Goal: Task Accomplishment & Management: Use online tool/utility

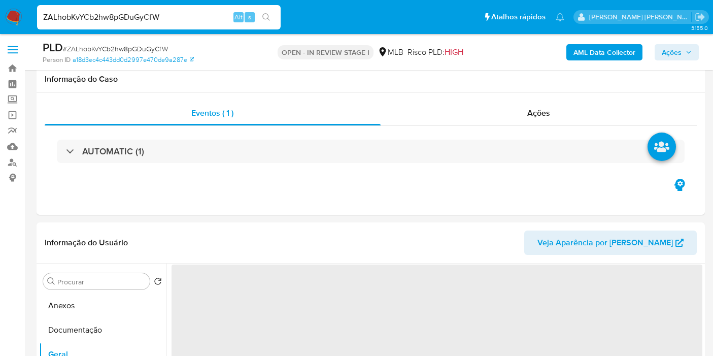
select select "10"
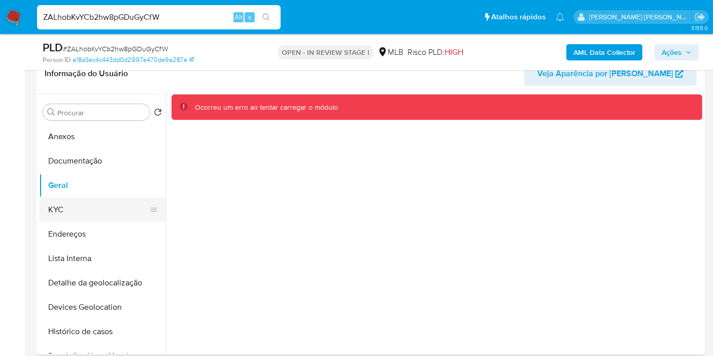
click at [103, 209] on button "KYC" at bounding box center [98, 210] width 119 height 24
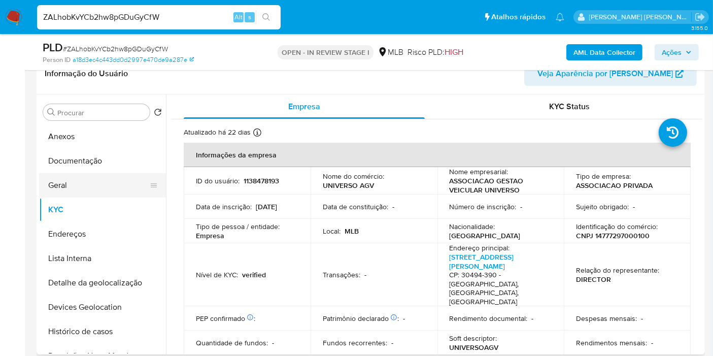
click at [106, 178] on button "Geral" at bounding box center [98, 185] width 119 height 24
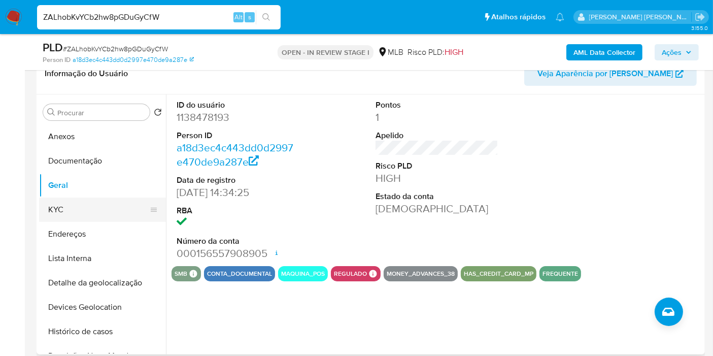
click at [80, 216] on button "KYC" at bounding box center [98, 210] width 119 height 24
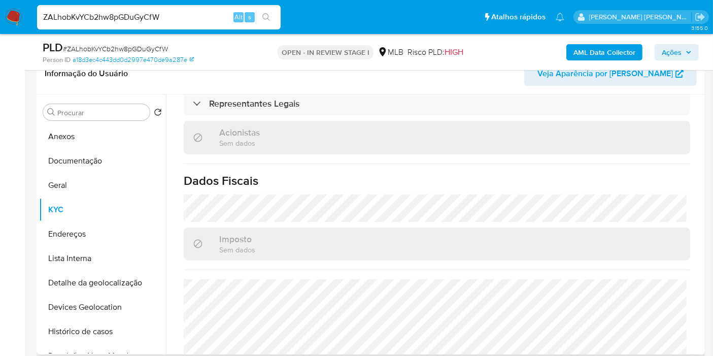
scroll to position [637, 0]
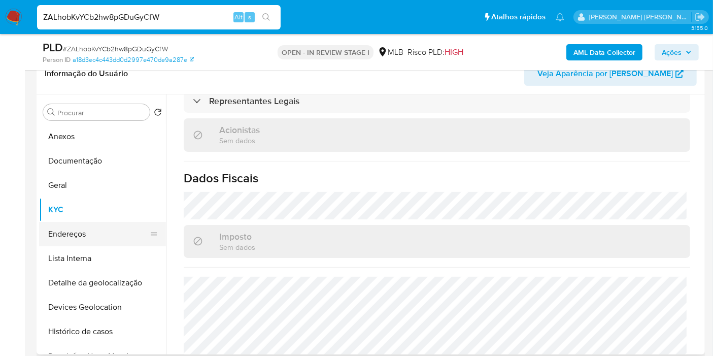
click at [71, 230] on button "Endereços" at bounding box center [98, 234] width 119 height 24
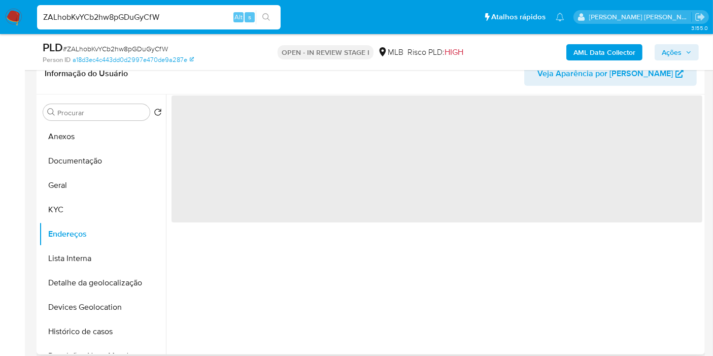
scroll to position [0, 0]
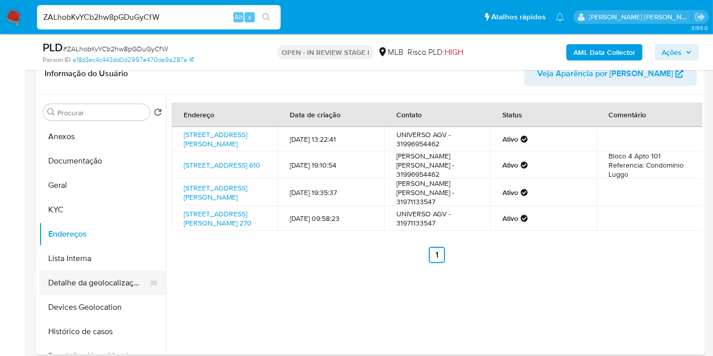
click at [111, 283] on button "Detalhe da geolocalização" at bounding box center [98, 283] width 119 height 24
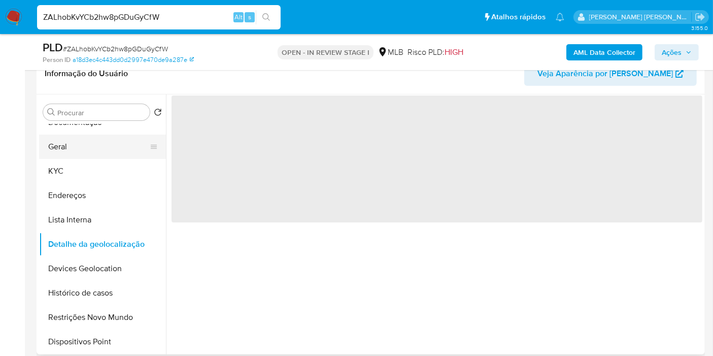
scroll to position [56, 0]
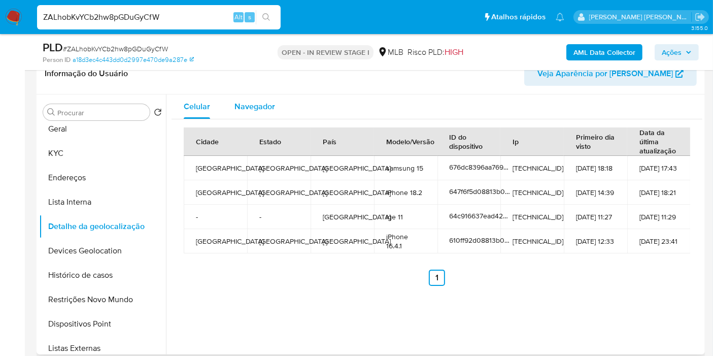
click at [245, 104] on span "Navegador" at bounding box center [255, 107] width 41 height 12
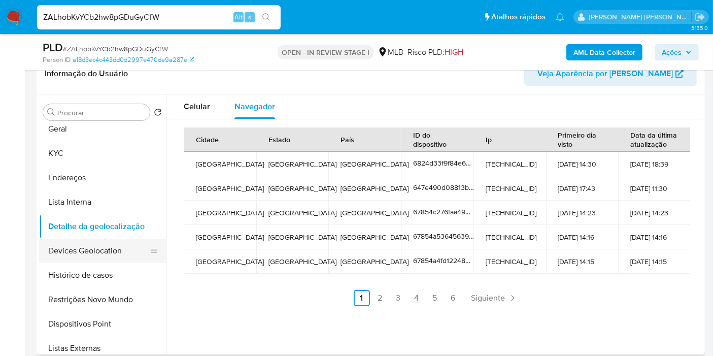
click at [115, 247] on button "Devices Geolocation" at bounding box center [98, 251] width 119 height 24
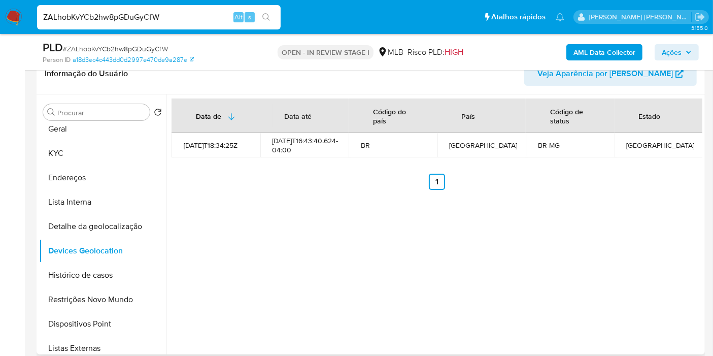
click at [697, 276] on div "Data de Data até Código do país País Código de status Estado 2022-06-07T18:34:2…" at bounding box center [434, 224] width 537 height 260
click at [121, 292] on button "Restrições Novo Mundo" at bounding box center [98, 299] width 119 height 24
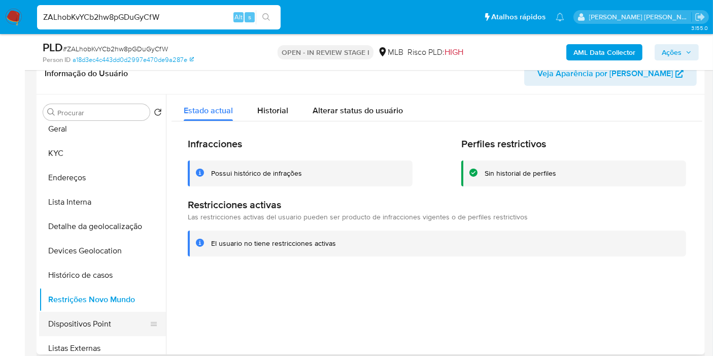
click at [89, 322] on button "Dispositivos Point" at bounding box center [98, 324] width 119 height 24
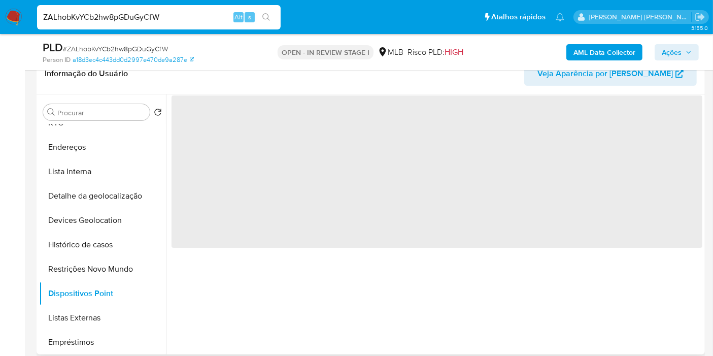
scroll to position [113, 0]
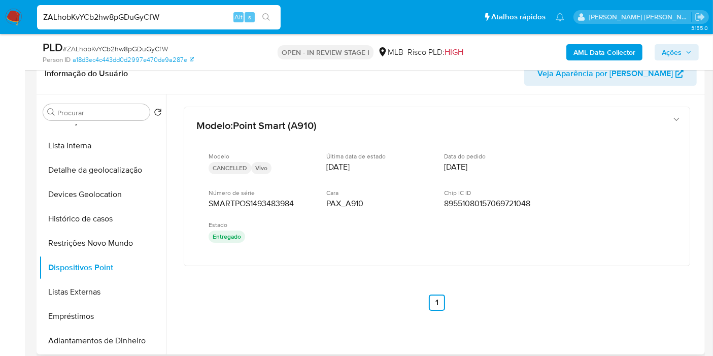
click at [703, 276] on div "Procurar Retornar ao pedido padrão Anexos Documentação Geral KYC Endereços List…" at bounding box center [371, 224] width 669 height 260
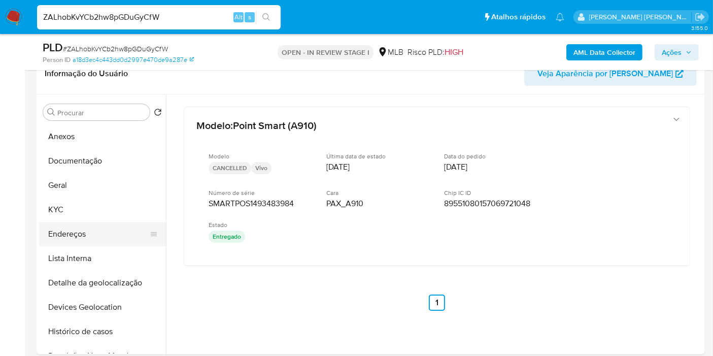
click at [74, 227] on button "Endereços" at bounding box center [98, 234] width 119 height 24
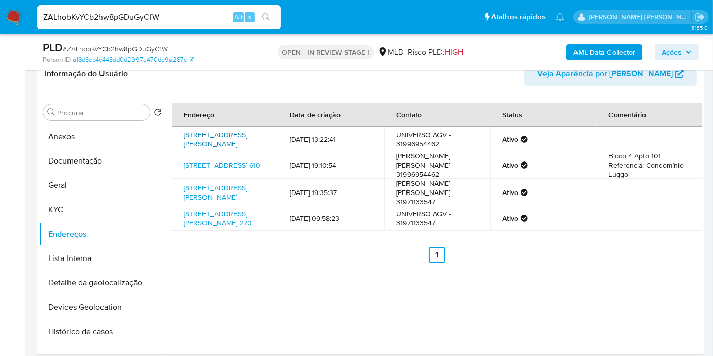
click at [211, 139] on link "Rua Professor Jorge Lage 50, Belo Horizonte, Minas Gerais, 30494240, Brasil 50" at bounding box center [215, 138] width 63 height 19
click at [107, 207] on button "KYC" at bounding box center [98, 210] width 119 height 24
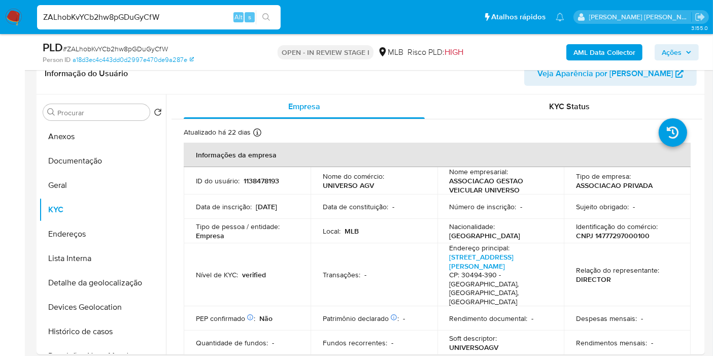
click at [630, 240] on p "CNPJ 14777297000100" at bounding box center [613, 235] width 74 height 9
copy p "14777297000100"
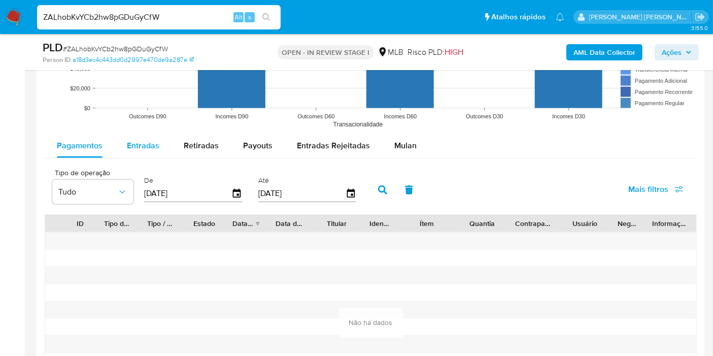
click at [159, 138] on button "Entradas" at bounding box center [143, 146] width 57 height 24
select select "10"
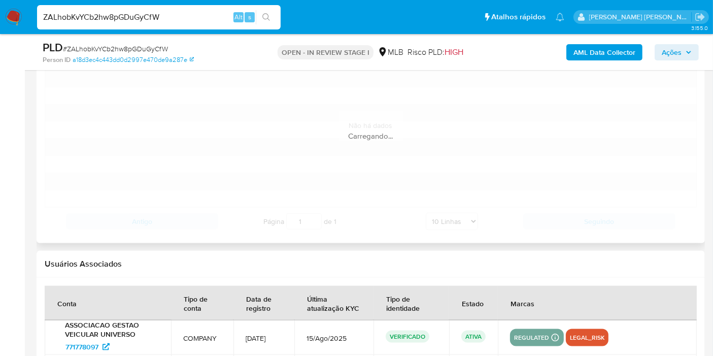
scroll to position [1241, 0]
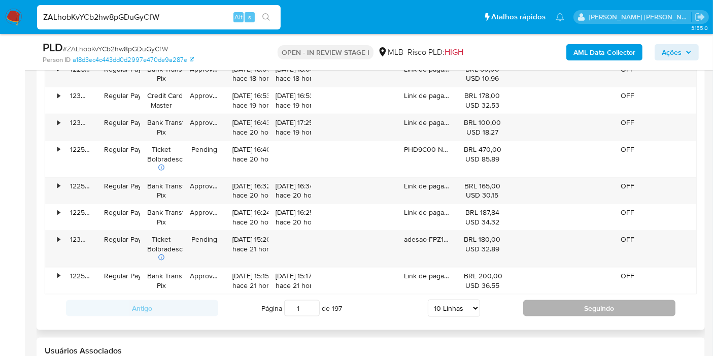
click at [567, 300] on button "Seguindo" at bounding box center [600, 308] width 152 height 16
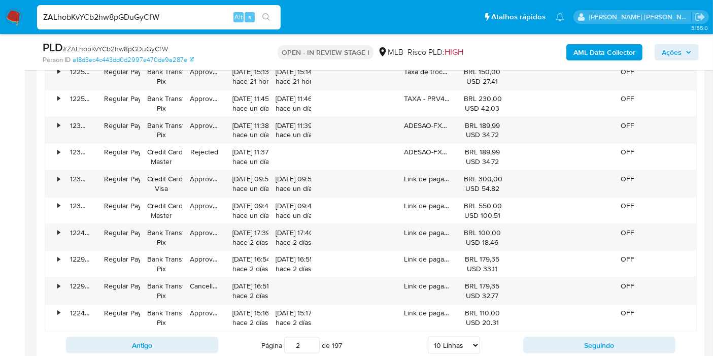
scroll to position [1128, 0]
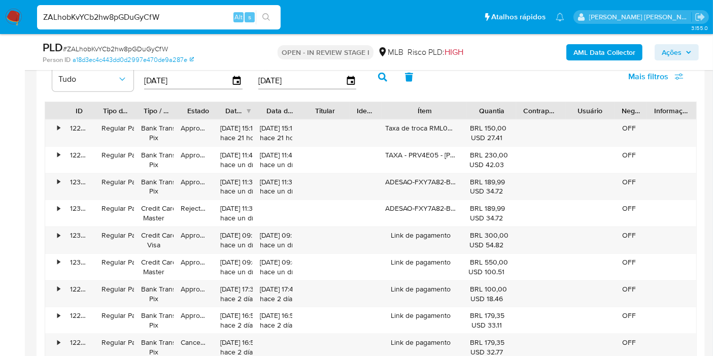
drag, startPoint x: 452, startPoint y: 108, endPoint x: 505, endPoint y: 105, distance: 52.9
click at [505, 105] on div "ID Tipo de operação Tipo / Método Estado Data de criação Data de aprovação Titu…" at bounding box center [370, 110] width 651 height 17
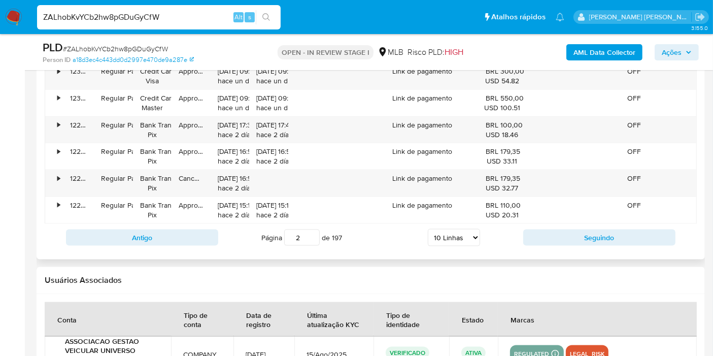
scroll to position [1297, 0]
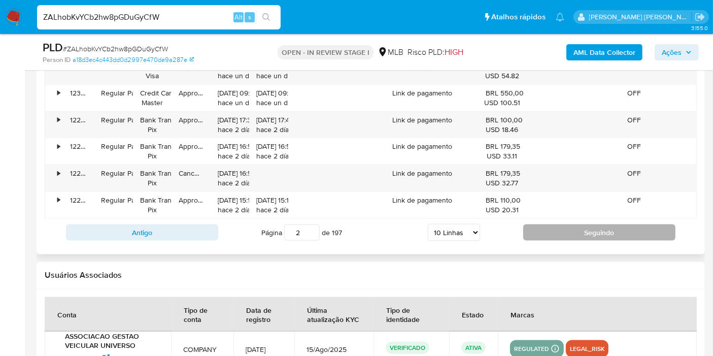
click at [555, 230] on button "Seguindo" at bounding box center [600, 232] width 152 height 16
click at [558, 224] on button "Seguindo" at bounding box center [600, 232] width 152 height 16
type input "4"
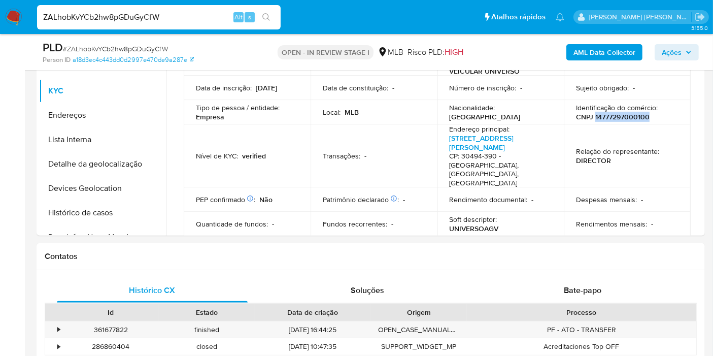
scroll to position [225, 0]
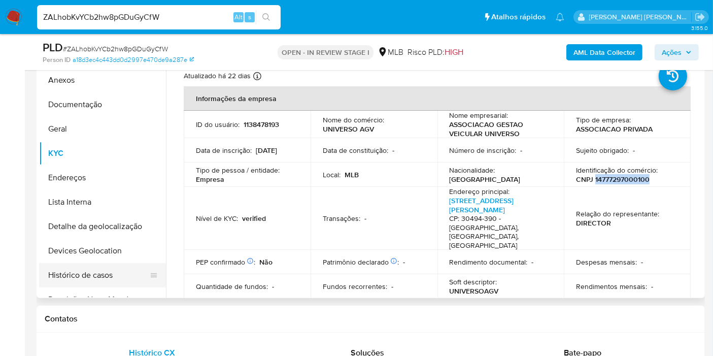
click at [110, 275] on button "Histórico de casos" at bounding box center [98, 275] width 119 height 24
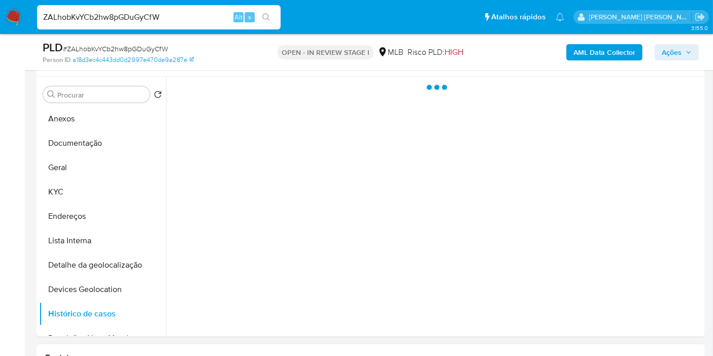
scroll to position [169, 0]
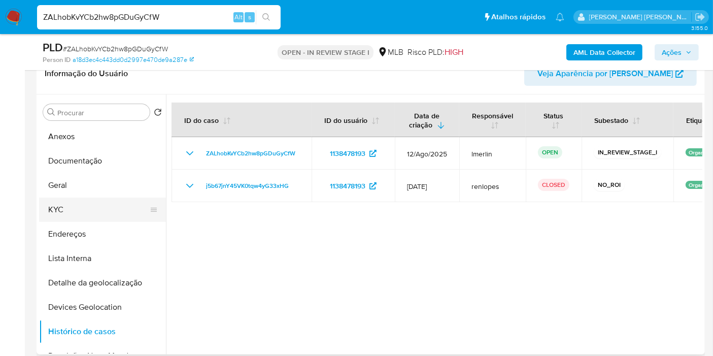
click at [109, 215] on button "KYC" at bounding box center [98, 210] width 119 height 24
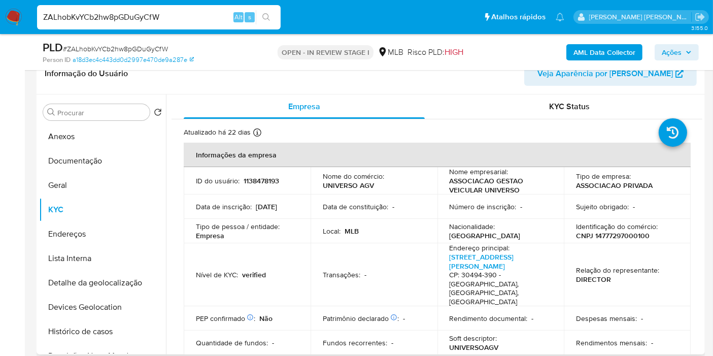
drag, startPoint x: 76, startPoint y: 142, endPoint x: 193, endPoint y: 191, distance: 126.7
click at [76, 142] on button "Anexos" at bounding box center [102, 136] width 127 height 24
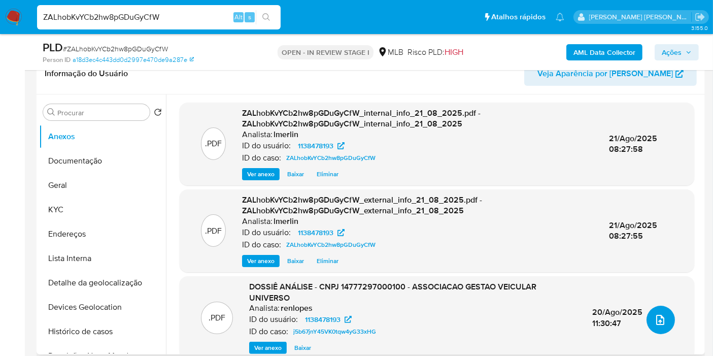
click at [660, 317] on icon "upload-file" at bounding box center [661, 320] width 12 height 12
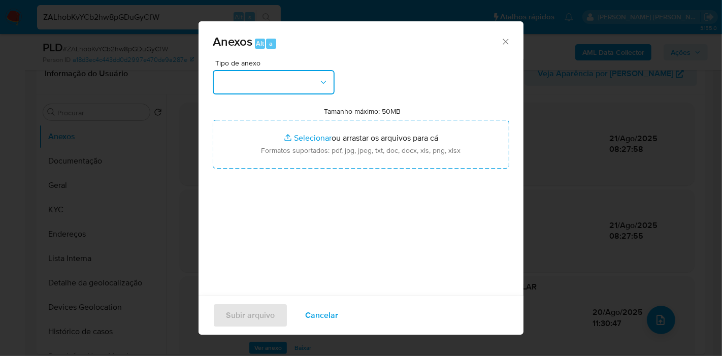
click at [309, 72] on button "button" at bounding box center [274, 82] width 122 height 24
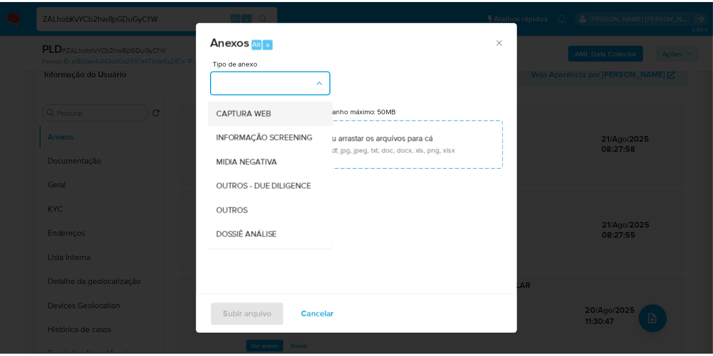
scroll to position [156, 0]
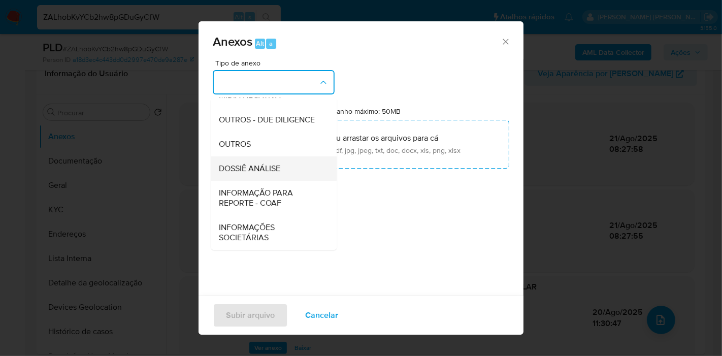
click at [283, 172] on div "DOSSIÊ ANÁLISE" at bounding box center [271, 168] width 104 height 24
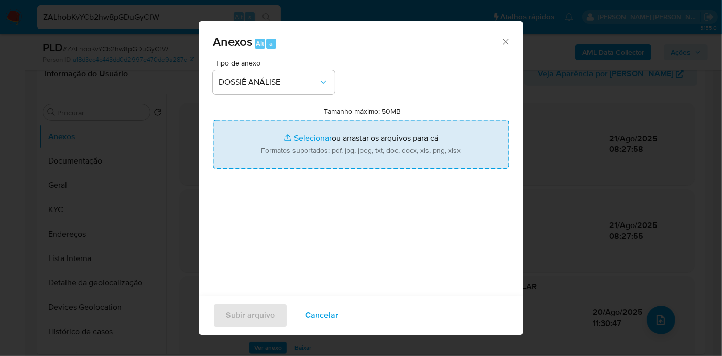
click at [354, 134] on input "Tamanho máximo: 50MB Selecionar arquivos" at bounding box center [361, 144] width 297 height 49
type input "C:\fakepath\CNPJ 14777297000100 - ASSOCIACAO GESTAO VEICULAR UNIVERSO.pdf"
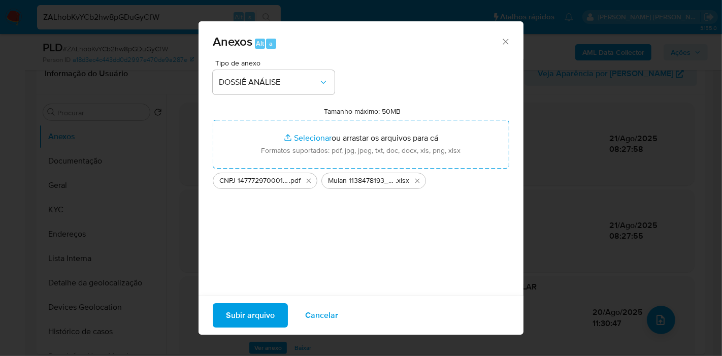
click at [237, 318] on span "Subir arquivo" at bounding box center [250, 315] width 49 height 22
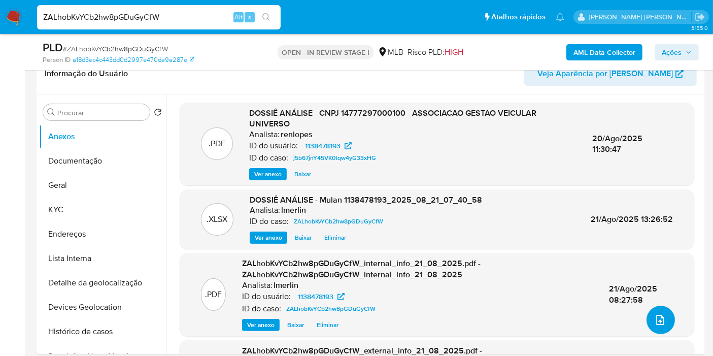
scroll to position [0, 0]
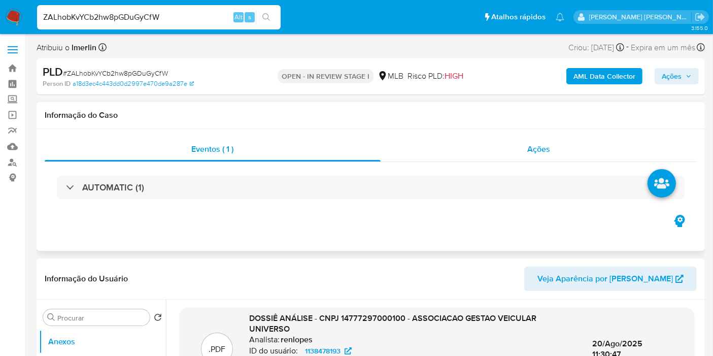
click at [560, 138] on div "Ações" at bounding box center [539, 149] width 317 height 24
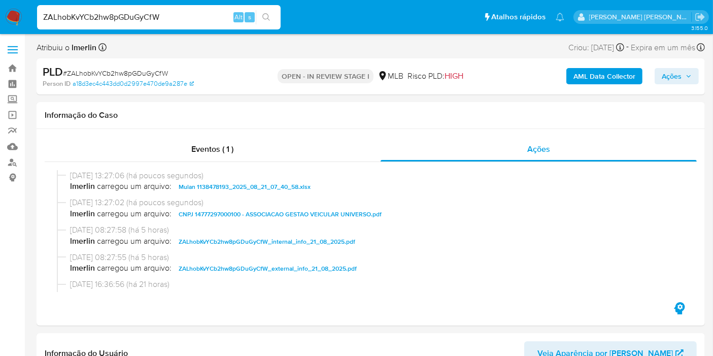
click at [681, 77] on span "Ações" at bounding box center [672, 76] width 20 height 16
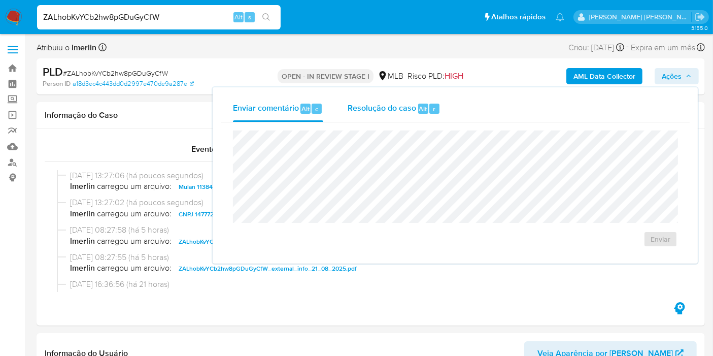
click at [391, 99] on div "Resolução do caso Alt r" at bounding box center [394, 108] width 93 height 26
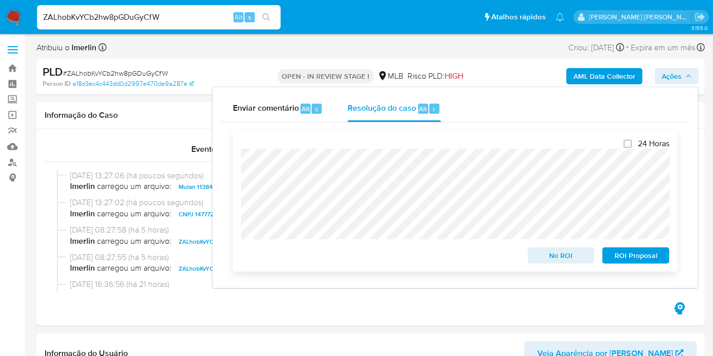
click at [538, 261] on span "No ROI" at bounding box center [561, 255] width 53 height 14
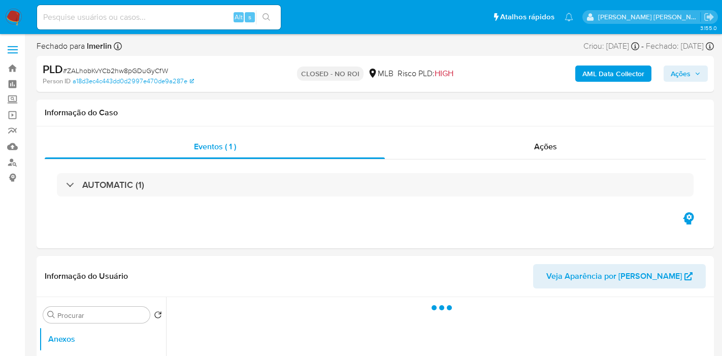
select select "10"
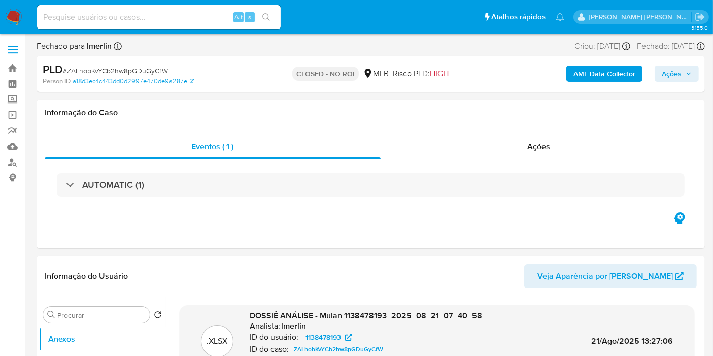
click at [200, 18] on input at bounding box center [159, 17] width 244 height 13
paste input "spRrqQUPUIJrAUGBvEJSluAW"
type input "spRrqQUPUIJrAUGBvEJSluAW"
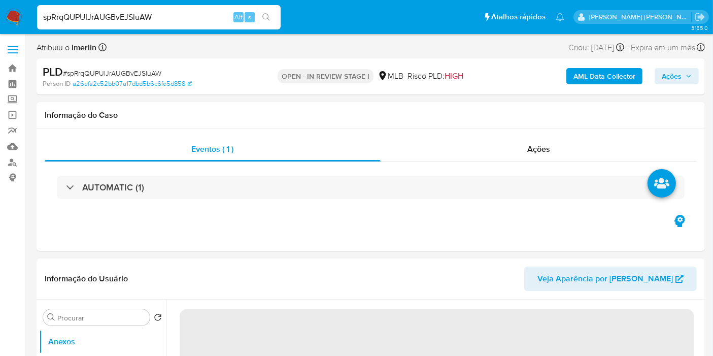
select select "10"
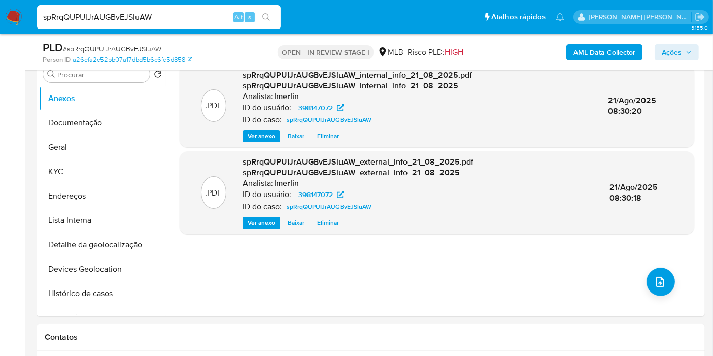
scroll to position [169, 0]
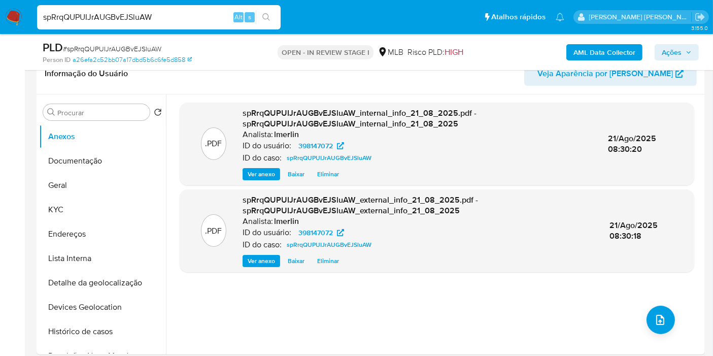
click at [183, 14] on input "spRrqQUPUIJrAUGBvEJSluAW" at bounding box center [159, 17] width 244 height 13
paste input "x4waja4Q7dGXRdWw8Msf2AKL"
type input "x4waja4Q7dGXRdWw8Msf2AKL"
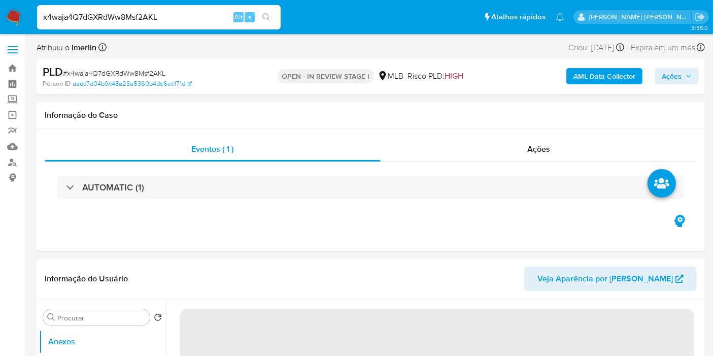
select select "10"
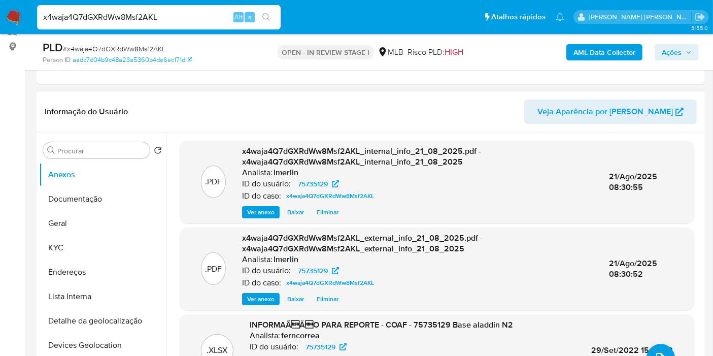
scroll to position [225, 0]
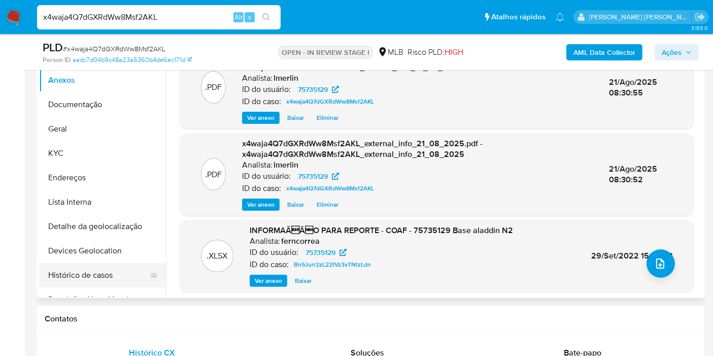
click at [126, 278] on button "Histórico de casos" at bounding box center [98, 275] width 119 height 24
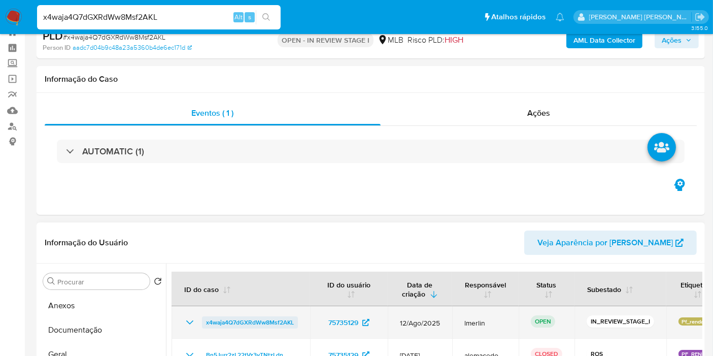
scroll to position [169, 0]
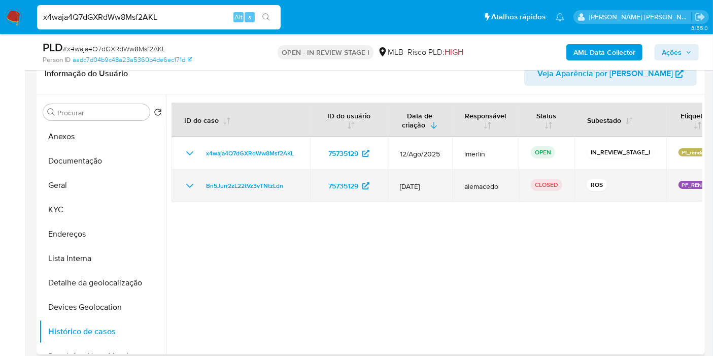
click at [185, 182] on icon "Mostrar/Ocultar" at bounding box center [190, 186] width 12 height 12
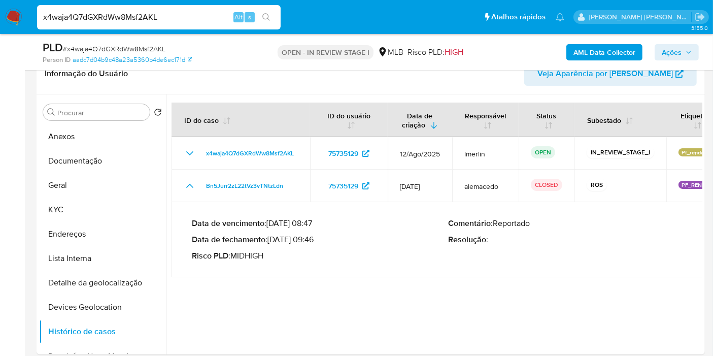
click at [188, 16] on input "x4waja4Q7dGXRdWw8Msf2AKL" at bounding box center [159, 17] width 244 height 13
paste input "OYzRWgOcvSi0hqxXpilhwoRX"
type input "OYzRWgOcvSi0hqxXpilhwoRX"
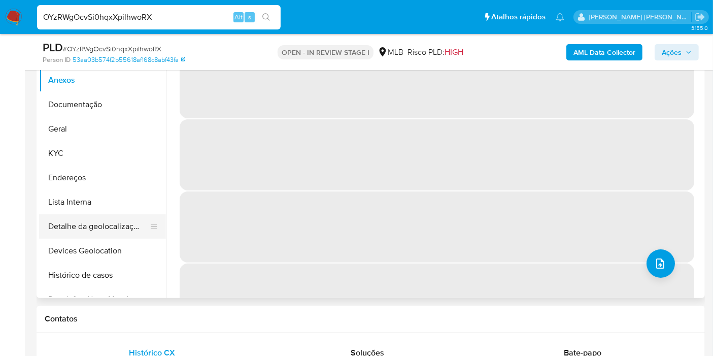
select select "10"
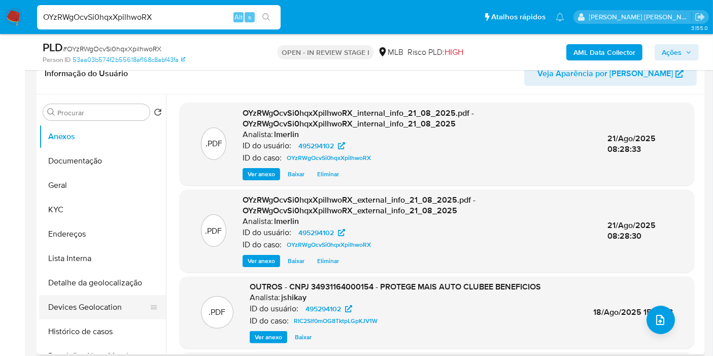
scroll to position [56, 0]
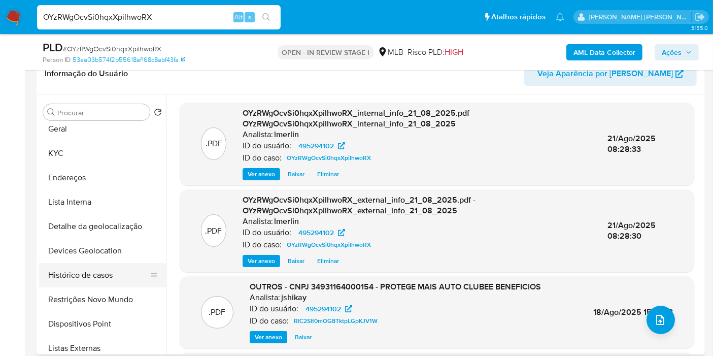
click at [87, 274] on button "Histórico de casos" at bounding box center [98, 275] width 119 height 24
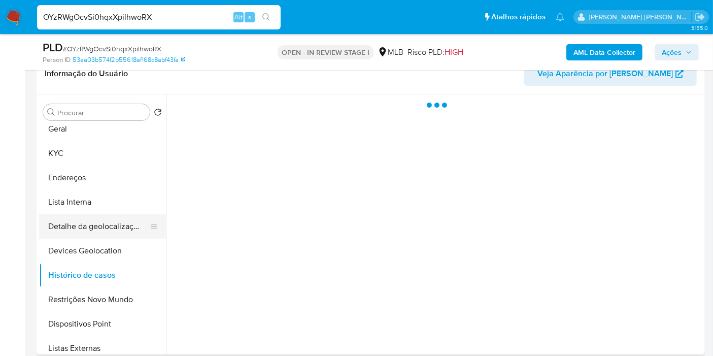
scroll to position [0, 0]
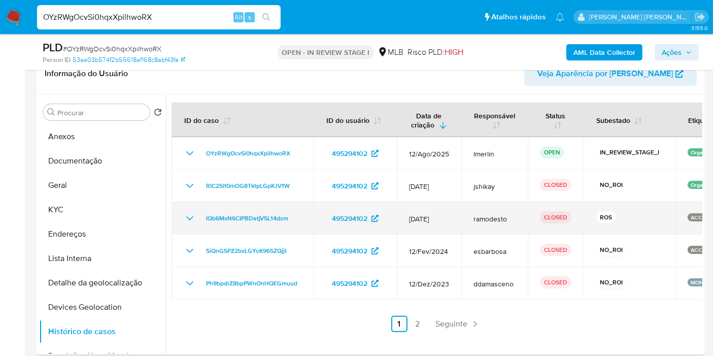
click at [185, 217] on icon "Mostrar/Ocultar" at bounding box center [190, 218] width 12 height 12
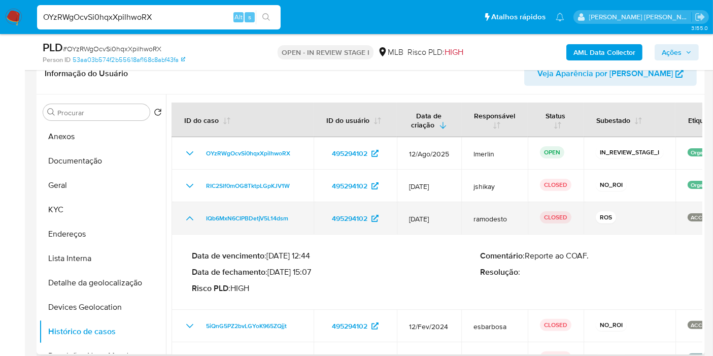
click at [185, 217] on icon "Mostrar/Ocultar" at bounding box center [190, 218] width 12 height 12
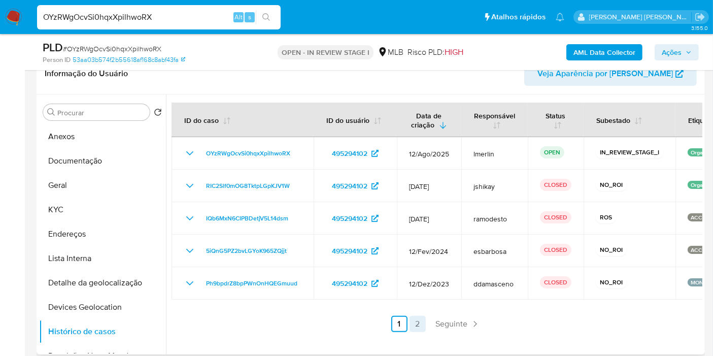
click at [415, 322] on link "2" at bounding box center [418, 324] width 16 height 16
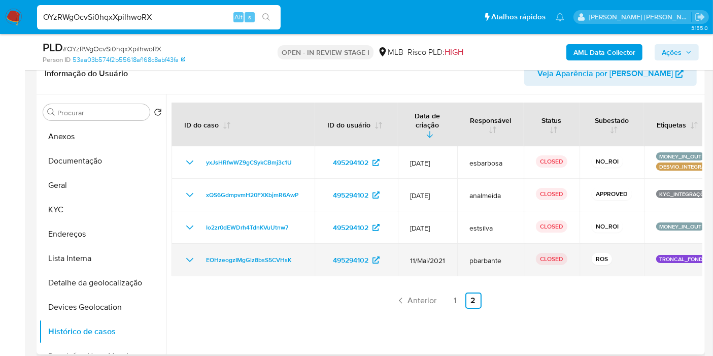
click at [190, 254] on icon "Mostrar/Ocultar" at bounding box center [190, 260] width 12 height 12
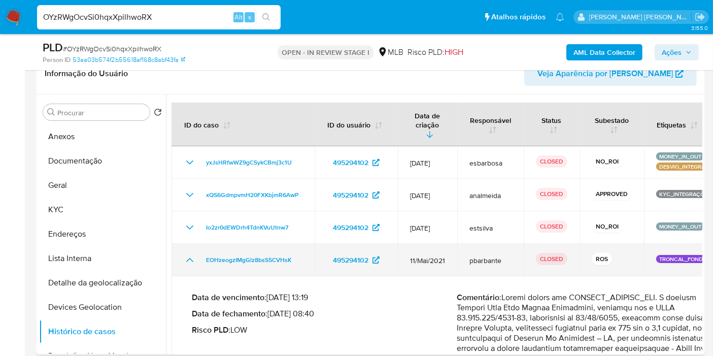
click at [190, 254] on icon "Mostrar/Ocultar" at bounding box center [190, 260] width 12 height 12
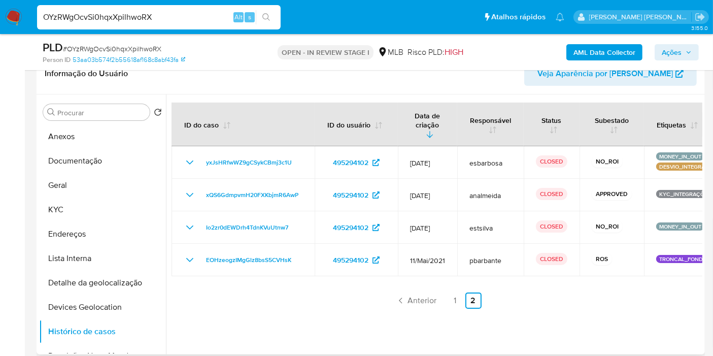
click at [461, 292] on ul "Anterior 1 2 Seguinte" at bounding box center [437, 300] width 531 height 16
click at [459, 292] on link "1" at bounding box center [455, 300] width 16 height 16
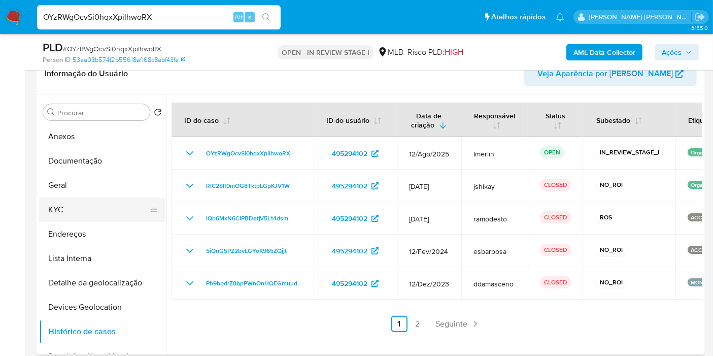
click at [100, 207] on button "KYC" at bounding box center [98, 210] width 119 height 24
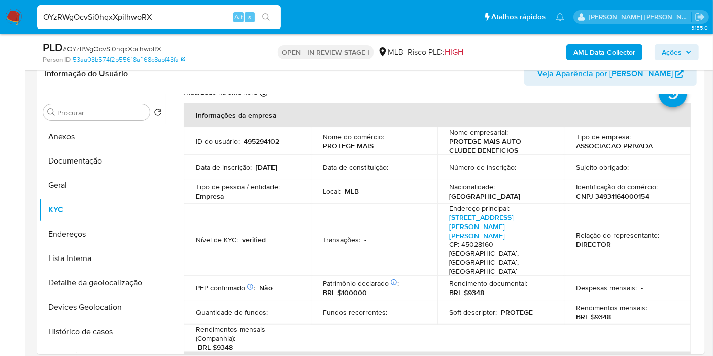
scroll to position [113, 0]
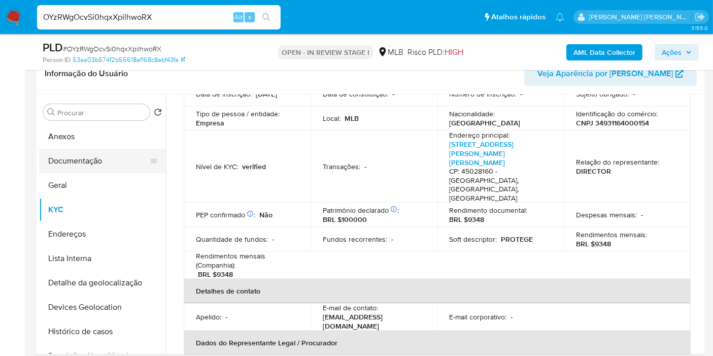
click at [109, 160] on button "Documentação" at bounding box center [98, 161] width 119 height 24
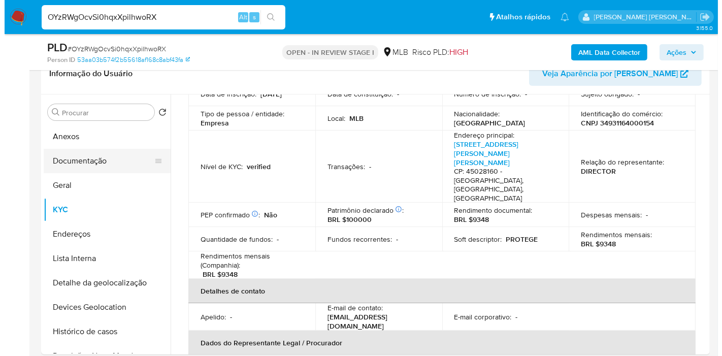
scroll to position [0, 0]
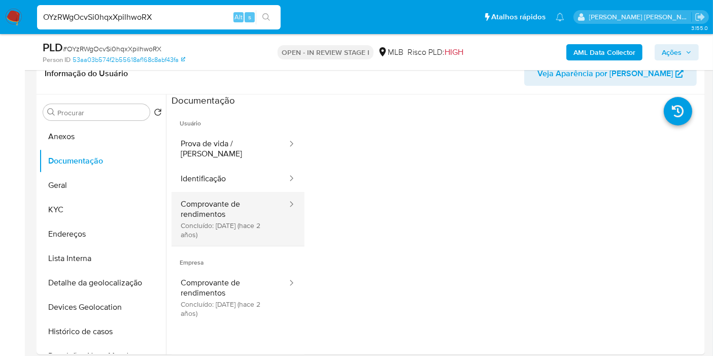
click at [254, 211] on button "Comprovante de rendimentos Concluído: 09/06/2023 (hace 2 años)" at bounding box center [230, 219] width 117 height 54
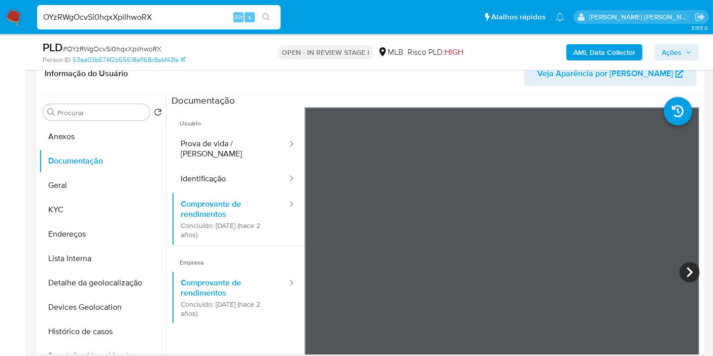
click at [106, 204] on button "KYC" at bounding box center [98, 210] width 119 height 24
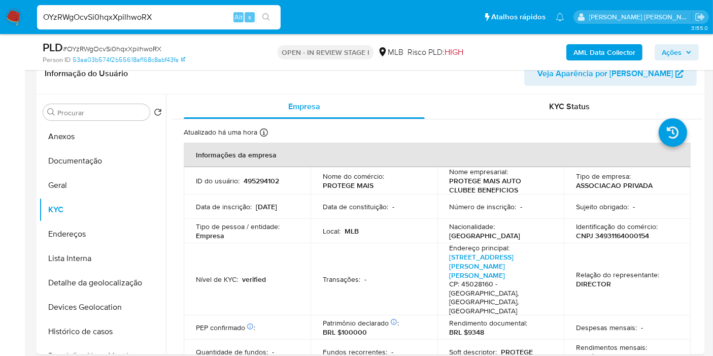
click at [598, 50] on b "AML Data Collector" at bounding box center [605, 52] width 62 height 16
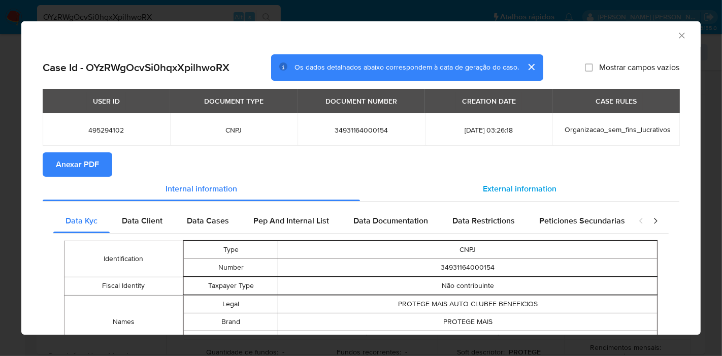
click at [518, 183] on span "External information" at bounding box center [520, 189] width 74 height 12
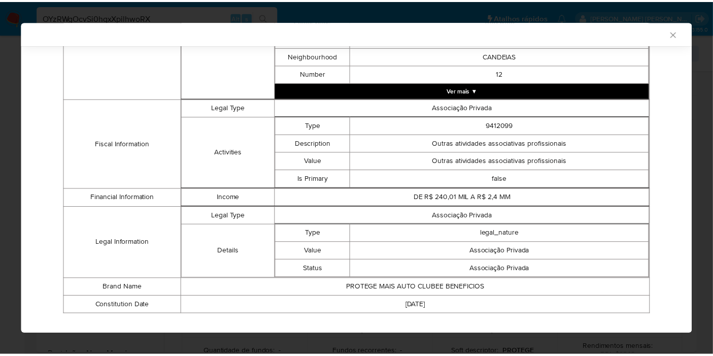
scroll to position [334, 0]
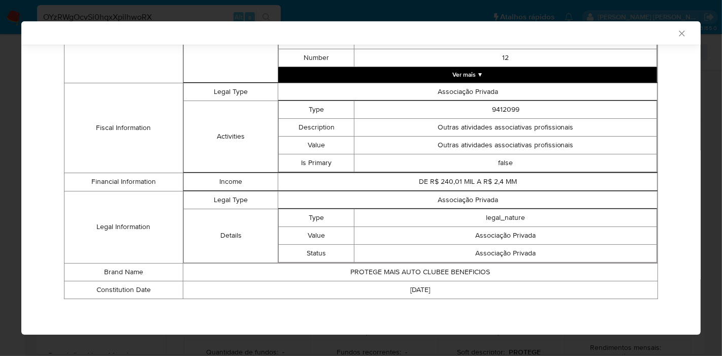
click at [667, 36] on div "AML Data Collector" at bounding box center [352, 32] width 648 height 9
click at [677, 32] on icon "Fechar a janela" at bounding box center [682, 33] width 10 height 10
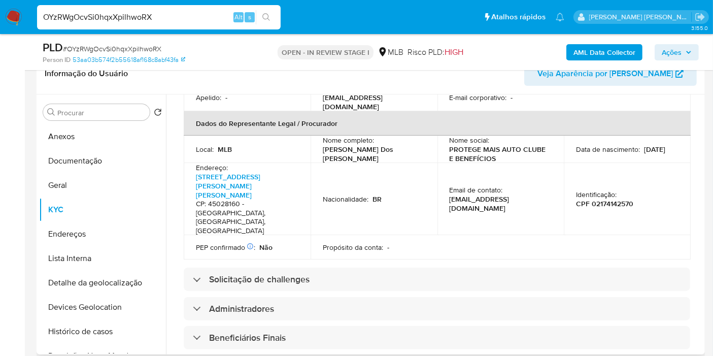
scroll to position [282, 0]
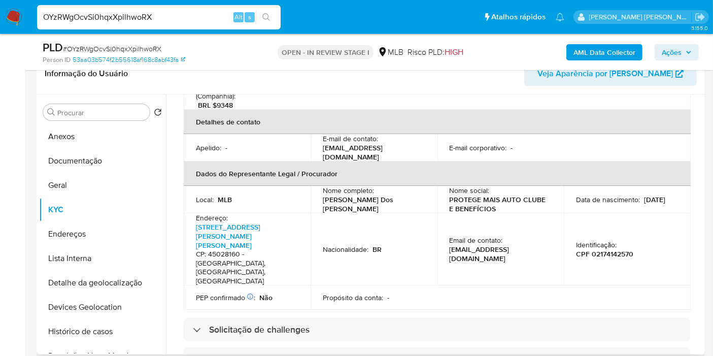
click at [380, 195] on p "Almiro Paulino Dos Santos Junior" at bounding box center [372, 204] width 99 height 18
click at [379, 195] on p "Almiro Paulino Dos Santos Junior" at bounding box center [372, 204] width 99 height 18
click at [351, 195] on p "Almiro Paulino Dos Santos Junior" at bounding box center [372, 204] width 99 height 18
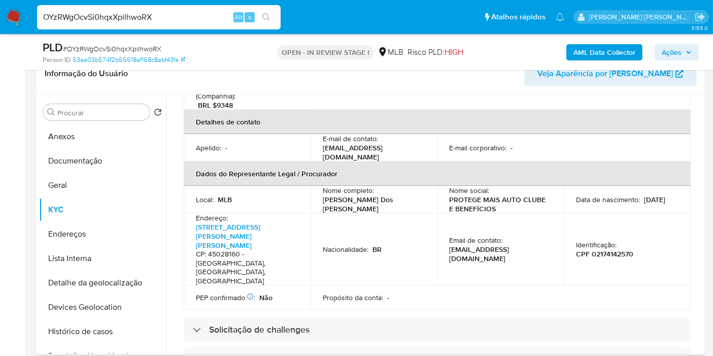
drag, startPoint x: 345, startPoint y: 179, endPoint x: 323, endPoint y: 170, distance: 24.0
click at [323, 195] on p "Almiro Paulino Dos Santos Junior" at bounding box center [372, 204] width 99 height 18
copy p "Almiro Paulino Dos Santos Junior"
click at [606, 249] on p "CPF 02174142570" at bounding box center [604, 253] width 57 height 9
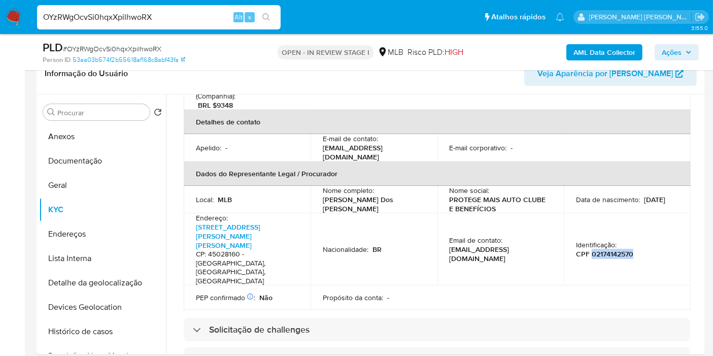
copy p "02174142570"
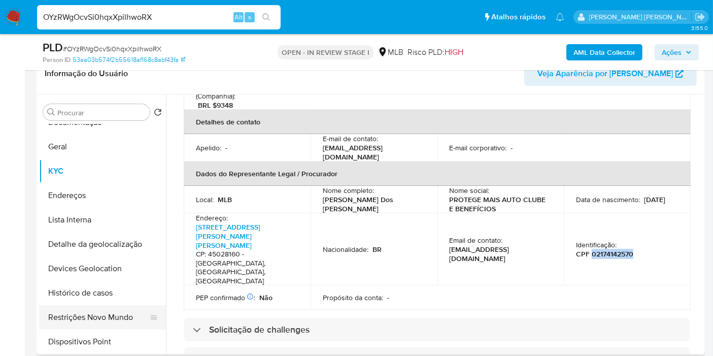
scroll to position [56, 0]
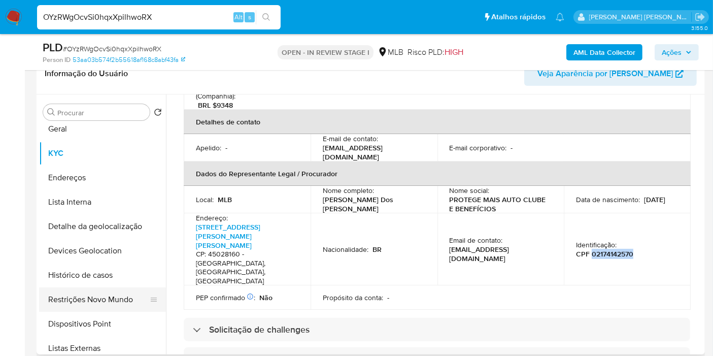
click at [92, 298] on button "Restrições Novo Mundo" at bounding box center [98, 299] width 119 height 24
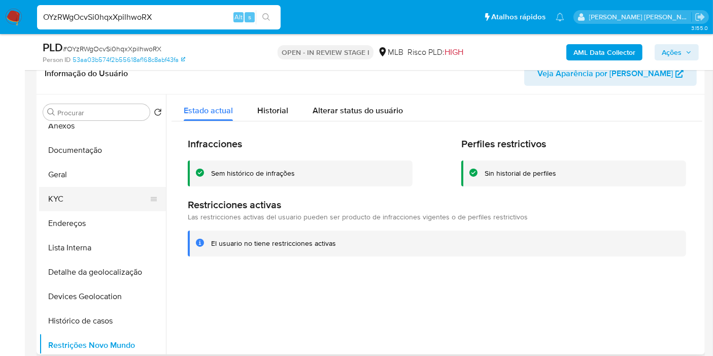
scroll to position [0, 0]
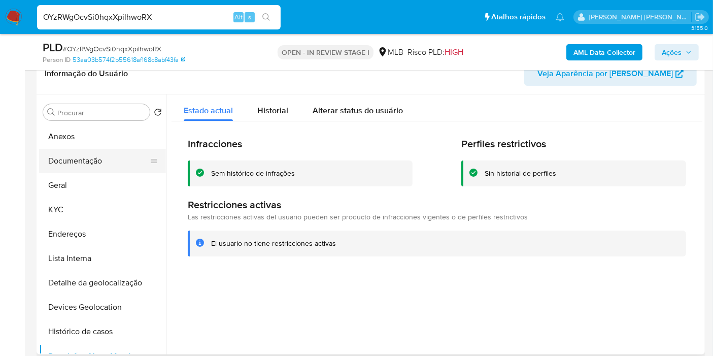
click at [87, 161] on button "Documentação" at bounding box center [98, 161] width 119 height 24
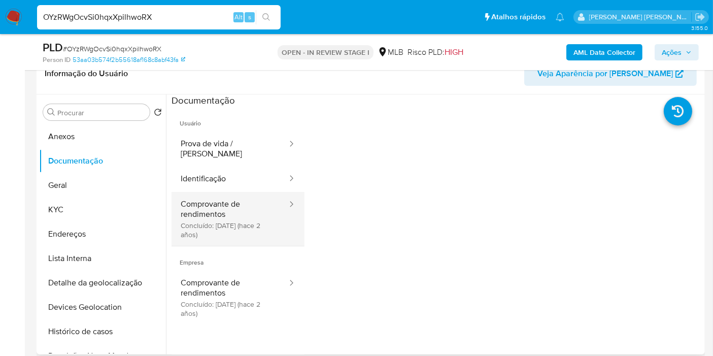
click at [253, 200] on button "Comprovante de rendimentos Concluído: 09/06/2023 (hace 2 años)" at bounding box center [230, 219] width 117 height 54
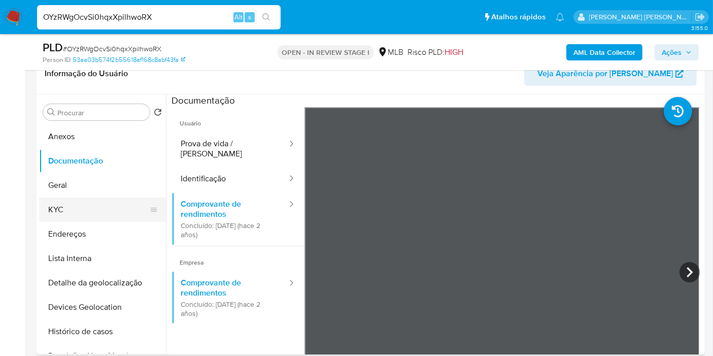
click at [99, 213] on button "KYC" at bounding box center [98, 210] width 119 height 24
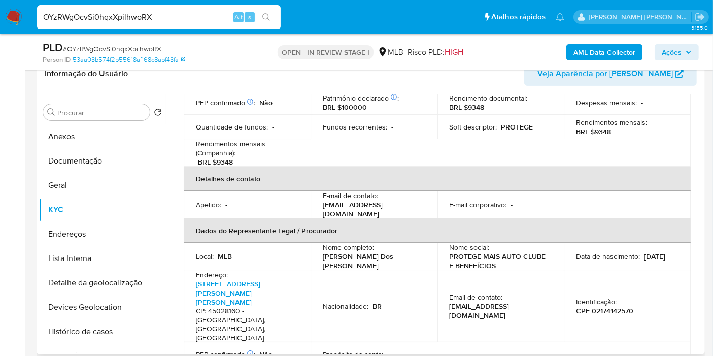
scroll to position [225, 0]
drag, startPoint x: 322, startPoint y: 227, endPoint x: 349, endPoint y: 234, distance: 28.2
click at [349, 251] on p "Almiro Paulino Dos Santos Junior" at bounding box center [372, 260] width 99 height 18
copy p "Almiro Paulino Dos Santos Junior"
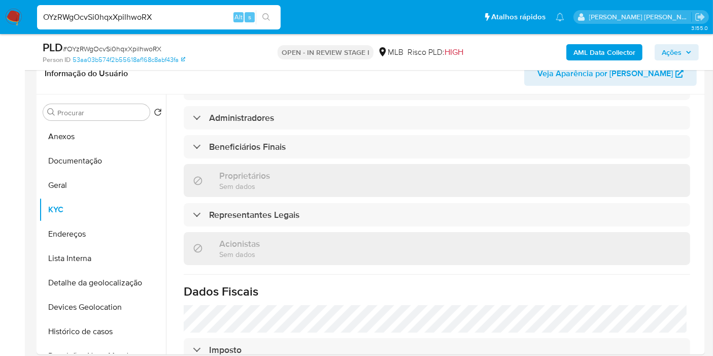
scroll to position [574, 0]
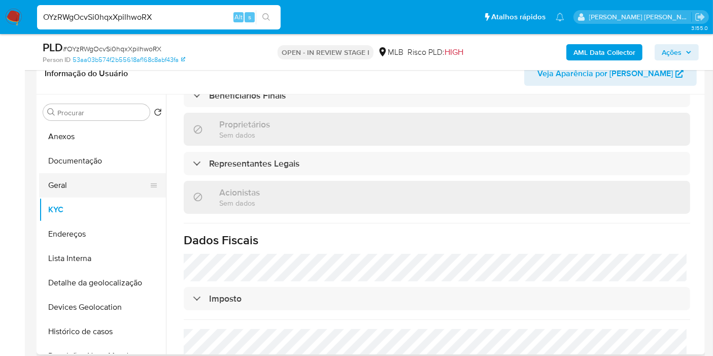
click at [53, 195] on button "Geral" at bounding box center [98, 185] width 119 height 24
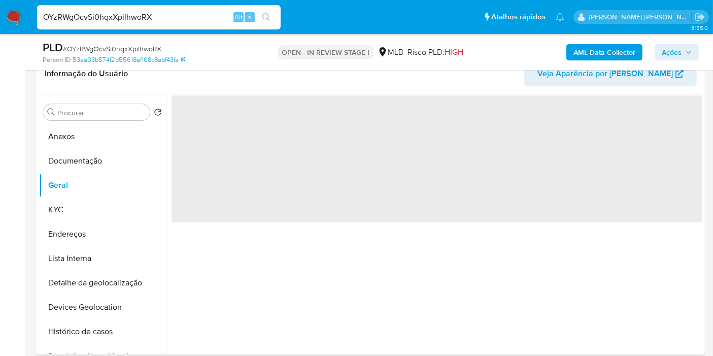
scroll to position [0, 0]
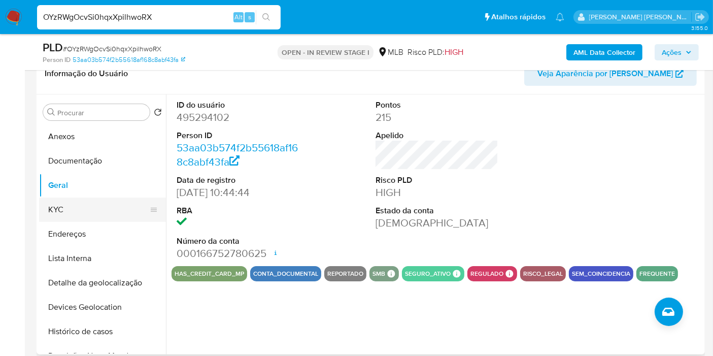
click at [95, 211] on button "KYC" at bounding box center [98, 210] width 119 height 24
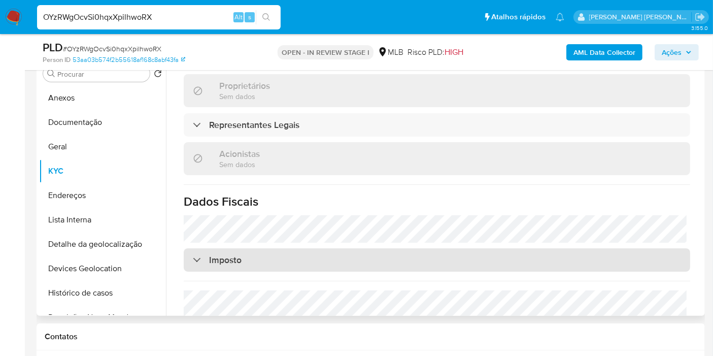
scroll to position [225, 0]
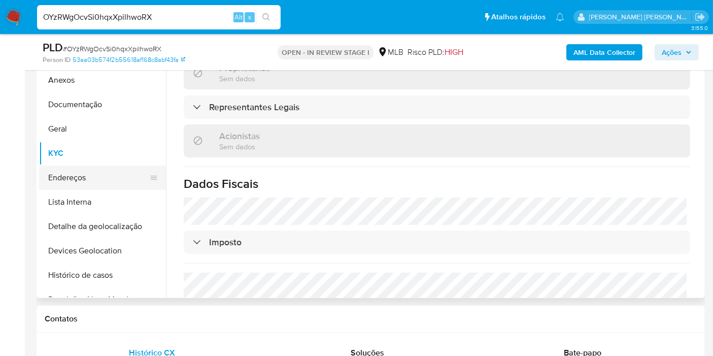
click at [105, 178] on button "Endereços" at bounding box center [98, 178] width 119 height 24
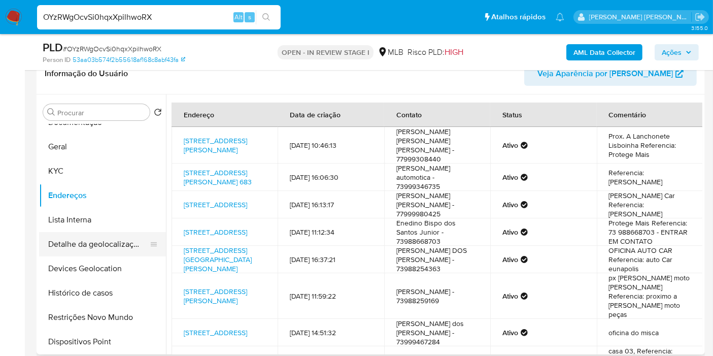
scroll to position [56, 0]
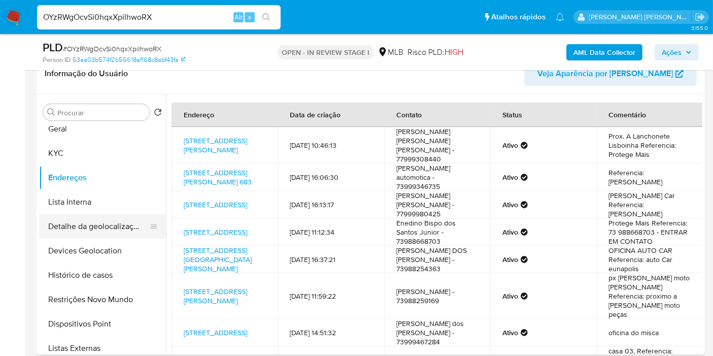
click at [99, 221] on button "Detalhe da geolocalização" at bounding box center [98, 226] width 119 height 24
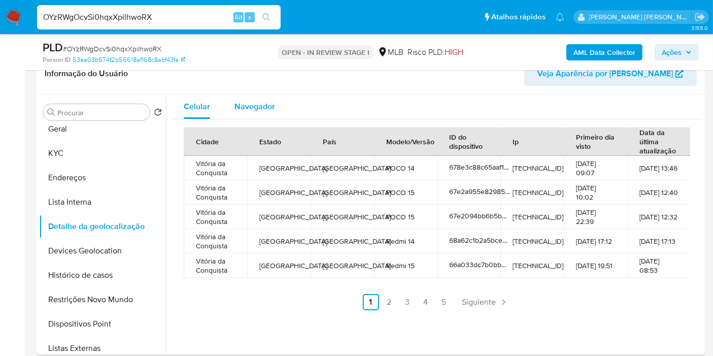
click at [252, 108] on span "Navegador" at bounding box center [255, 107] width 41 height 12
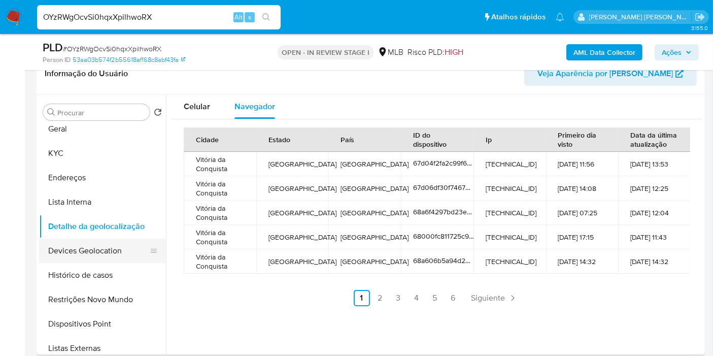
click at [92, 252] on button "Devices Geolocation" at bounding box center [98, 251] width 119 height 24
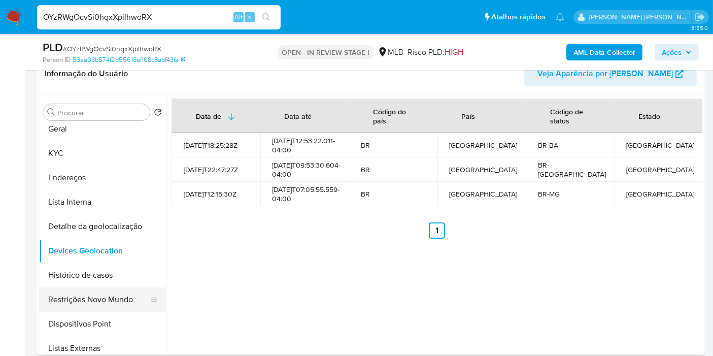
click at [109, 292] on button "Restrições Novo Mundo" at bounding box center [98, 299] width 119 height 24
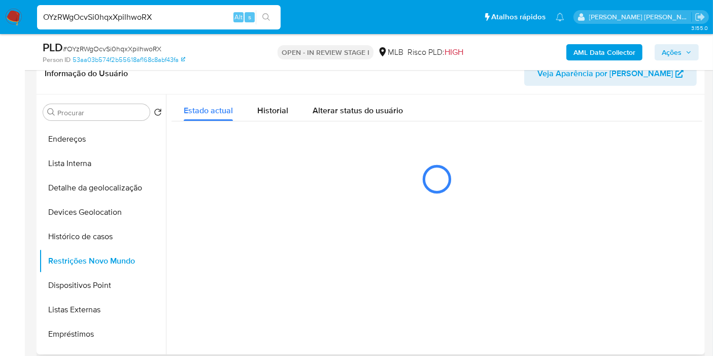
scroll to position [113, 0]
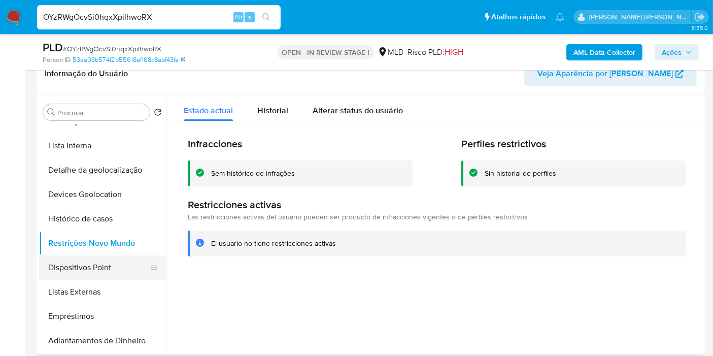
click at [92, 268] on button "Dispositivos Point" at bounding box center [98, 267] width 119 height 24
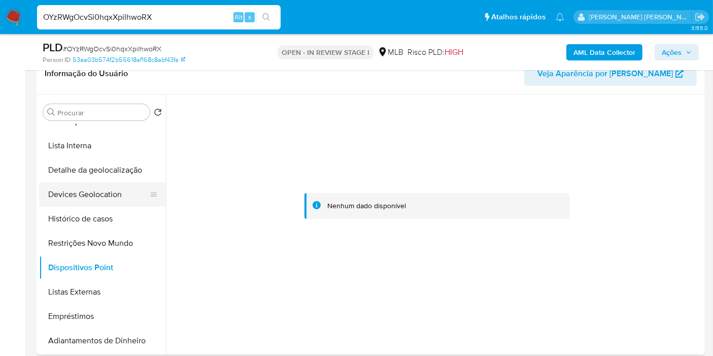
scroll to position [56, 0]
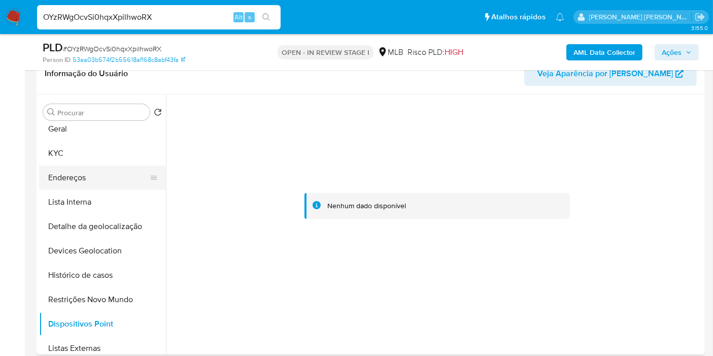
click at [84, 169] on button "Endereços" at bounding box center [98, 178] width 119 height 24
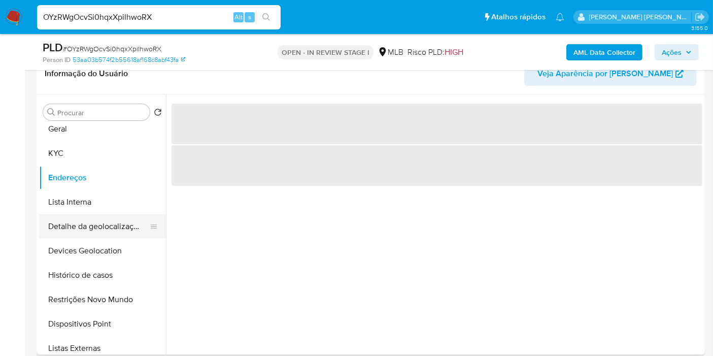
scroll to position [0, 0]
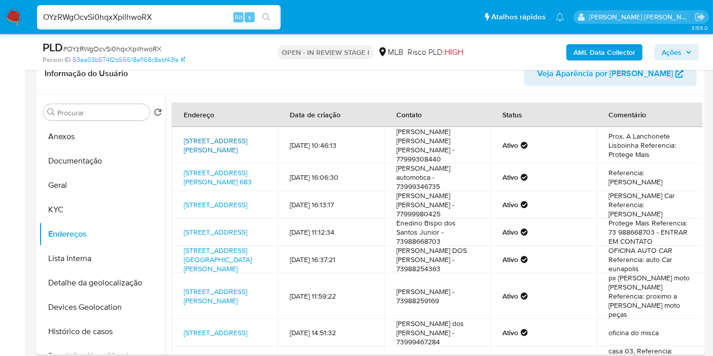
click at [215, 145] on link "Avenida Oscar Silva 12, Vitória Da Conquista, Bahia, 45028160, Brasil 12" at bounding box center [215, 145] width 63 height 19
click at [62, 224] on button "Endereços" at bounding box center [98, 234] width 119 height 24
click at [67, 205] on button "KYC" at bounding box center [98, 210] width 119 height 24
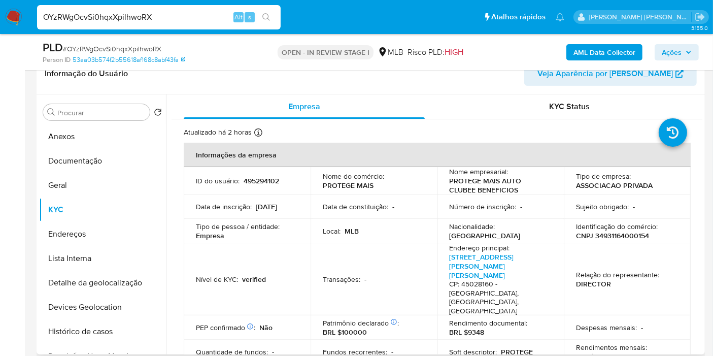
click at [633, 238] on p "CNPJ 34931164000154" at bounding box center [612, 235] width 73 height 9
click at [632, 240] on p "CNPJ 34931164000154" at bounding box center [612, 235] width 73 height 9
copy p "34931164000154"
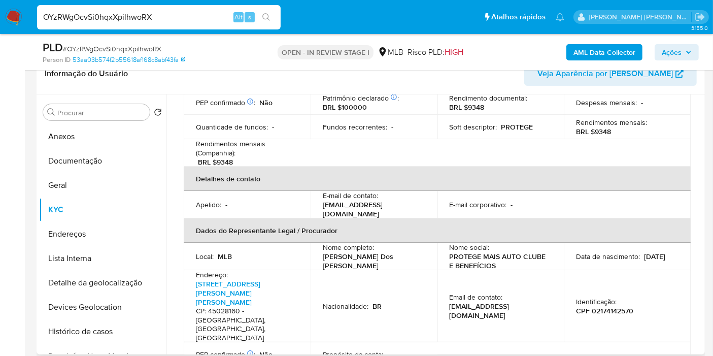
scroll to position [225, 0]
drag, startPoint x: 492, startPoint y: 219, endPoint x: 611, endPoint y: 263, distance: 127.5
click at [611, 306] on p "CPF 02174142570" at bounding box center [604, 310] width 57 height 9
copy p "02174142570"
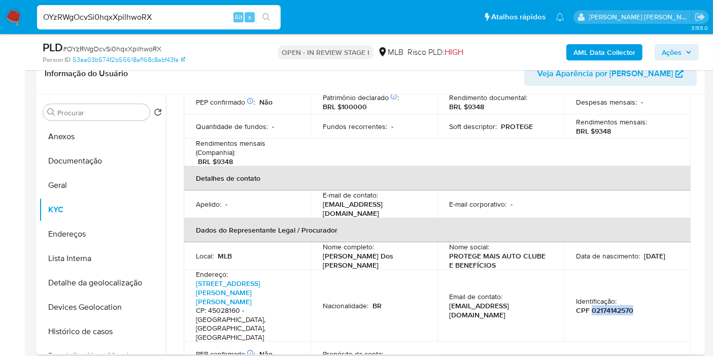
copy p "02174142570"
click at [82, 331] on button "Histórico de casos" at bounding box center [98, 331] width 119 height 24
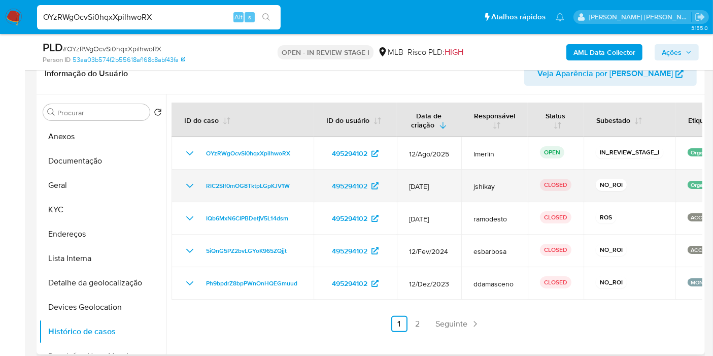
click at [187, 181] on icon "Mostrar/Ocultar" at bounding box center [190, 186] width 12 height 12
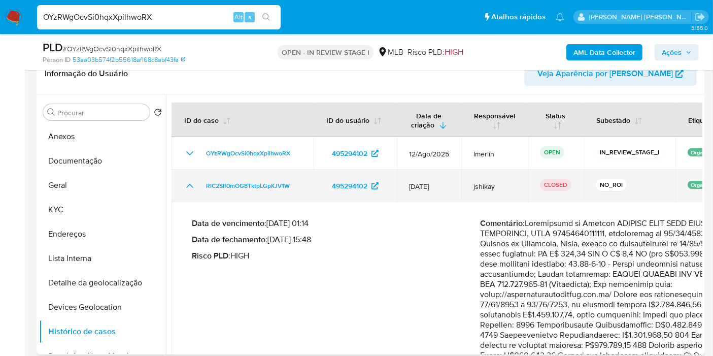
click at [192, 180] on icon "Mostrar/Ocultar" at bounding box center [190, 186] width 12 height 12
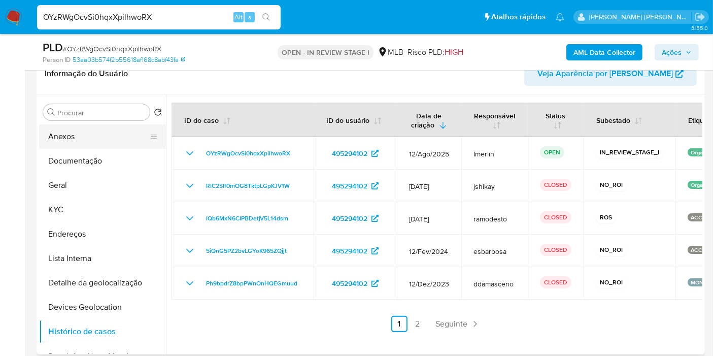
click at [93, 134] on button "Anexos" at bounding box center [98, 136] width 119 height 24
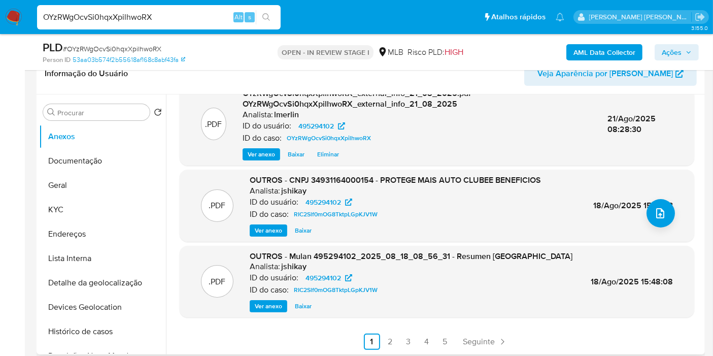
scroll to position [107, 0]
click at [266, 228] on span "Ver anexo" at bounding box center [268, 230] width 27 height 10
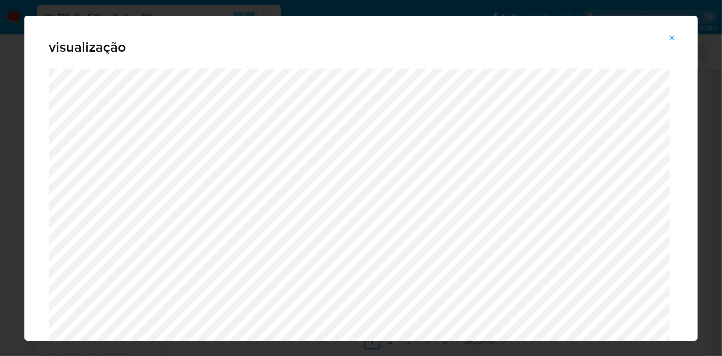
click at [669, 40] on icon "Attachment preview" at bounding box center [672, 38] width 8 height 8
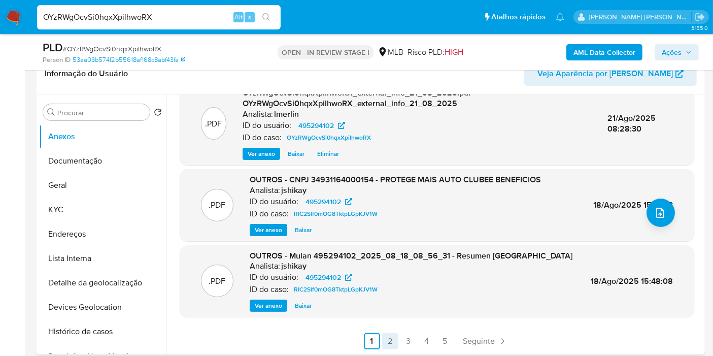
click at [385, 344] on link "2" at bounding box center [390, 341] width 16 height 16
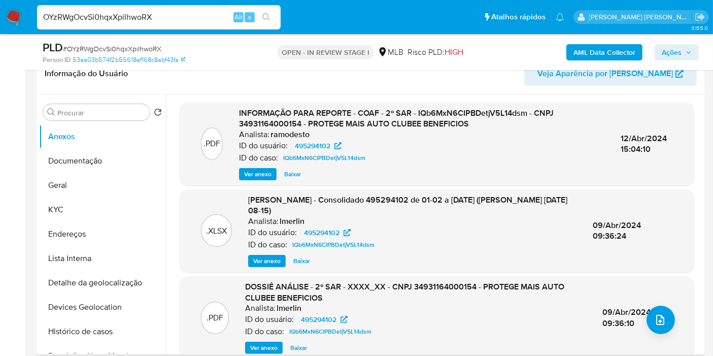
click at [248, 170] on span "Ver anexo" at bounding box center [257, 174] width 27 height 10
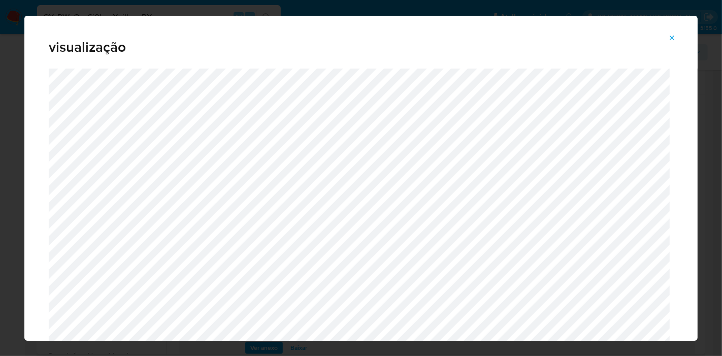
click at [671, 40] on icon "Attachment preview" at bounding box center [672, 38] width 5 height 5
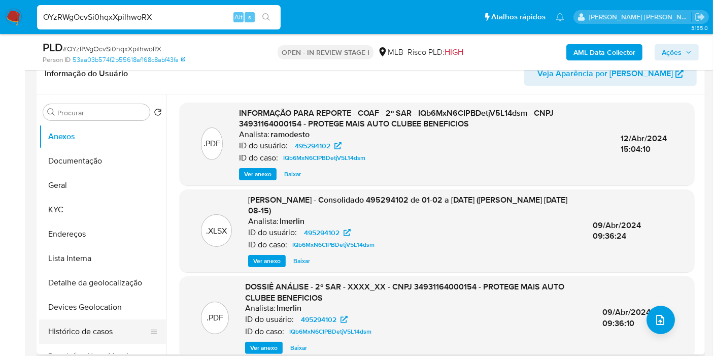
click at [120, 331] on button "Histórico de casos" at bounding box center [98, 331] width 119 height 24
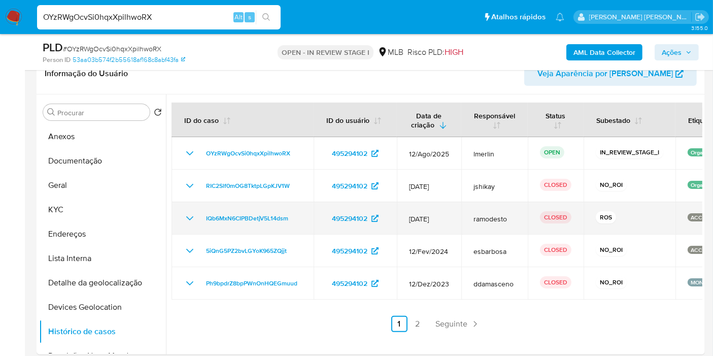
click at [187, 220] on icon "Mostrar/Ocultar" at bounding box center [190, 218] width 12 height 12
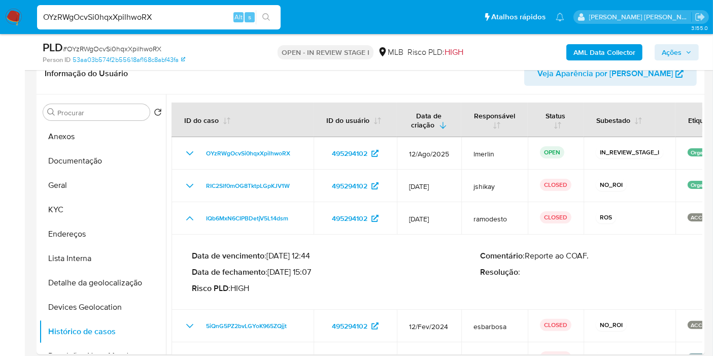
drag, startPoint x: 310, startPoint y: 273, endPoint x: 272, endPoint y: 275, distance: 38.6
click at [272, 275] on p "Data de fechamento : 12/04/2024 15:07" at bounding box center [336, 272] width 289 height 10
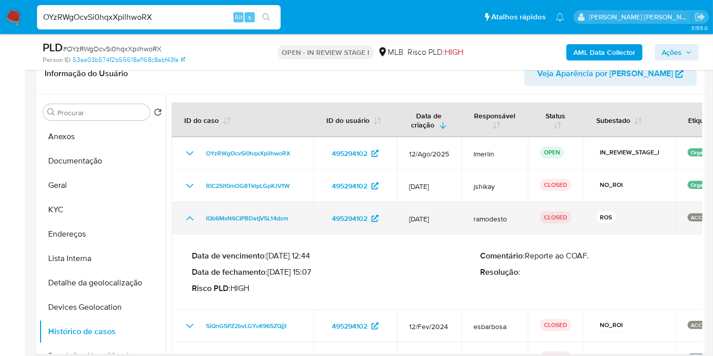
click at [189, 216] on icon "Mostrar/Ocultar" at bounding box center [189, 218] width 7 height 4
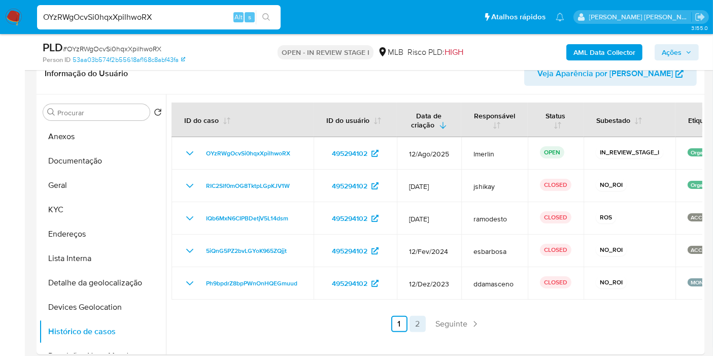
click at [413, 321] on link "2" at bounding box center [418, 324] width 16 height 16
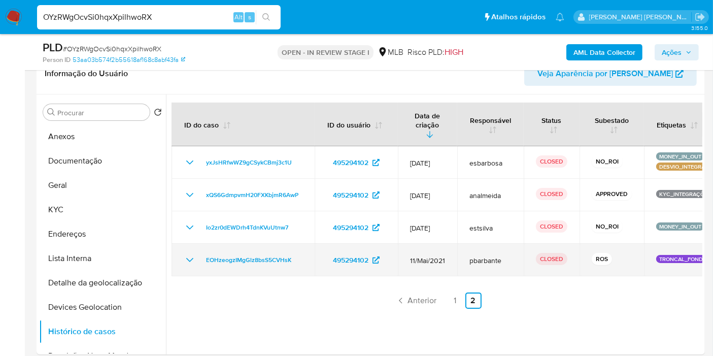
click at [190, 257] on td "EOHzeogzIMgGlz8bsS5CVHsK" at bounding box center [243, 260] width 143 height 32
click at [190, 254] on icon "Mostrar/Ocultar" at bounding box center [190, 260] width 12 height 12
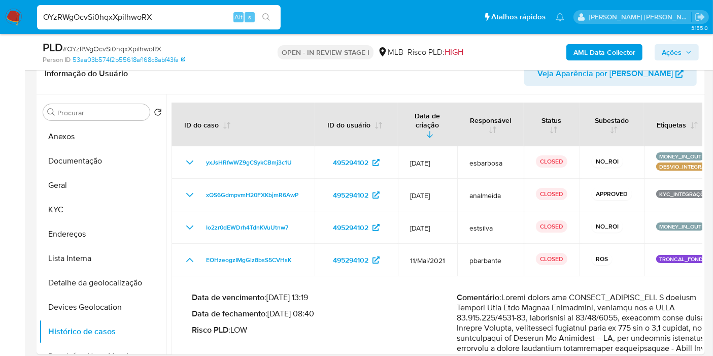
drag, startPoint x: 308, startPoint y: 304, endPoint x: 274, endPoint y: 305, distance: 34.0
click at [274, 309] on p "Data de fechamento : 22/11/2021 08:40" at bounding box center [324, 314] width 265 height 10
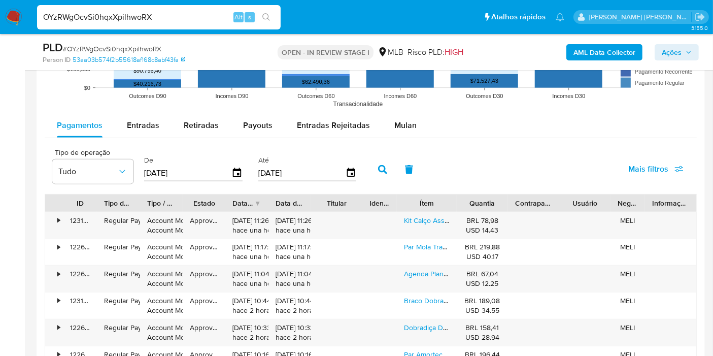
scroll to position [1128, 0]
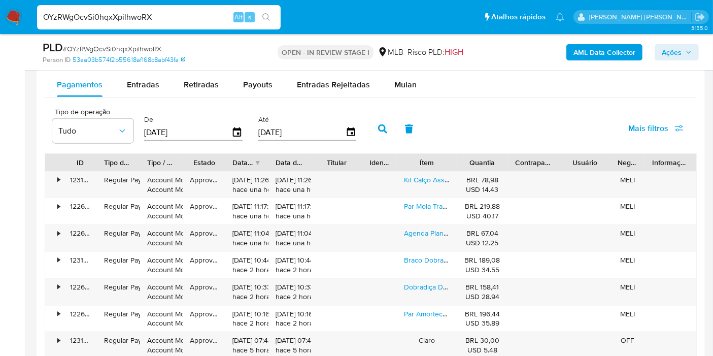
click at [652, 116] on span "Mais filtros" at bounding box center [649, 128] width 40 height 24
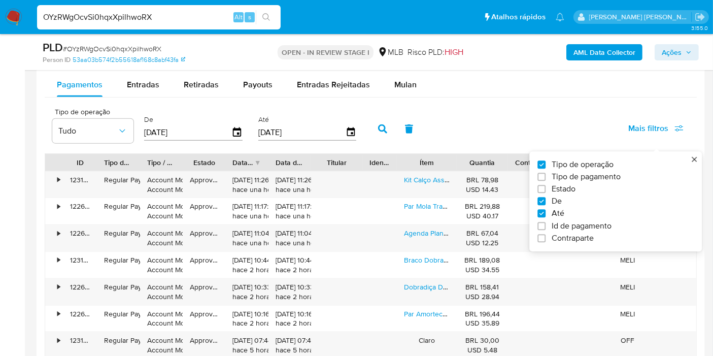
click at [577, 176] on span "Tipo de pagamento" at bounding box center [586, 177] width 69 height 10
click at [546, 176] on input "Tipo de pagamento" at bounding box center [542, 177] width 8 height 8
checkbox input "true"
type input "[DATE]"
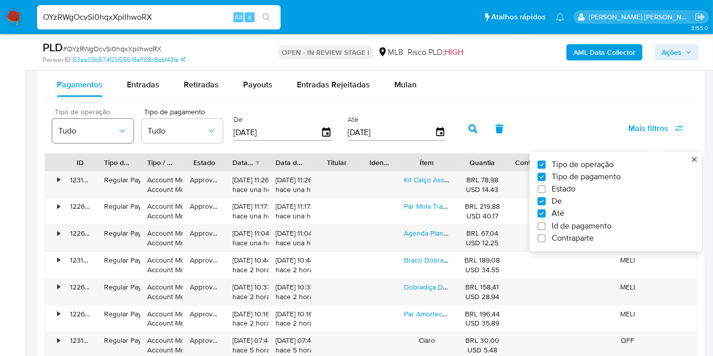
click at [75, 139] on button "Tudo" at bounding box center [92, 131] width 81 height 24
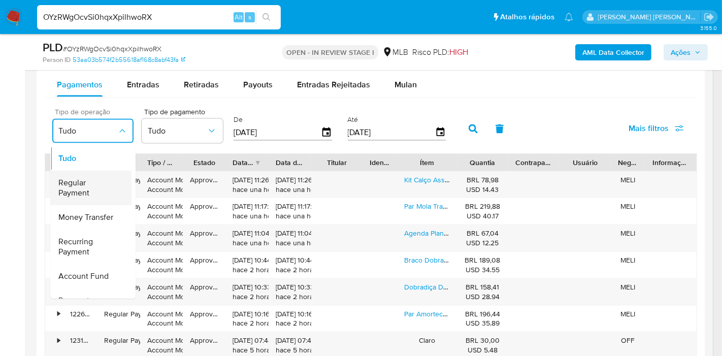
click at [101, 195] on span "Regular Payment" at bounding box center [87, 188] width 59 height 20
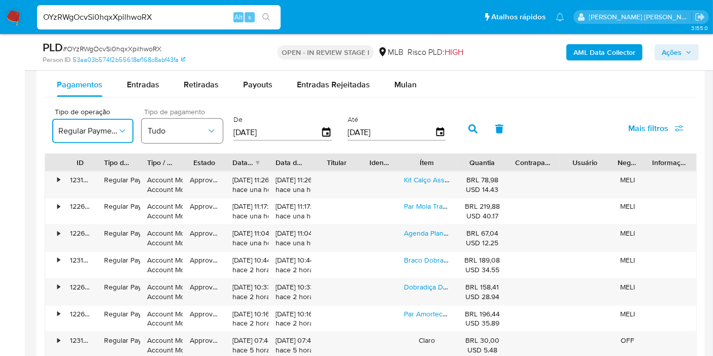
click at [198, 121] on button "Tudo" at bounding box center [182, 131] width 81 height 24
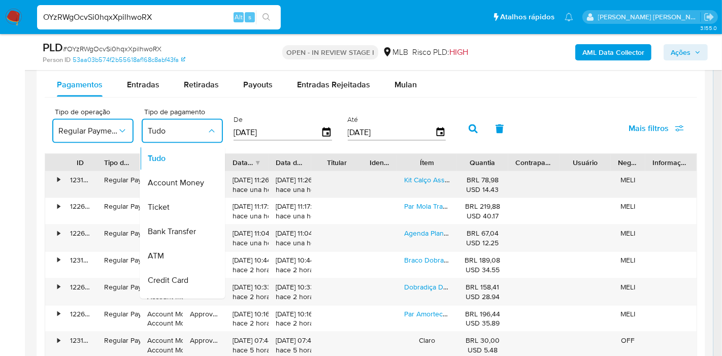
click at [188, 180] on span "Account Money" at bounding box center [176, 183] width 56 height 10
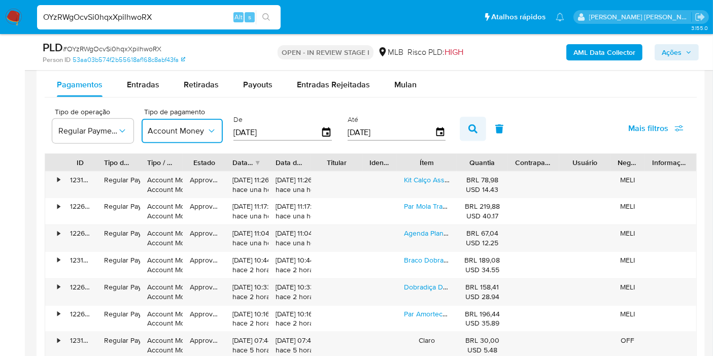
click at [469, 129] on icon "button" at bounding box center [473, 128] width 9 height 9
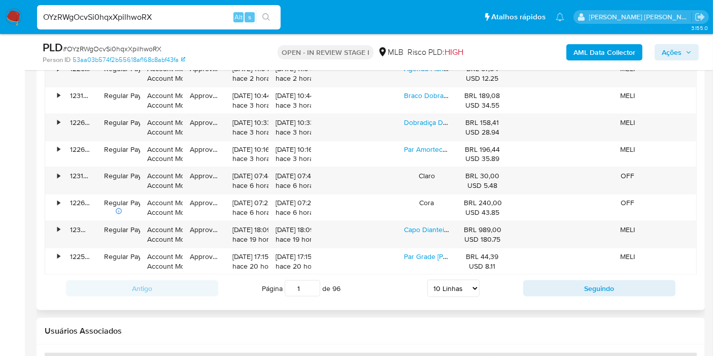
scroll to position [1297, 0]
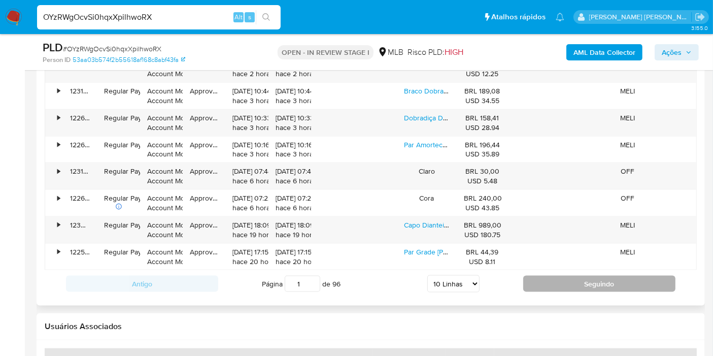
click at [581, 276] on button "Seguindo" at bounding box center [600, 284] width 152 height 16
type input "2"
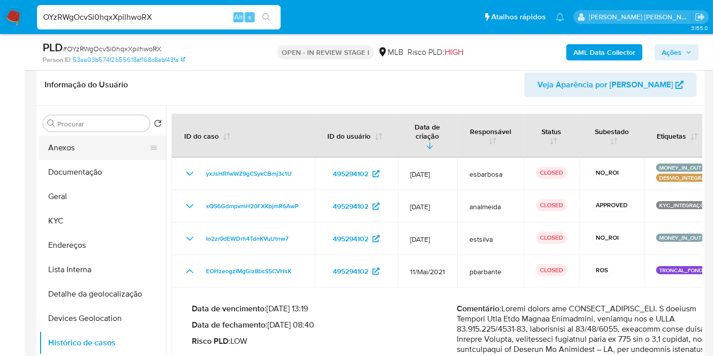
scroll to position [113, 0]
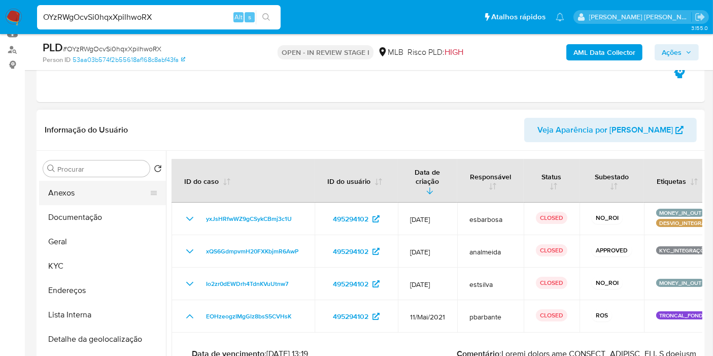
click at [102, 185] on button "Anexos" at bounding box center [98, 193] width 119 height 24
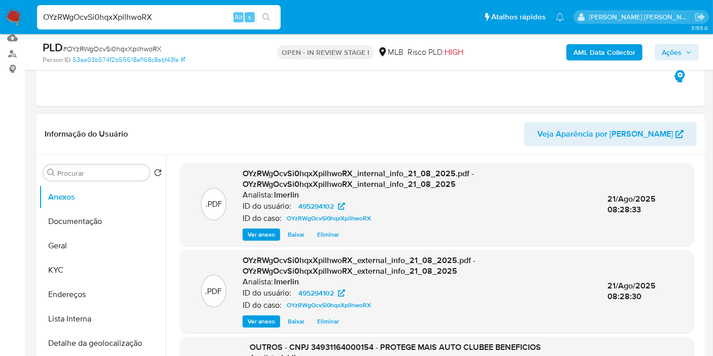
scroll to position [0, 0]
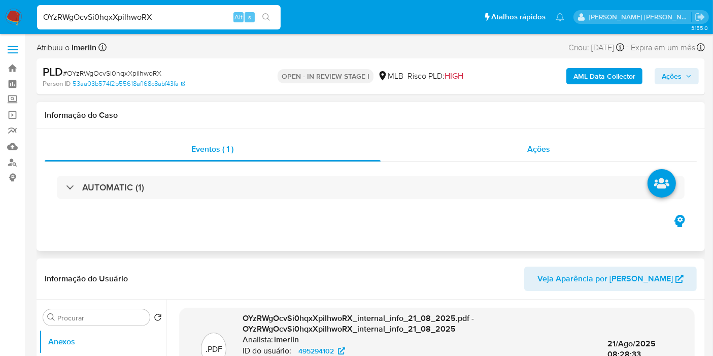
click at [555, 160] on div "Ações" at bounding box center [539, 149] width 317 height 24
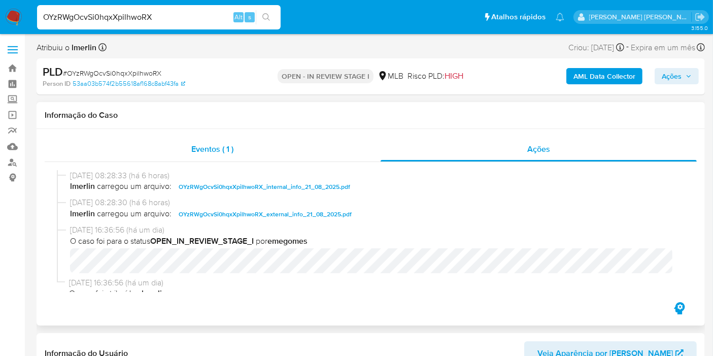
click at [202, 147] on span "Eventos ( 1 )" at bounding box center [212, 149] width 42 height 12
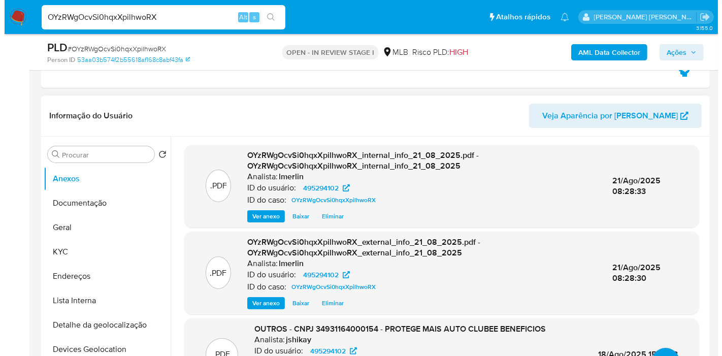
scroll to position [107, 0]
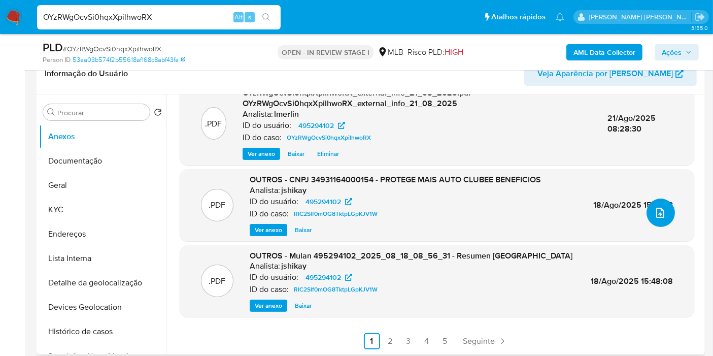
click at [655, 215] on span "upload-file" at bounding box center [661, 213] width 12 height 12
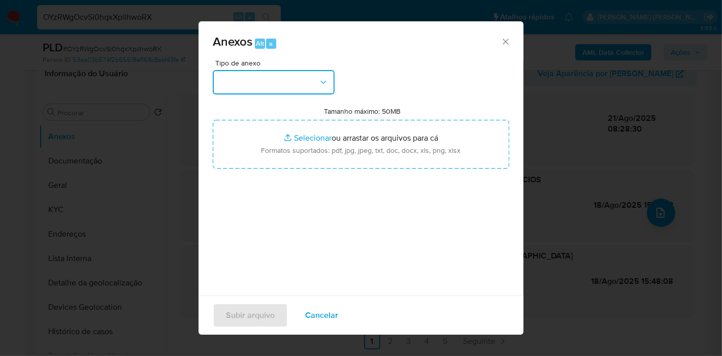
click at [291, 80] on button "button" at bounding box center [274, 82] width 122 height 24
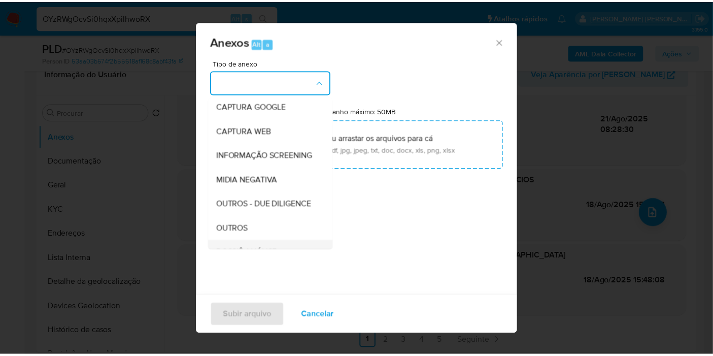
scroll to position [156, 0]
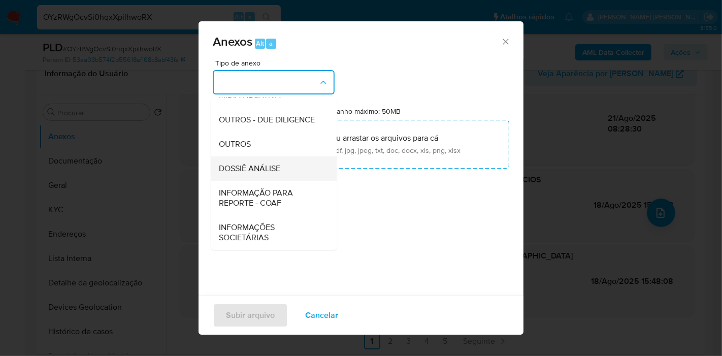
click at [275, 161] on div "DOSSIÊ ANÁLISE" at bounding box center [271, 168] width 104 height 24
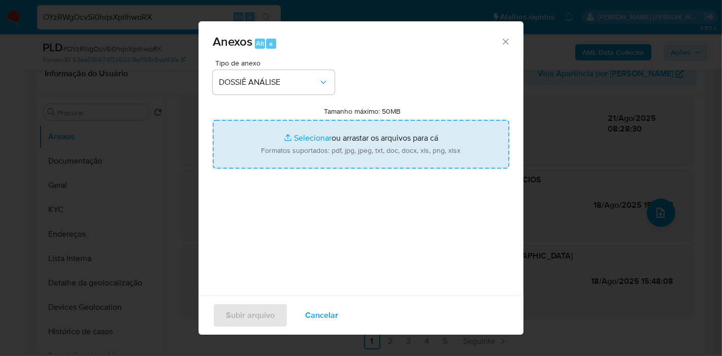
click at [336, 135] on input "Tamanho máximo: 50MB Selecionar arquivos" at bounding box center [361, 144] width 297 height 49
type input "C:\fakepath\3º SAR - XXX - CNPJ 34931164000154 - PROTEGE MAIS AUTO CLUBEE BENEF…"
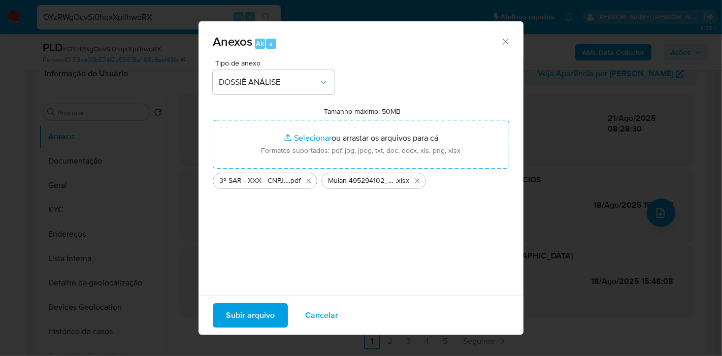
click at [259, 312] on span "Subir arquivo" at bounding box center [250, 315] width 49 height 22
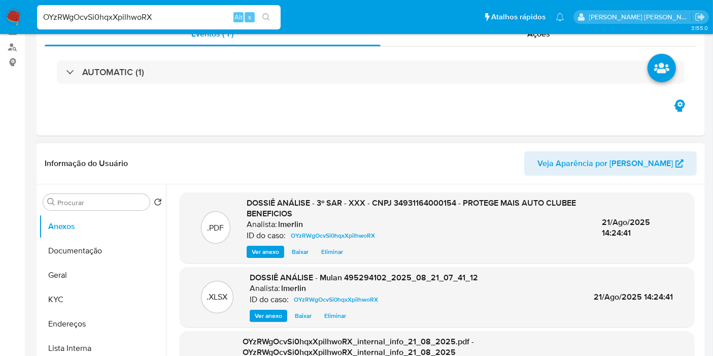
scroll to position [0, 0]
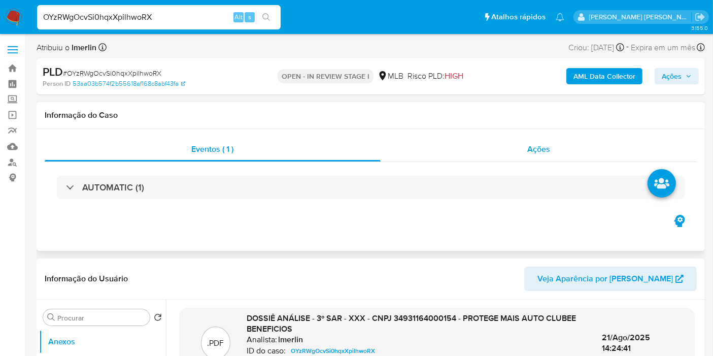
click at [573, 158] on div "Ações" at bounding box center [539, 149] width 317 height 24
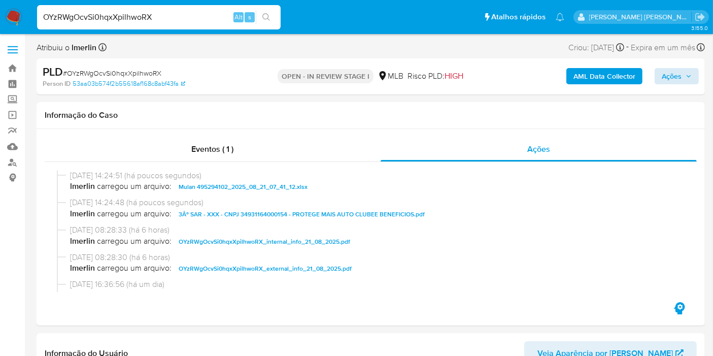
drag, startPoint x: 680, startPoint y: 67, endPoint x: 676, endPoint y: 70, distance: 5.5
click at [679, 67] on div "AML Data Collector Ações" at bounding box center [591, 76] width 216 height 24
click at [695, 74] on button "Ações" at bounding box center [677, 76] width 44 height 16
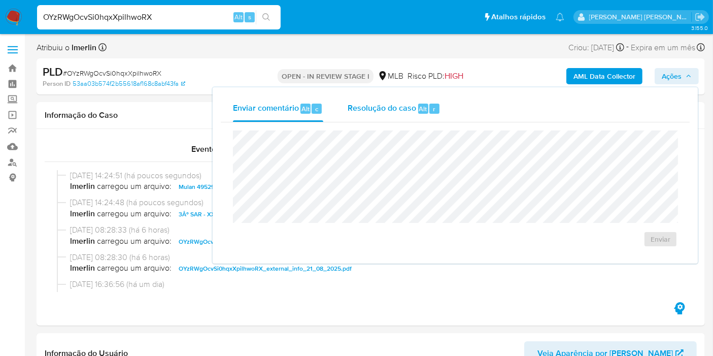
click at [399, 121] on div "Resolução do caso Alt r" at bounding box center [394, 108] width 93 height 26
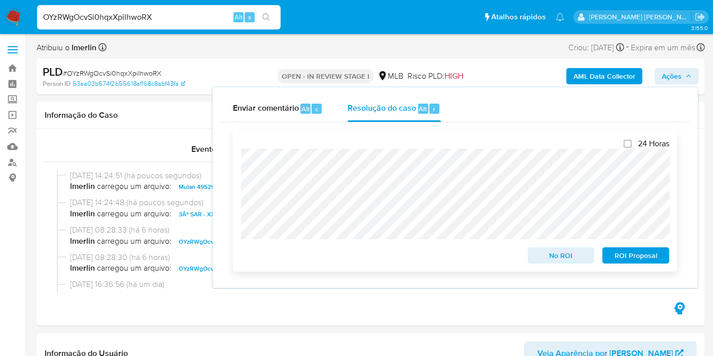
click at [632, 257] on span "ROI Proposal" at bounding box center [636, 255] width 53 height 14
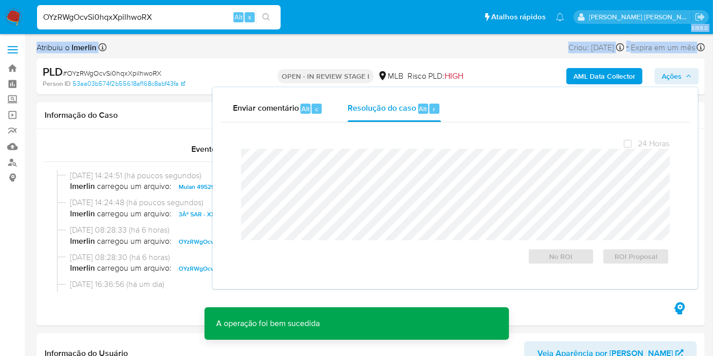
drag, startPoint x: 3, startPoint y: 63, endPoint x: 0, endPoint y: 41, distance: 22.0
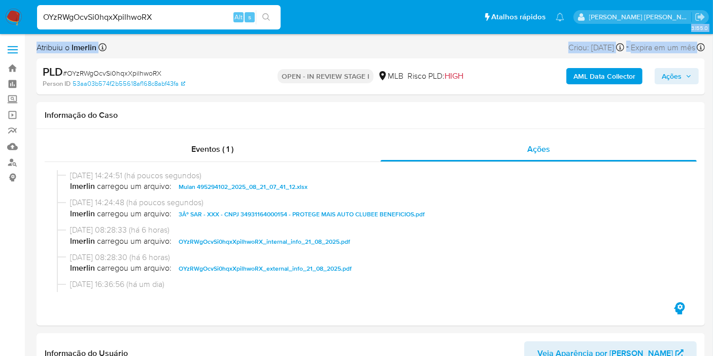
click at [671, 79] on span "Ações" at bounding box center [672, 76] width 20 height 16
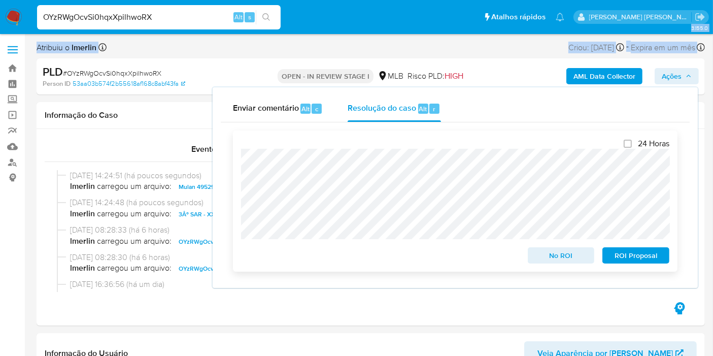
click at [634, 258] on span "ROI Proposal" at bounding box center [636, 255] width 53 height 14
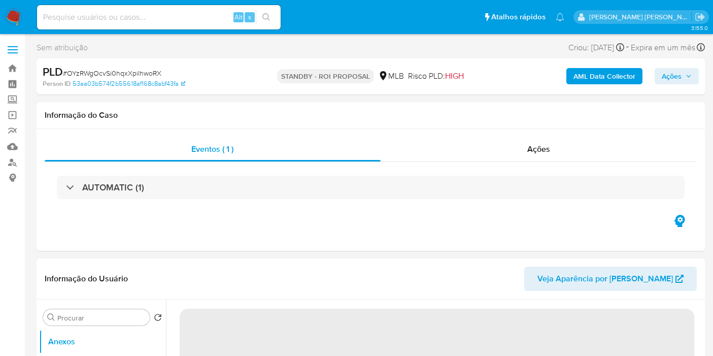
select select "10"
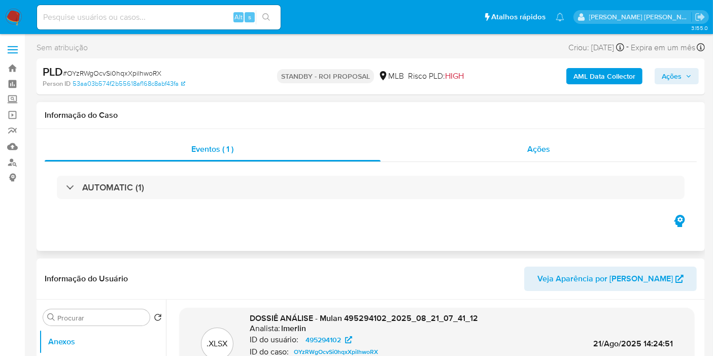
click at [527, 159] on div "Ações" at bounding box center [539, 149] width 317 height 24
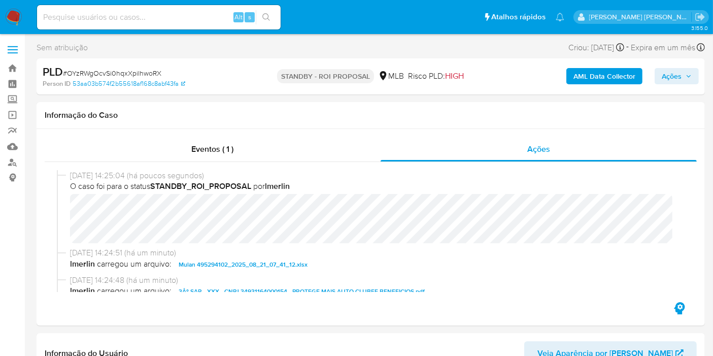
click at [174, 16] on input at bounding box center [159, 17] width 244 height 13
paste input "ScaUBxbfRkX6oHGyYanXk0x4"
type input "ScaUBxbfRkX6oHGyYanXk0x4"
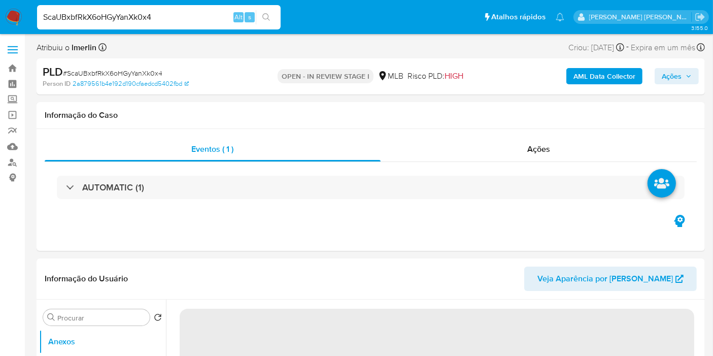
select select "10"
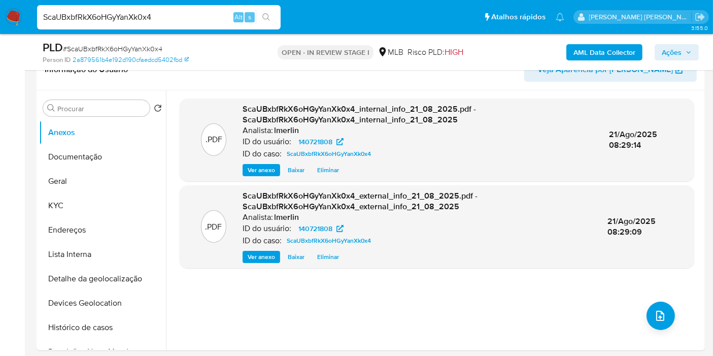
scroll to position [164, 0]
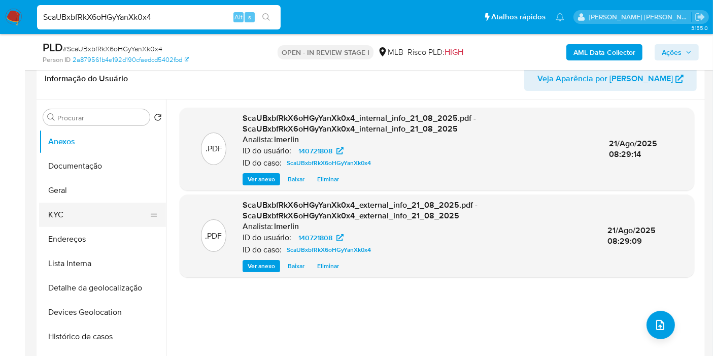
click at [108, 216] on button "KYC" at bounding box center [98, 215] width 119 height 24
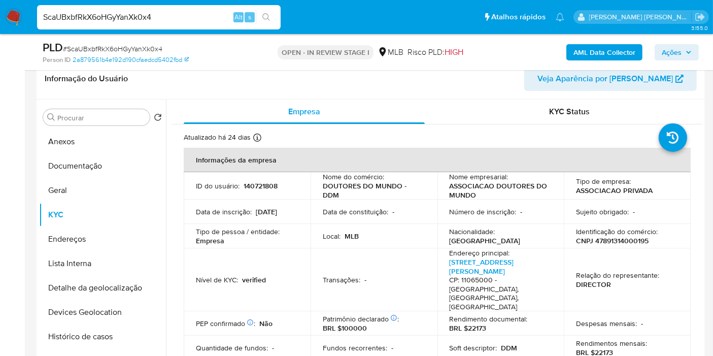
click at [628, 241] on p "CNPJ 47891314000195" at bounding box center [612, 240] width 73 height 9
copy p "47891314000195"
click at [195, 20] on input "ScaUBxbfRkX6oHGyYanXk0x4" at bounding box center [159, 17] width 244 height 13
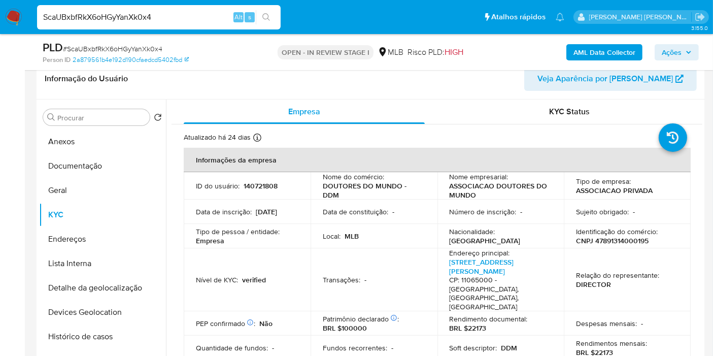
paste input "spRrqQUPUIJrAUGBvEJSluAW"
type input "spRrqQUPUIJrAUGBvEJSluAW"
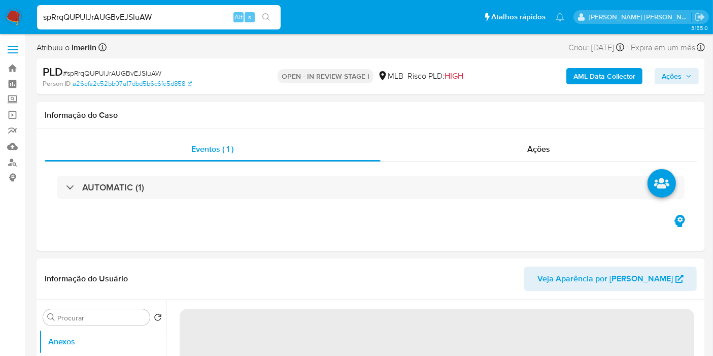
select select "10"
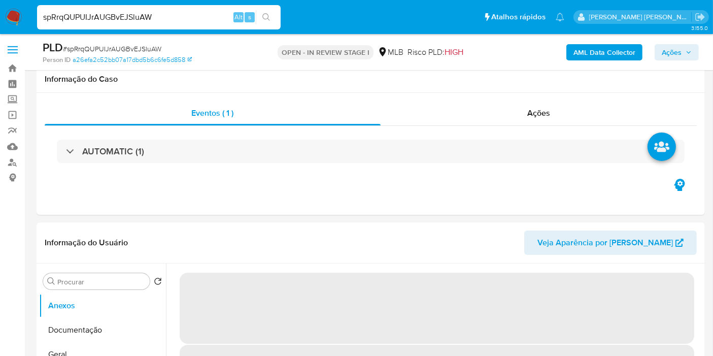
scroll to position [181, 0]
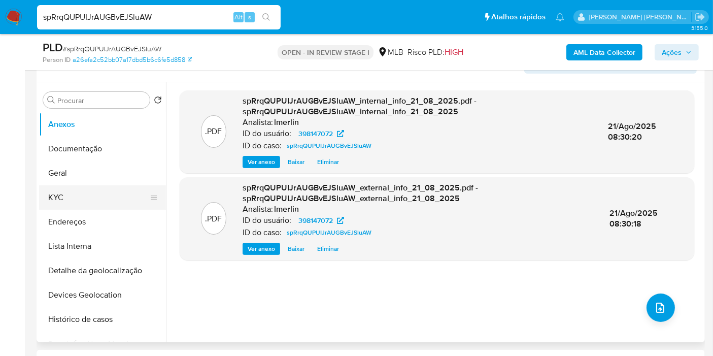
click at [95, 202] on button "KYC" at bounding box center [98, 197] width 119 height 24
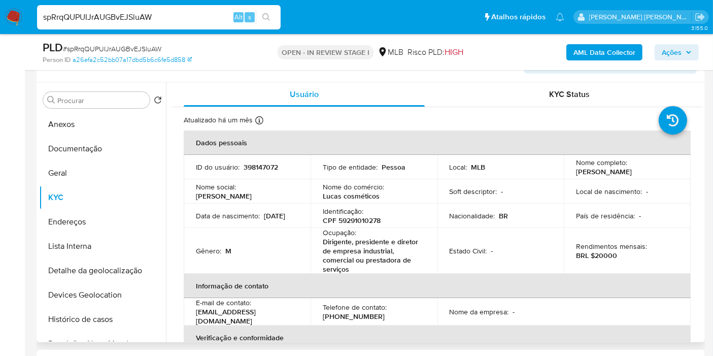
click at [366, 220] on p "CPF 59291010278" at bounding box center [352, 220] width 58 height 9
copy p "59291010278"
click at [366, 220] on p "CPF 59291010278" at bounding box center [352, 220] width 58 height 9
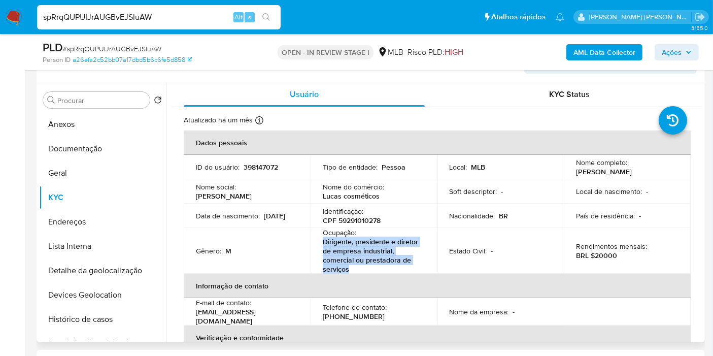
drag, startPoint x: 321, startPoint y: 244, endPoint x: 348, endPoint y: 266, distance: 34.6
click at [348, 266] on p "Dirigente, presidente e diretor de empresa industrial, comercial ou prestadora …" at bounding box center [372, 255] width 99 height 37
copy p "Dirigente, presidente e diretor de empresa industrial, comercial ou prestadora …"
click at [123, 157] on button "Documentação" at bounding box center [98, 149] width 119 height 24
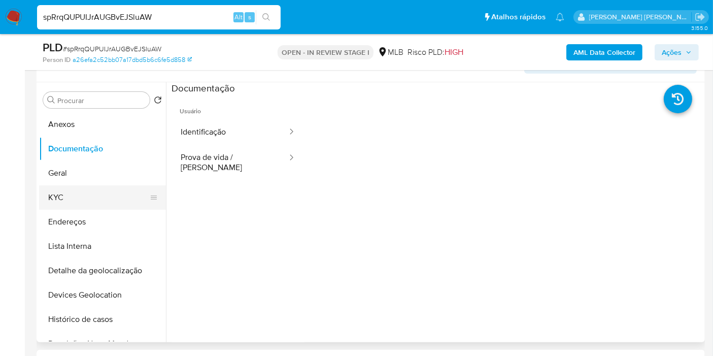
click at [61, 185] on button "KYC" at bounding box center [98, 197] width 119 height 24
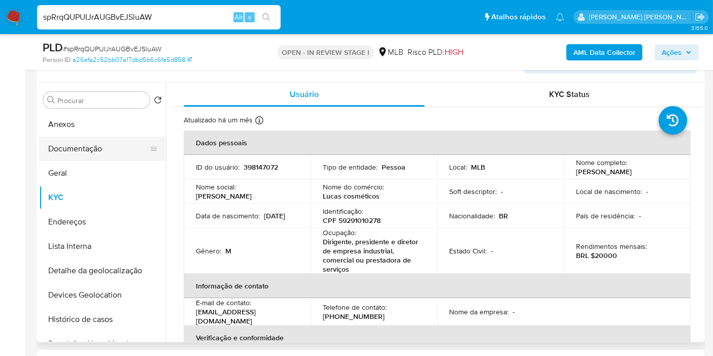
click at [83, 141] on button "Documentação" at bounding box center [98, 149] width 119 height 24
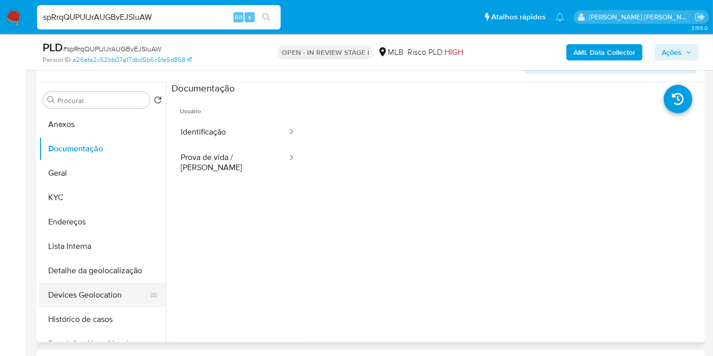
scroll to position [56, 0]
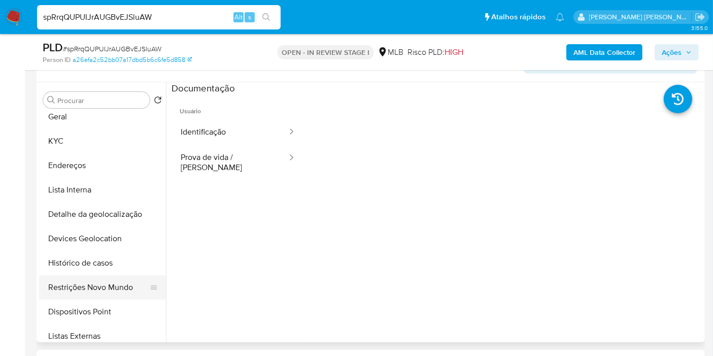
click at [102, 287] on button "Restrições Novo Mundo" at bounding box center [98, 287] width 119 height 24
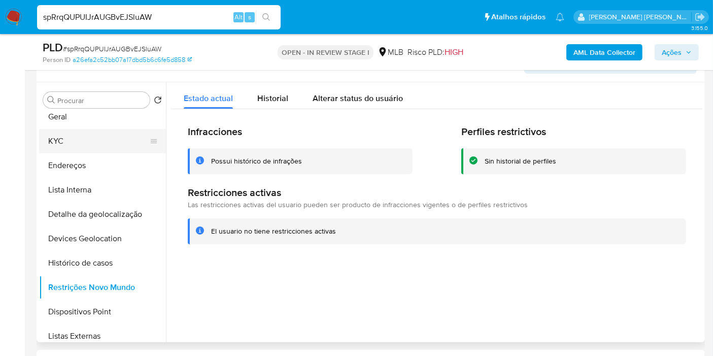
click at [84, 131] on button "KYC" at bounding box center [98, 141] width 119 height 24
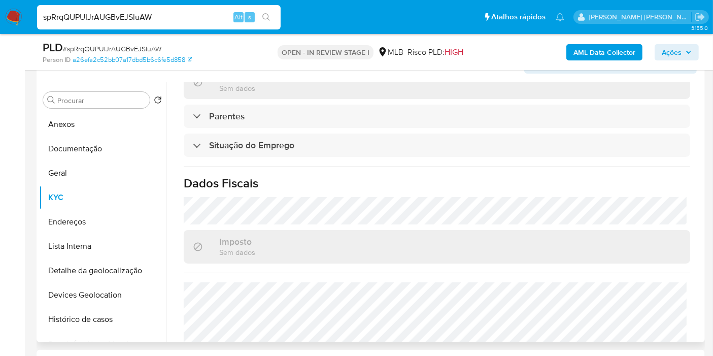
scroll to position [482, 0]
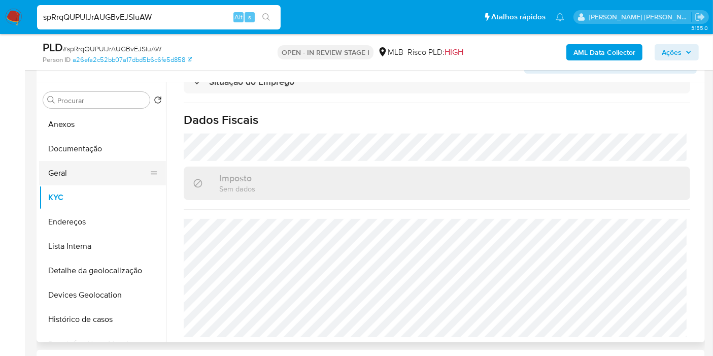
click at [71, 180] on button "Geral" at bounding box center [98, 173] width 119 height 24
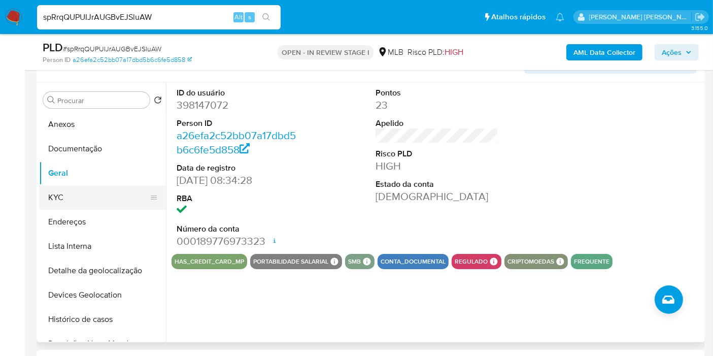
click at [99, 199] on button "KYC" at bounding box center [98, 197] width 119 height 24
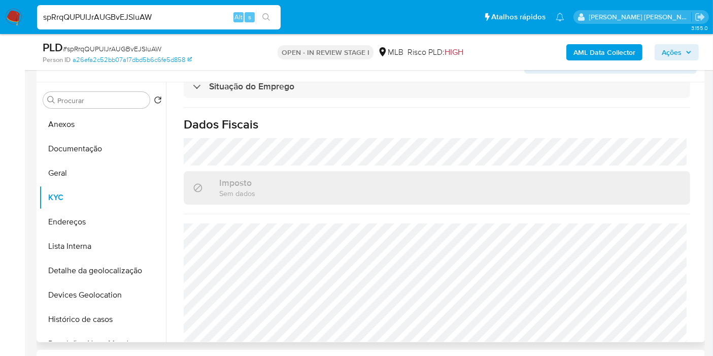
scroll to position [482, 0]
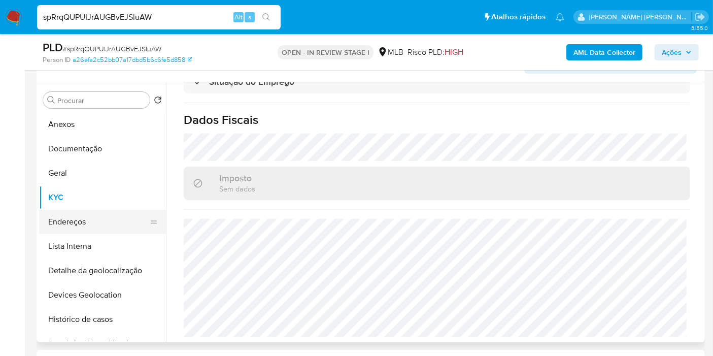
click at [83, 224] on button "Endereços" at bounding box center [98, 222] width 119 height 24
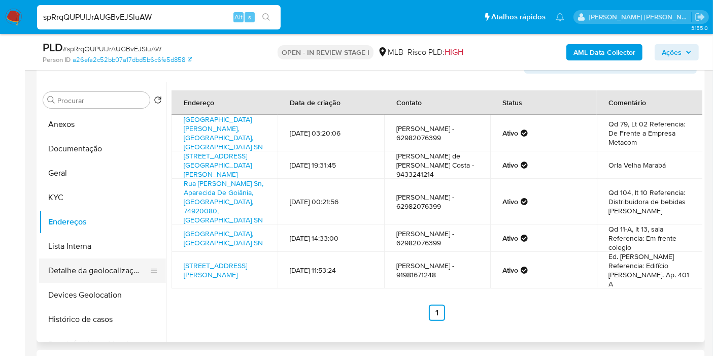
click at [85, 285] on button "Devices Geolocation" at bounding box center [102, 295] width 127 height 24
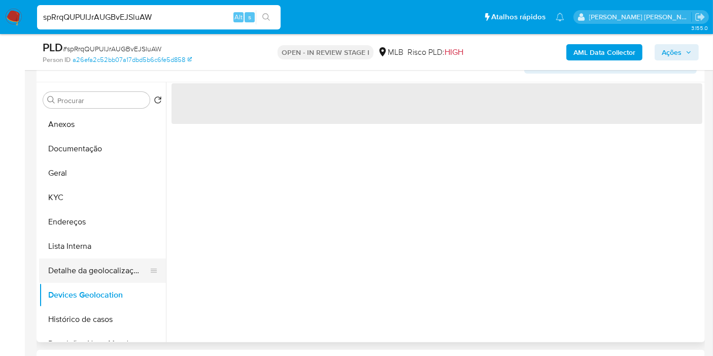
click at [86, 274] on button "Detalhe da geolocalização" at bounding box center [98, 270] width 119 height 24
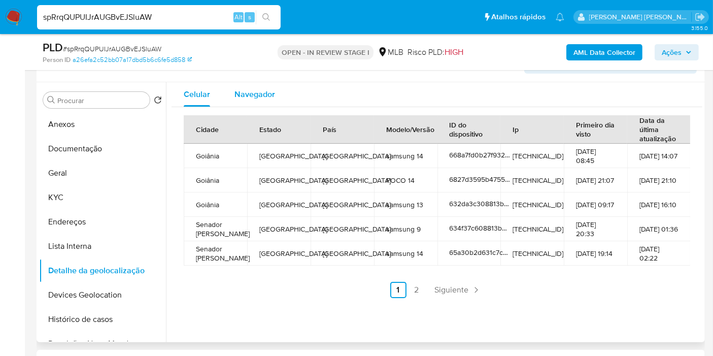
click at [267, 91] on span "Navegador" at bounding box center [255, 94] width 41 height 12
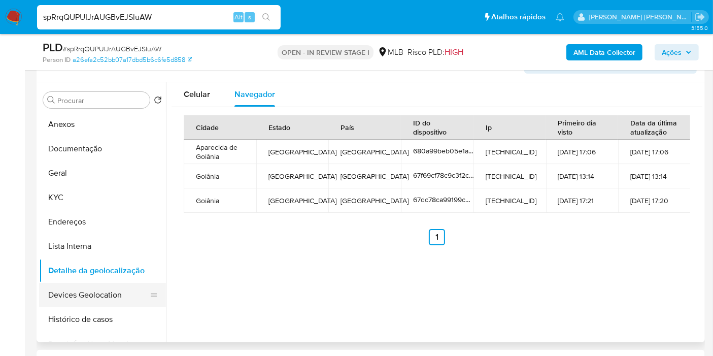
click at [93, 295] on button "Devices Geolocation" at bounding box center [98, 295] width 119 height 24
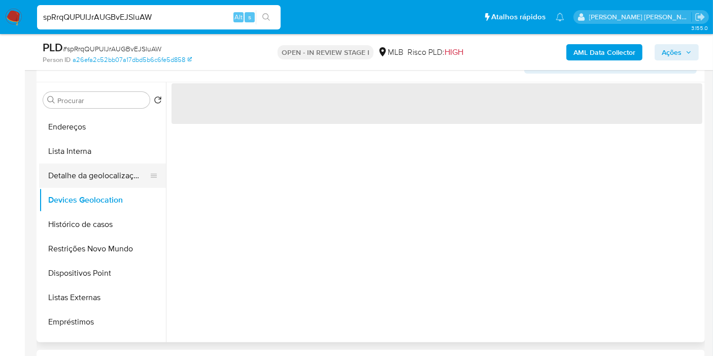
scroll to position [113, 0]
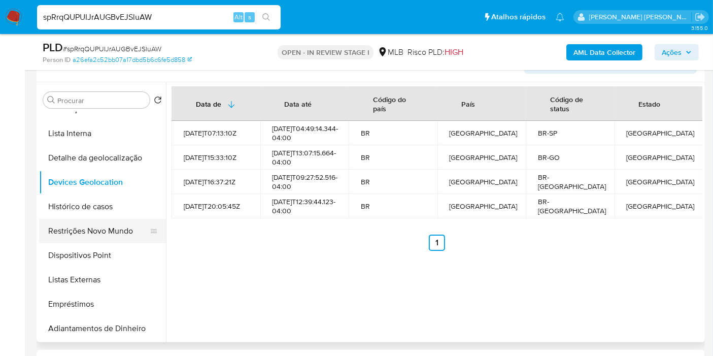
click at [85, 231] on button "Restrições Novo Mundo" at bounding box center [98, 231] width 119 height 24
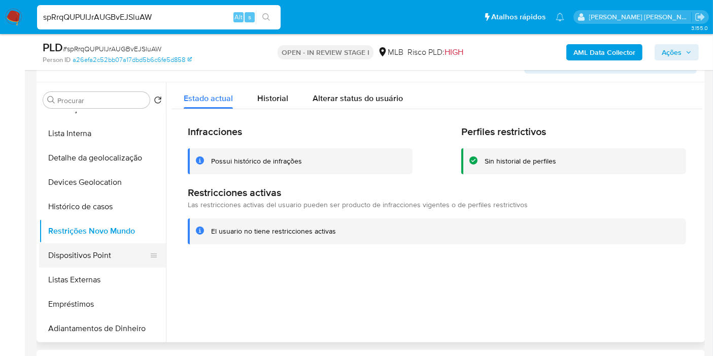
click at [113, 253] on button "Dispositivos Point" at bounding box center [98, 255] width 119 height 24
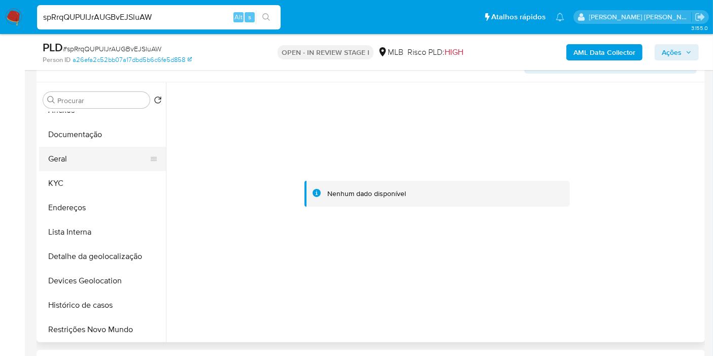
scroll to position [0, 0]
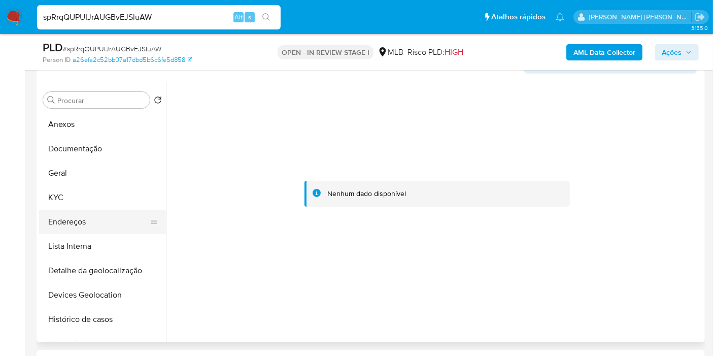
click at [72, 228] on button "Endereços" at bounding box center [98, 222] width 119 height 24
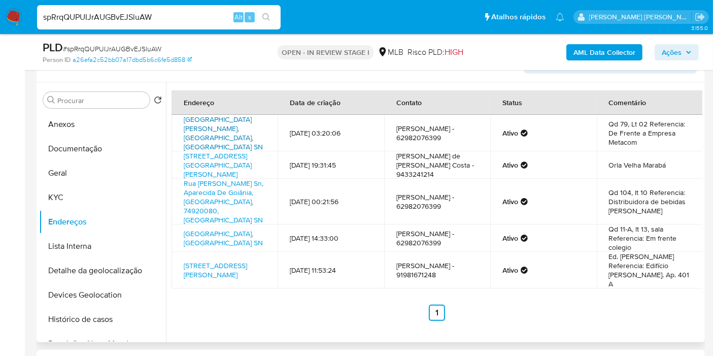
click at [236, 125] on link "Avenida Machado De Assis Sn, Aparecida De Goiânia, Goiás, 74920370, Brasil SN" at bounding box center [223, 133] width 79 height 38
click at [75, 196] on button "KYC" at bounding box center [98, 197] width 119 height 24
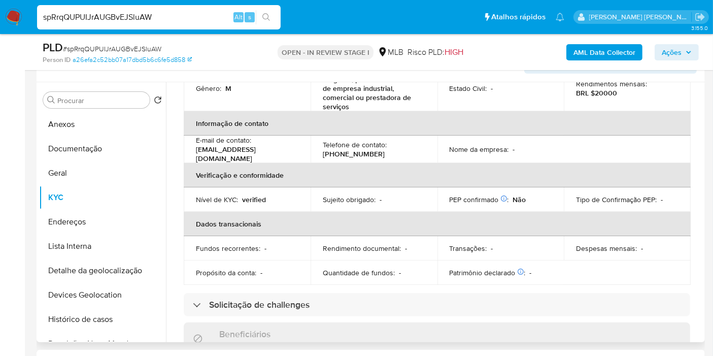
scroll to position [31, 0]
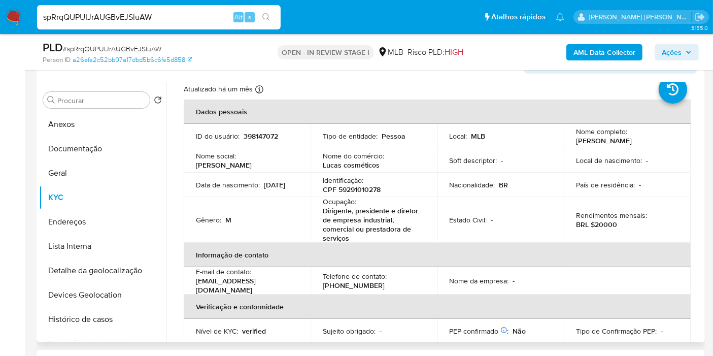
click at [368, 187] on p "CPF 59291010278" at bounding box center [352, 189] width 58 height 9
copy p "59291010278"
click at [96, 283] on button "Devices Geolocation" at bounding box center [102, 295] width 127 height 24
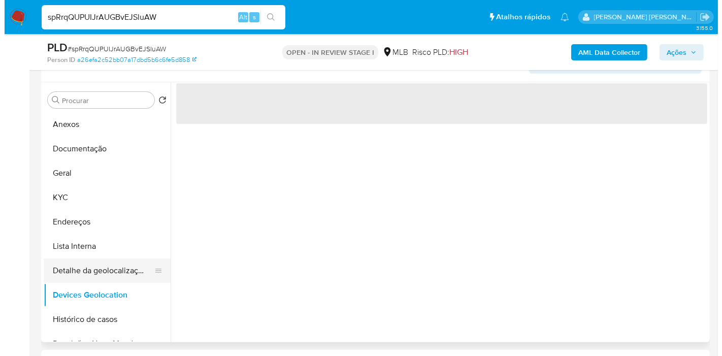
scroll to position [0, 0]
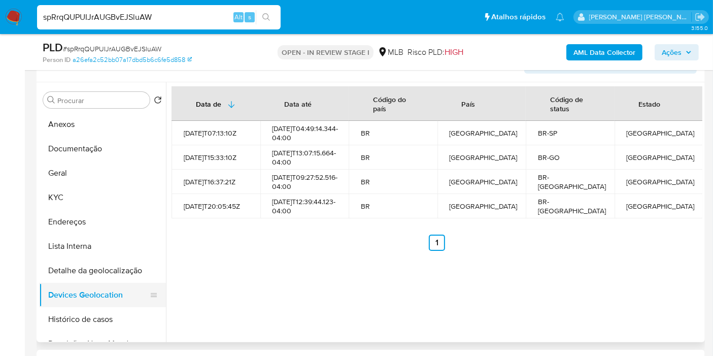
click at [89, 295] on button "Devices Geolocation" at bounding box center [98, 295] width 119 height 24
click at [110, 272] on button "Detalhe da geolocalização" at bounding box center [98, 270] width 119 height 24
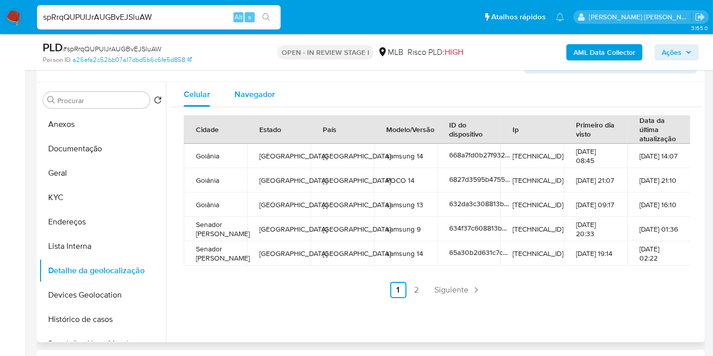
click at [267, 90] on span "Navegador" at bounding box center [255, 94] width 41 height 12
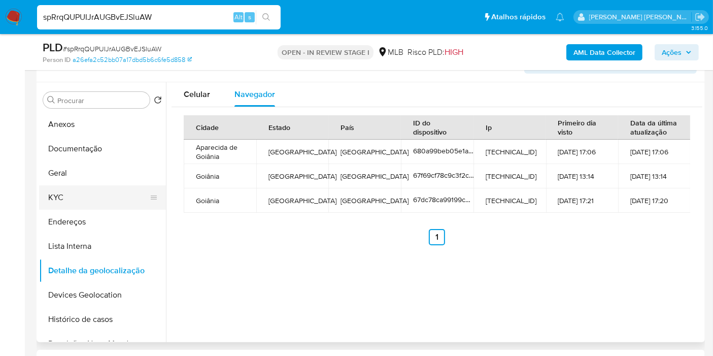
click at [85, 199] on button "KYC" at bounding box center [98, 197] width 119 height 24
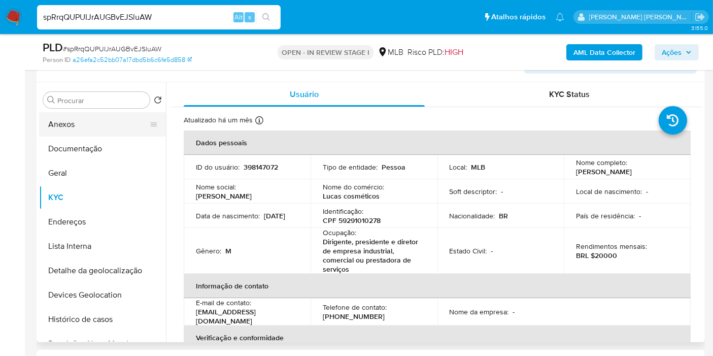
drag, startPoint x: 100, startPoint y: 125, endPoint x: 109, endPoint y: 118, distance: 11.2
click at [99, 124] on button "Anexos" at bounding box center [98, 124] width 119 height 24
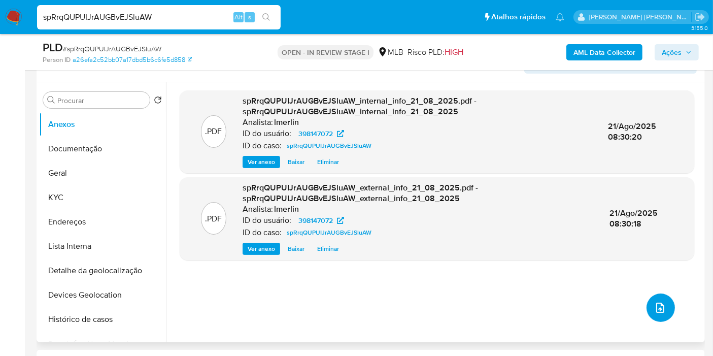
click at [670, 308] on button "upload-file" at bounding box center [661, 307] width 28 height 28
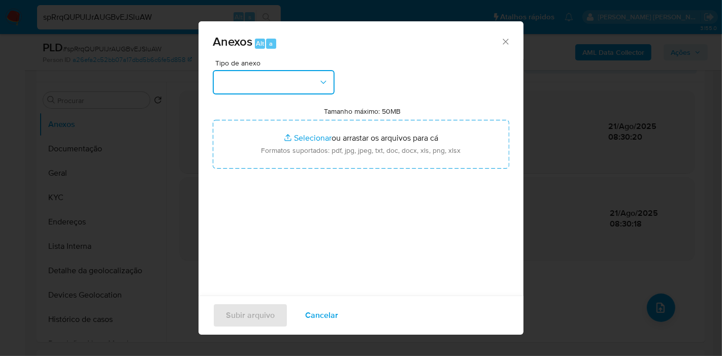
click at [318, 80] on icon "button" at bounding box center [323, 82] width 10 height 10
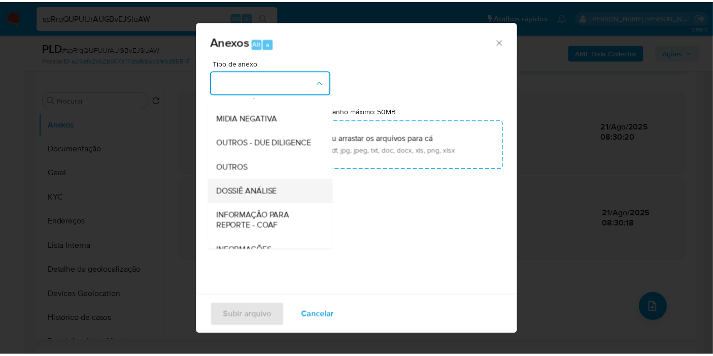
scroll to position [156, 0]
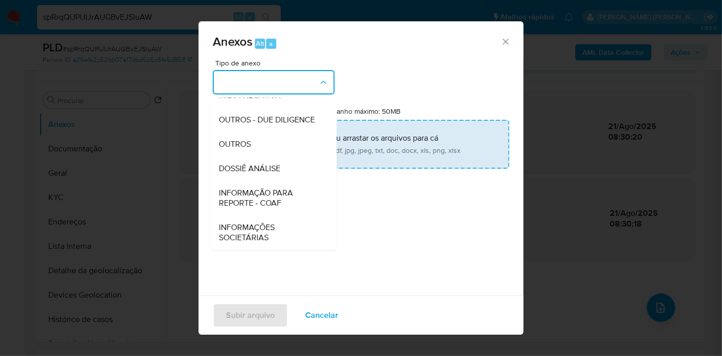
drag, startPoint x: 275, startPoint y: 169, endPoint x: 311, endPoint y: 153, distance: 39.3
click at [275, 169] on span "DOSSIÊ ANÁLISE" at bounding box center [249, 168] width 61 height 10
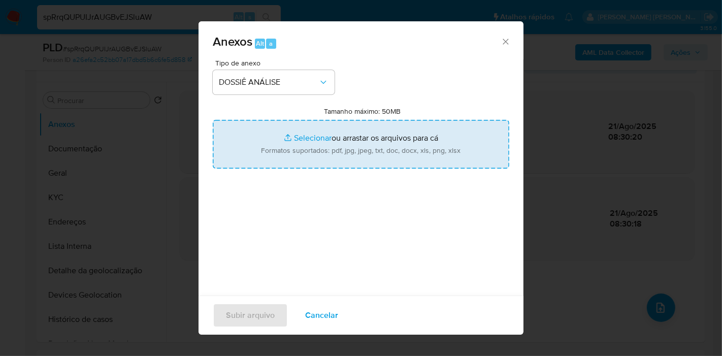
click at [356, 145] on input "Tamanho máximo: 50MB Selecionar arquivos" at bounding box center [361, 144] width 297 height 49
type input "C:\fakepath\SAR - XXX - CPF 59291010278 - LUCAS PEREIRA COSTA.pdf"
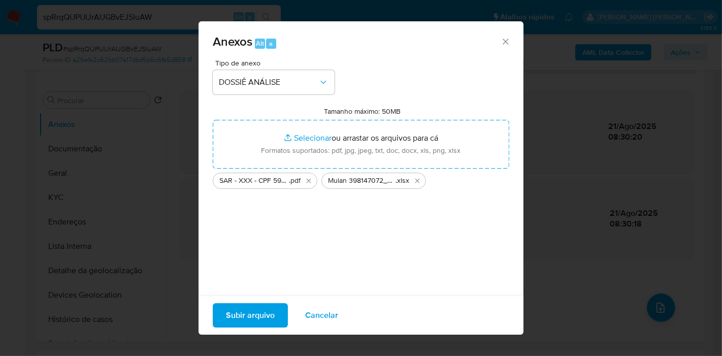
click at [238, 312] on span "Subir arquivo" at bounding box center [250, 315] width 49 height 22
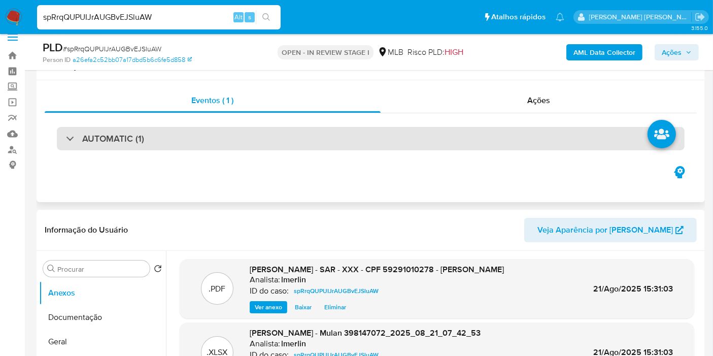
scroll to position [12, 0]
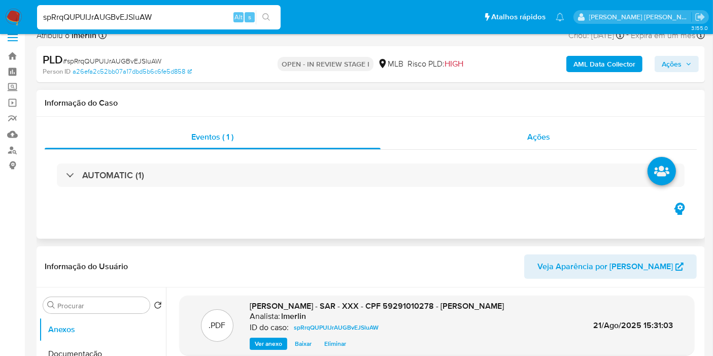
click at [521, 138] on div "Ações" at bounding box center [539, 137] width 317 height 24
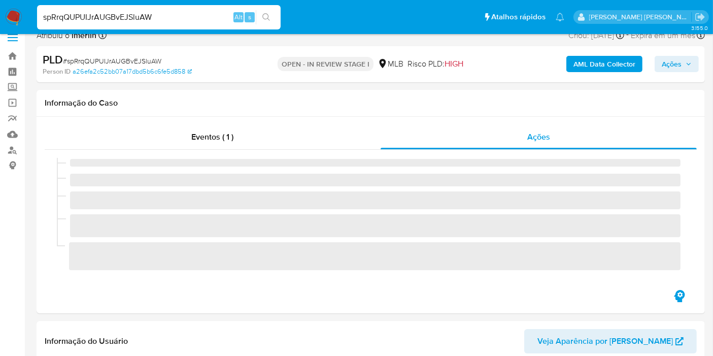
click at [673, 66] on span "Ações" at bounding box center [672, 64] width 20 height 16
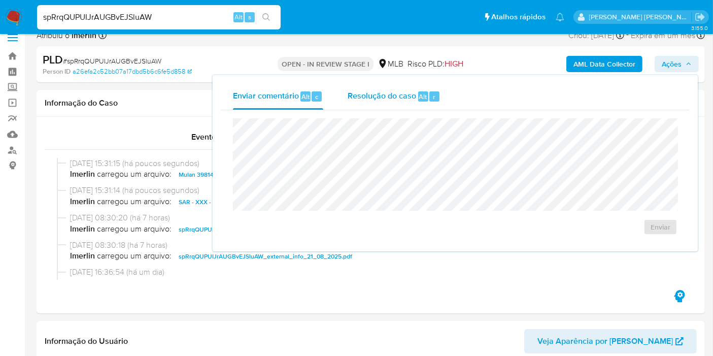
click at [410, 95] on span "Resolução do caso" at bounding box center [382, 96] width 69 height 12
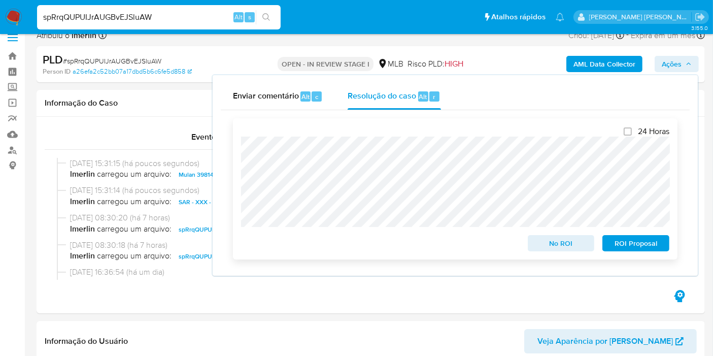
click at [657, 249] on span "ROI Proposal" at bounding box center [636, 243] width 53 height 14
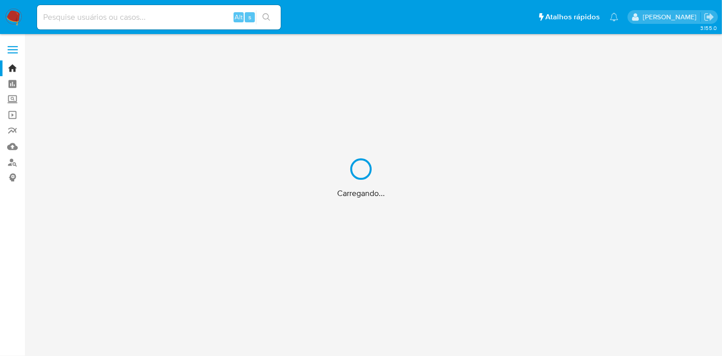
click at [173, 17] on div "Carregando..." at bounding box center [361, 178] width 722 height 356
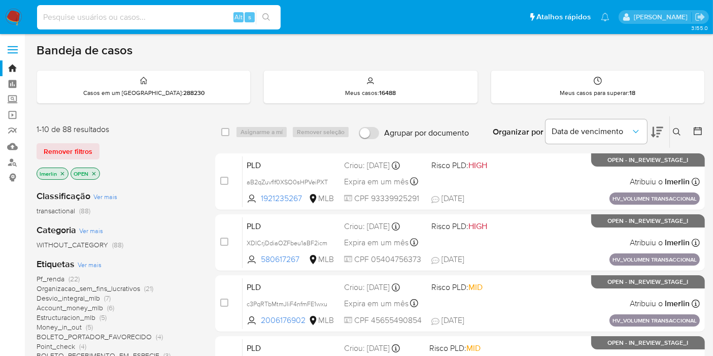
click at [159, 17] on input at bounding box center [159, 17] width 244 height 13
paste input "171384659"
type input "171384659"
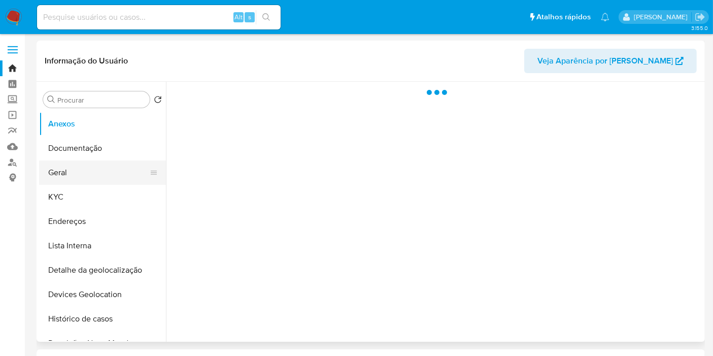
click at [100, 172] on button "Geral" at bounding box center [98, 172] width 119 height 24
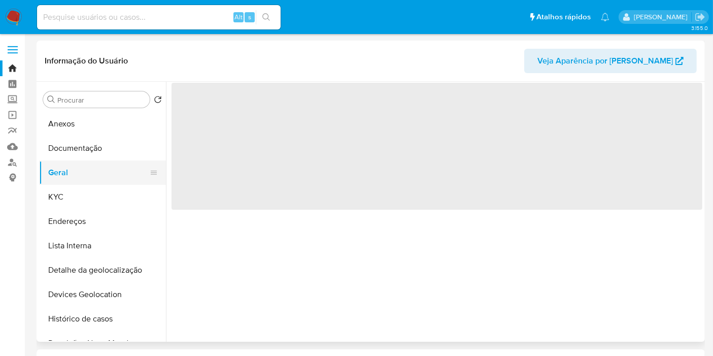
select select "10"
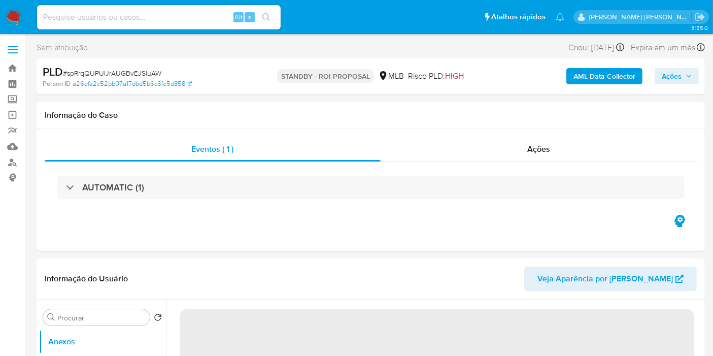
click at [12, 17] on img at bounding box center [13, 17] width 17 height 17
select select "10"
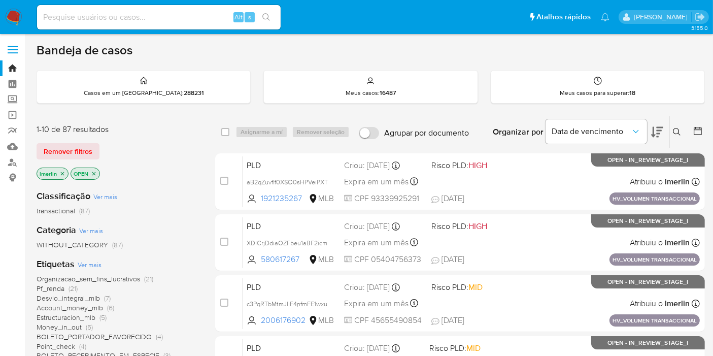
click at [63, 175] on icon "close-filter" at bounding box center [62, 174] width 6 height 6
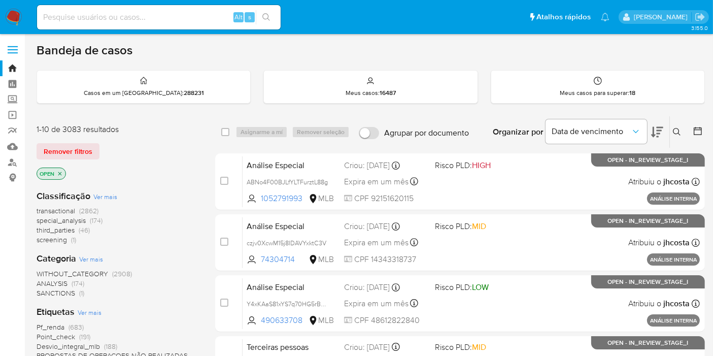
click at [70, 239] on span "screening (1)" at bounding box center [57, 240] width 40 height 10
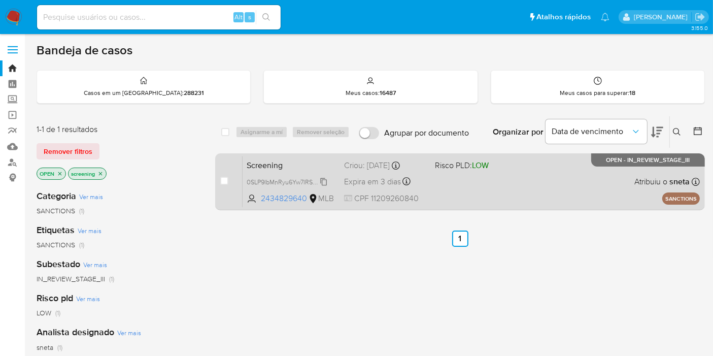
click at [324, 181] on span "0SLP9IbMnRyu6Yw7IRSzOVrY" at bounding box center [289, 181] width 84 height 11
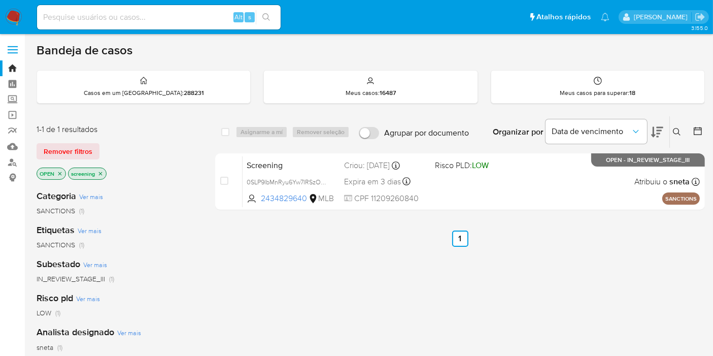
click at [0, 285] on aside "Bandeja Painel Screening Pesquisa em Listas Watchlist Ferramentas Operações em …" at bounding box center [12, 291] width 25 height 582
click at [99, 173] on icon "close-filter" at bounding box center [100, 174] width 6 height 6
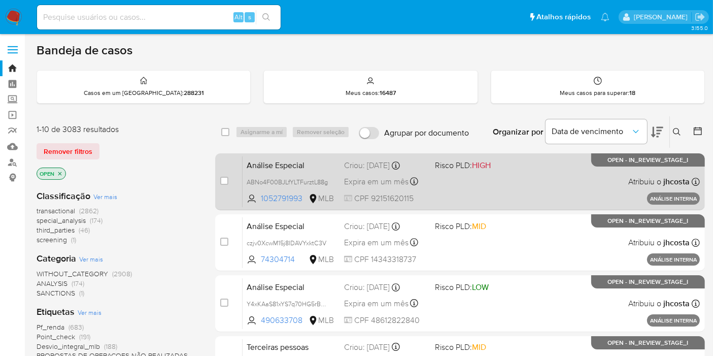
click at [512, 177] on div "Análise Especial ABNo4F00BJLfYLTFurztL88g 1052791993 MLB Risco PLD: HIGH Criou:…" at bounding box center [471, 181] width 457 height 51
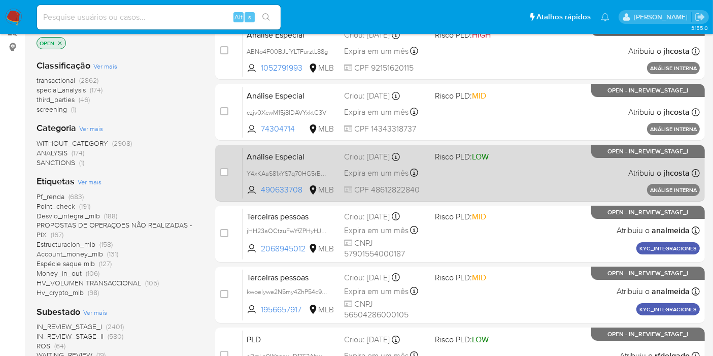
scroll to position [113, 0]
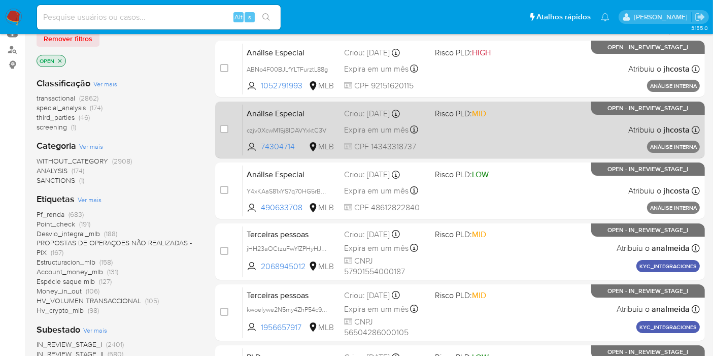
click at [525, 142] on div "Análise Especial czjv0XcwM15j8IDAVYxktC3V 74304714 MLB Risco PLD: MID Criou: [D…" at bounding box center [471, 129] width 457 height 51
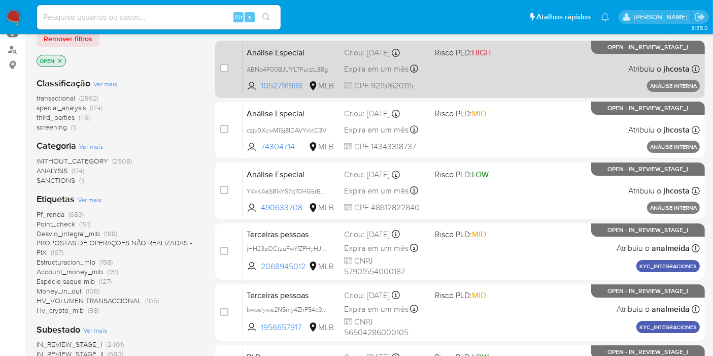
click at [458, 74] on div "Análise Especial ABNo4F00BJLfYLTFurztL88g 1052791993 MLB Risco PLD: HIGH Criou:…" at bounding box center [471, 68] width 457 height 51
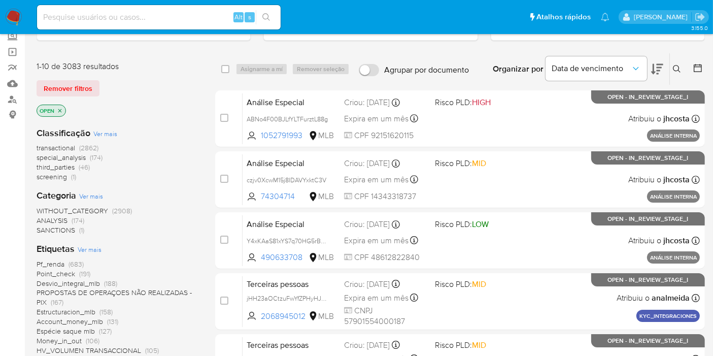
scroll to position [56, 0]
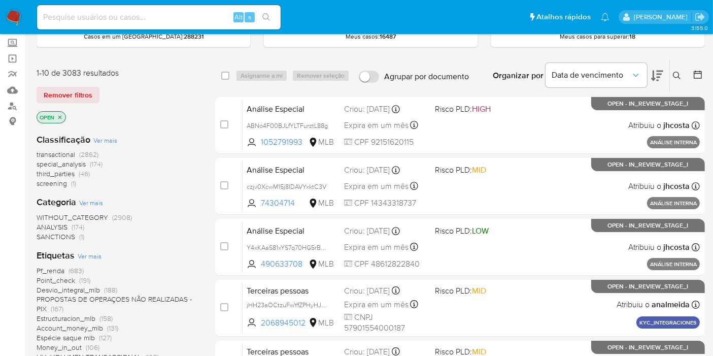
click at [698, 70] on icon at bounding box center [698, 75] width 10 height 10
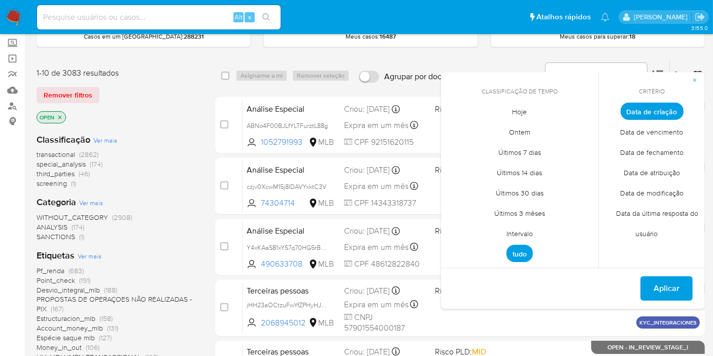
click at [518, 230] on span "Intervalo" at bounding box center [520, 233] width 48 height 21
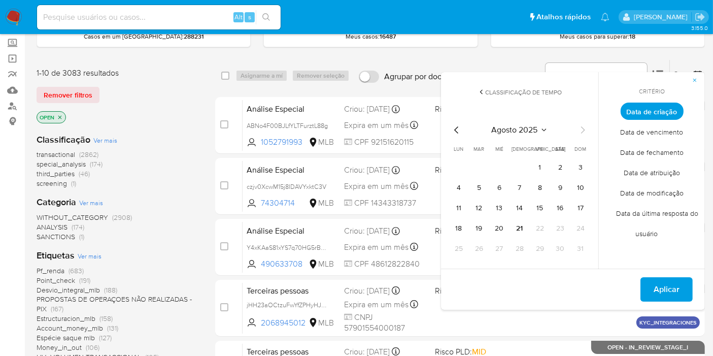
click at [458, 128] on icon "Mes anterior" at bounding box center [457, 130] width 12 height 12
click at [476, 165] on button "1" at bounding box center [479, 167] width 16 height 16
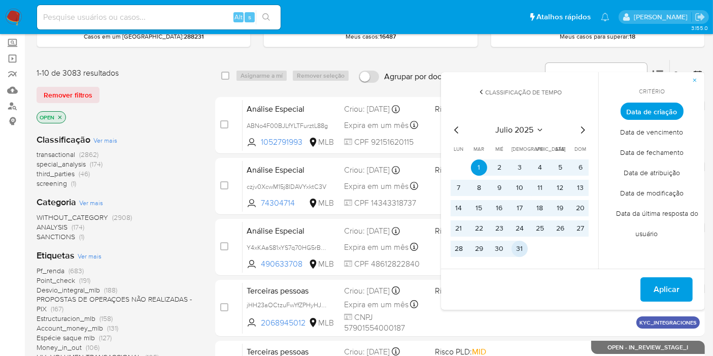
click at [526, 251] on button "31" at bounding box center [520, 249] width 16 height 16
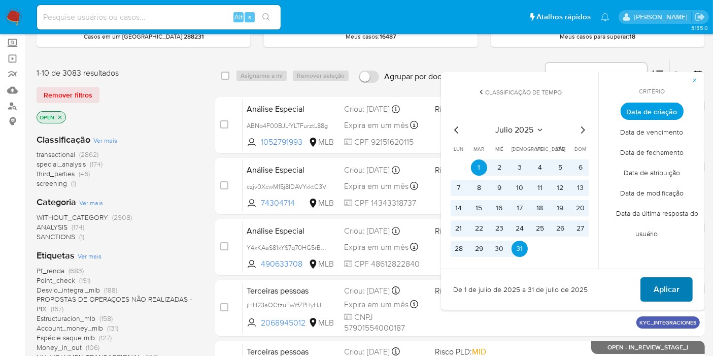
click at [660, 290] on span "Aplicar" at bounding box center [667, 289] width 26 height 22
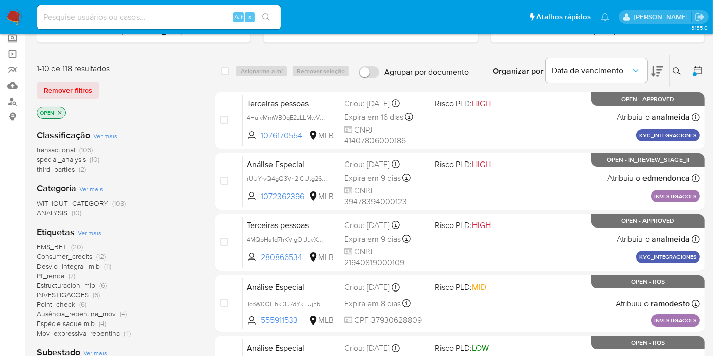
scroll to position [56, 0]
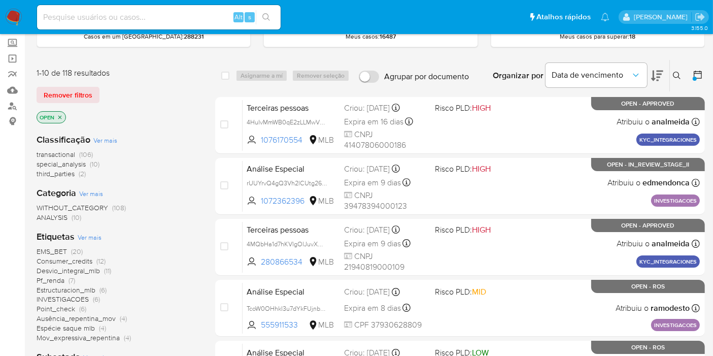
click at [693, 76] on div at bounding box center [696, 75] width 18 height 31
click at [701, 79] on icon at bounding box center [698, 75] width 10 height 10
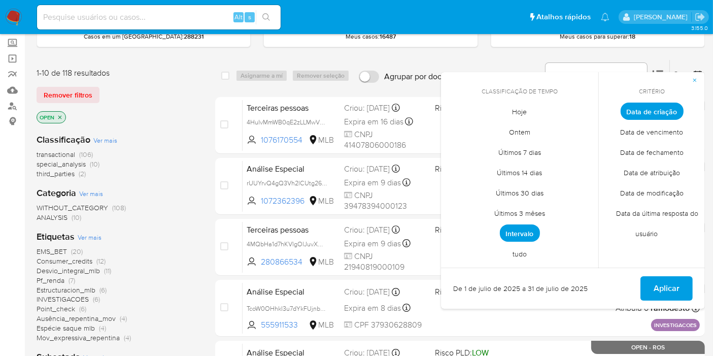
click at [519, 257] on span "tudo" at bounding box center [520, 254] width 36 height 21
click at [524, 228] on span "Intervalo" at bounding box center [520, 233] width 48 height 21
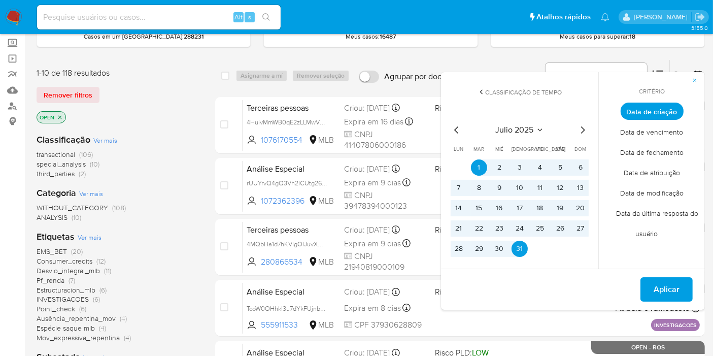
click at [582, 130] on icon "Mes siguiente" at bounding box center [583, 130] width 12 height 12
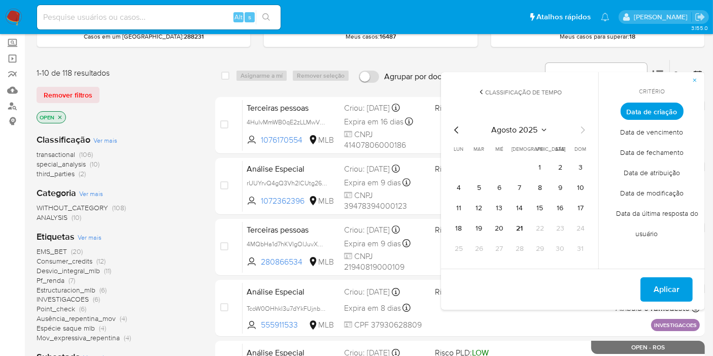
click at [529, 170] on tr "1 2 3" at bounding box center [520, 167] width 138 height 16
click at [537, 171] on button "1" at bounding box center [540, 167] width 16 height 16
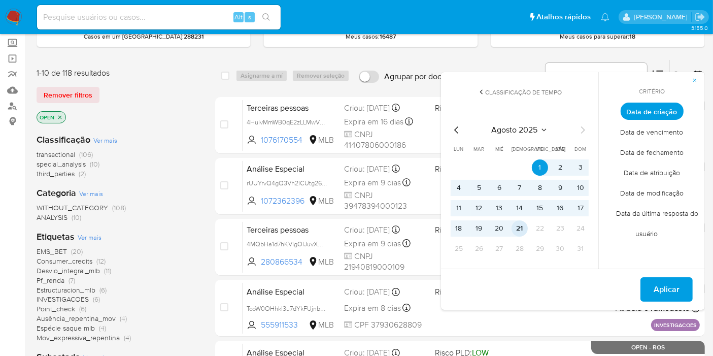
click at [520, 221] on button "21" at bounding box center [520, 228] width 16 height 16
click at [664, 297] on span "Aplicar" at bounding box center [667, 289] width 26 height 22
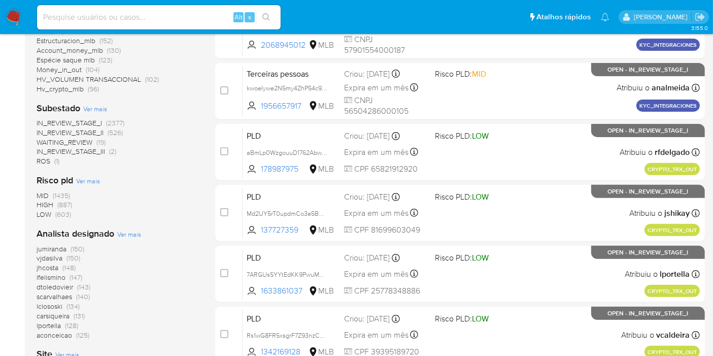
scroll to position [338, 0]
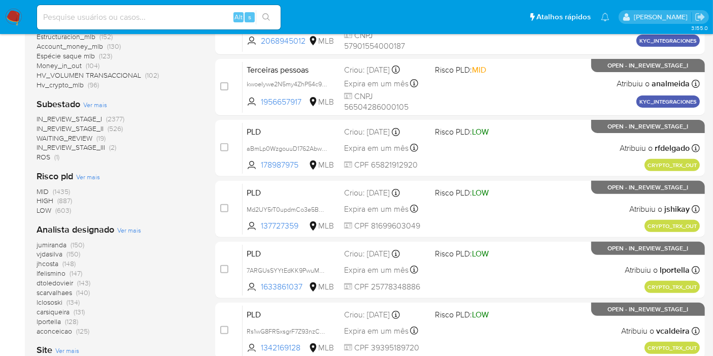
click at [131, 231] on span "Ver mais" at bounding box center [129, 229] width 24 height 9
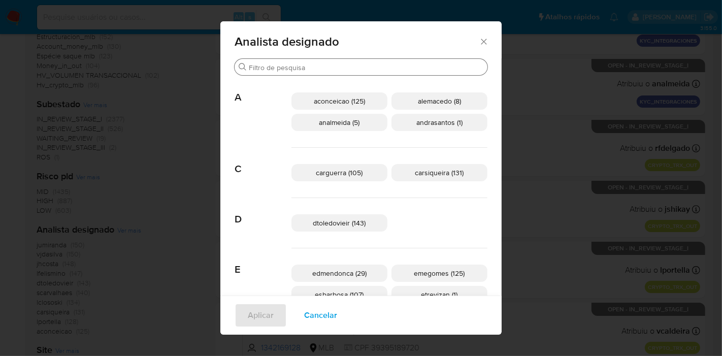
click at [381, 63] on input "Procurar" at bounding box center [366, 67] width 235 height 9
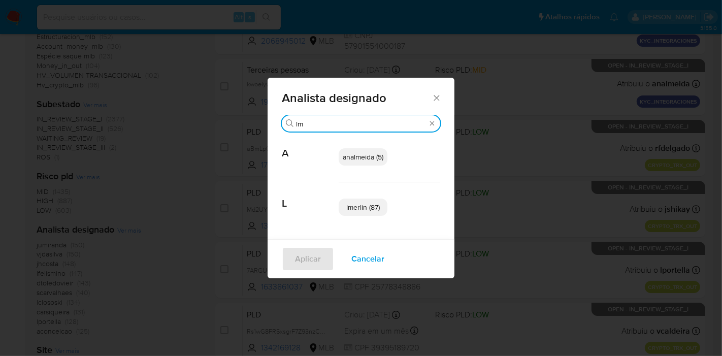
type input "l"
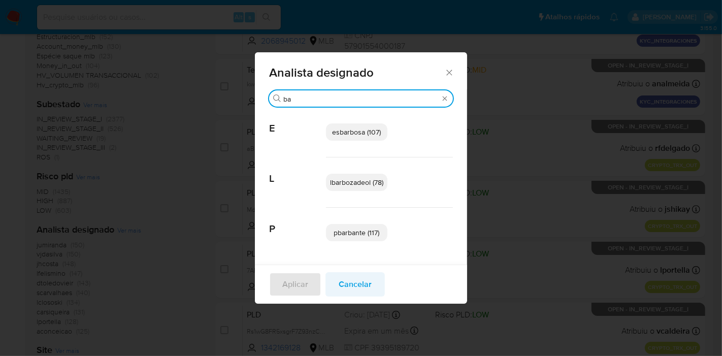
type input "ba"
click at [345, 278] on span "Cancelar" at bounding box center [355, 284] width 33 height 22
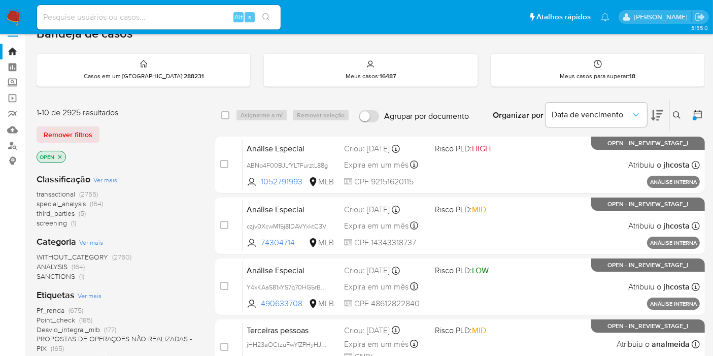
scroll to position [0, 0]
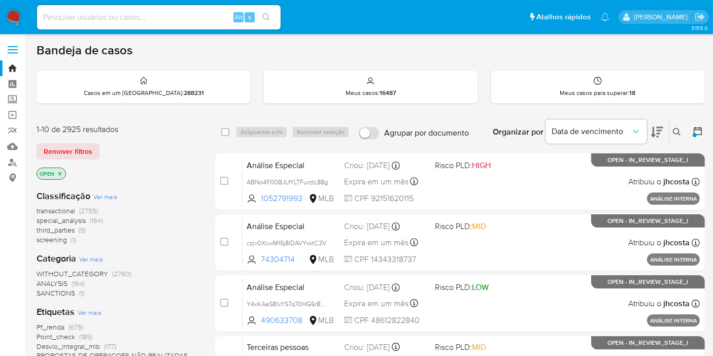
click at [212, 21] on input at bounding box center [159, 17] width 244 height 13
paste input "233624779"
type input "233624779"
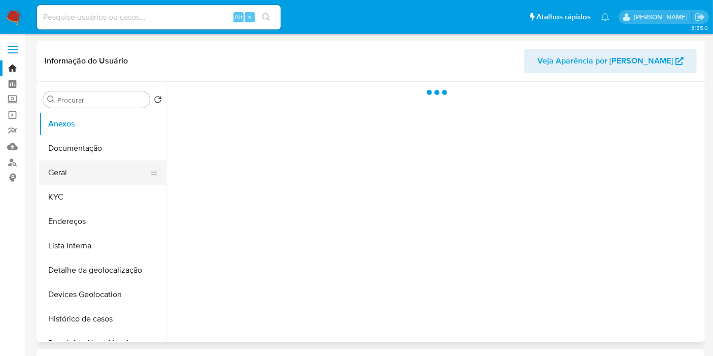
click at [70, 180] on button "Geral" at bounding box center [98, 172] width 119 height 24
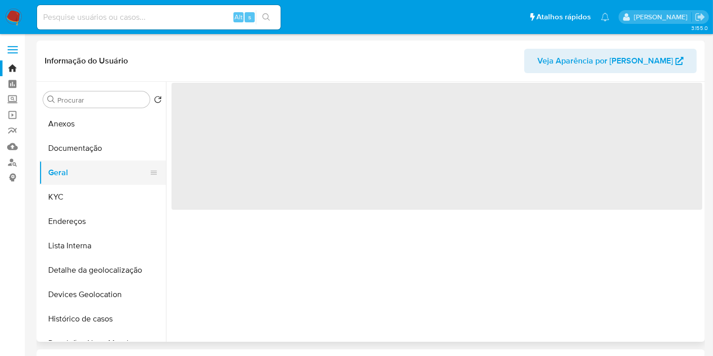
select select "10"
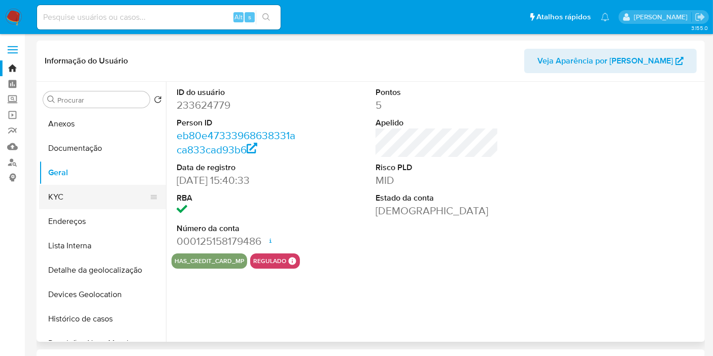
click at [80, 196] on button "KYC" at bounding box center [98, 197] width 119 height 24
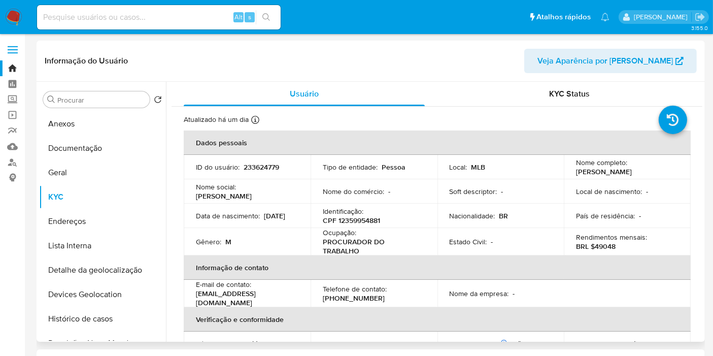
click at [366, 219] on p "CPF 12359954881" at bounding box center [351, 220] width 57 height 9
copy p "12359954881"
click at [91, 147] on button "Documentação" at bounding box center [98, 148] width 119 height 24
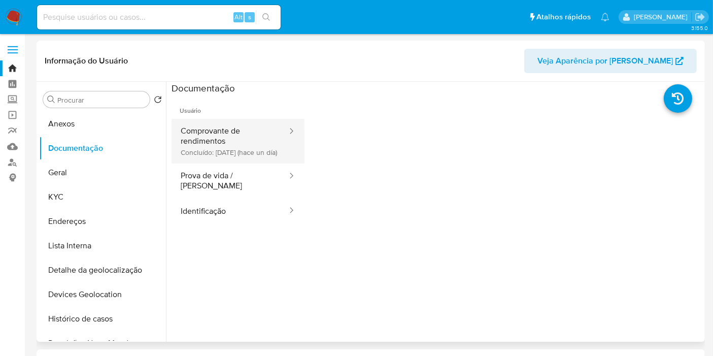
click at [232, 140] on button "Comprovante de rendimentos Concluído: [DATE] (hace un día)" at bounding box center [230, 141] width 117 height 45
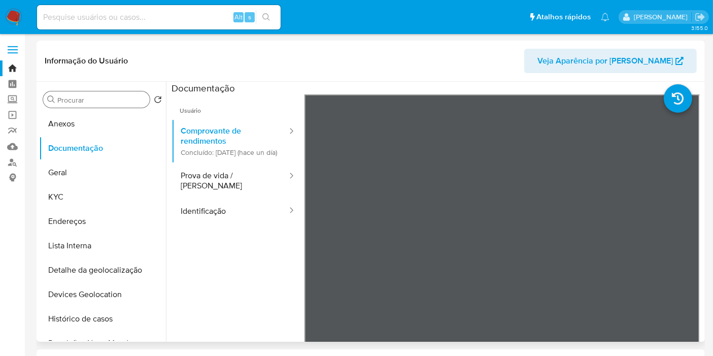
click at [76, 91] on div "Procurar" at bounding box center [96, 99] width 107 height 16
click at [80, 101] on input "Procurar" at bounding box center [101, 99] width 88 height 9
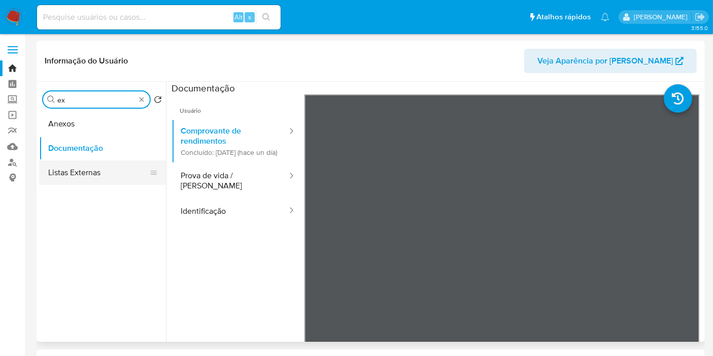
type input "ex"
click at [106, 166] on button "Listas Externas" at bounding box center [98, 172] width 119 height 24
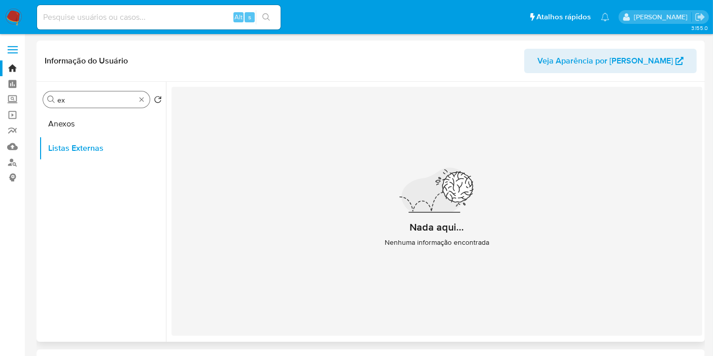
click at [141, 105] on div "Procurar ex" at bounding box center [96, 99] width 107 height 16
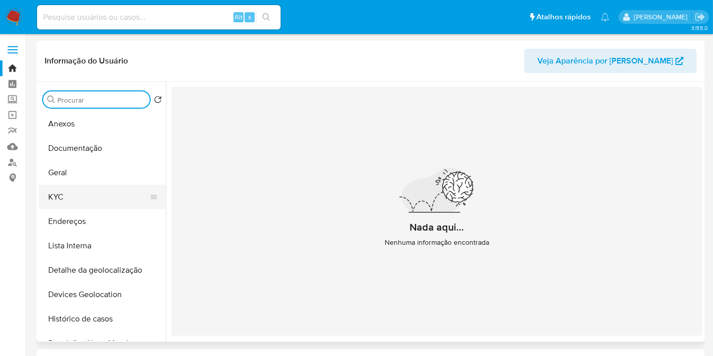
click at [80, 199] on button "KYC" at bounding box center [98, 197] width 119 height 24
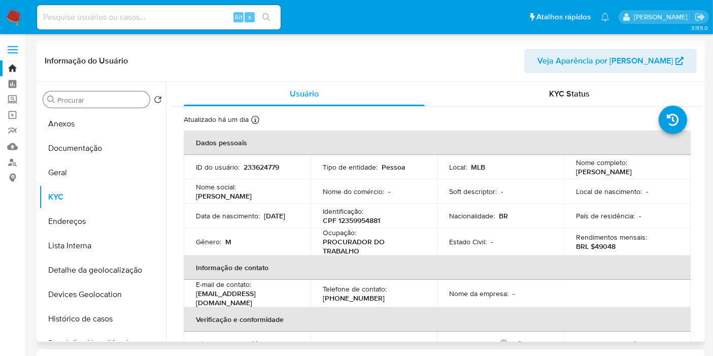
click at [366, 225] on p "CPF 12359954881" at bounding box center [351, 220] width 57 height 9
copy p "12359954881"
click at [270, 171] on p "233624779" at bounding box center [262, 166] width 36 height 9
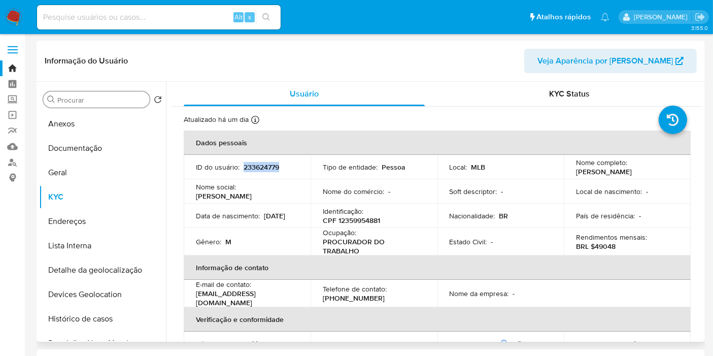
click at [270, 171] on p "233624779" at bounding box center [262, 166] width 36 height 9
copy p "233624779"
drag, startPoint x: 590, startPoint y: 180, endPoint x: 569, endPoint y: 144, distance: 41.5
click at [576, 167] on p "Hiran Sebastiao Meneghelli Filho" at bounding box center [604, 171] width 56 height 9
copy p "Hiran Sebastiao Meneghelli Filho"
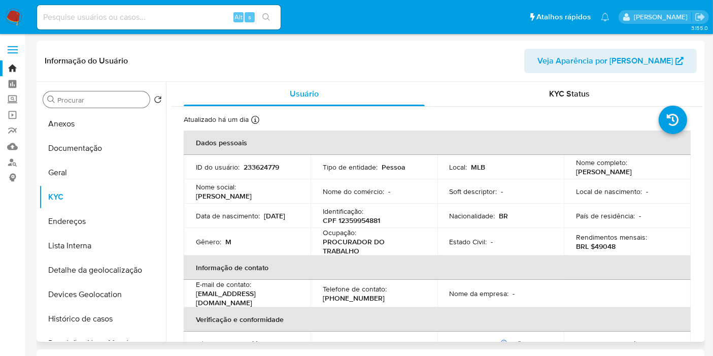
click at [364, 222] on p "CPF 12359954881" at bounding box center [351, 220] width 57 height 9
copy p "12359954881"
click at [101, 151] on button "Documentação" at bounding box center [98, 148] width 119 height 24
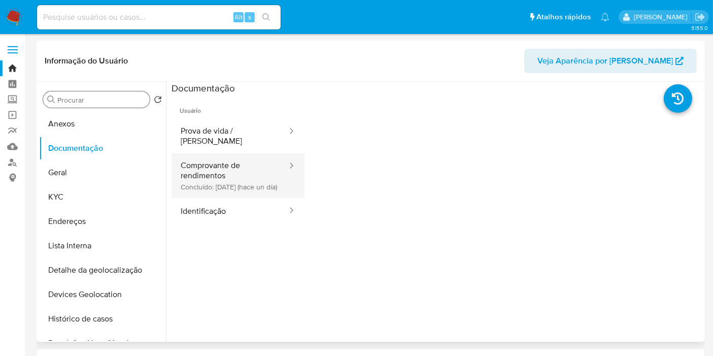
click at [241, 159] on button "Comprovante de rendimentos Concluído: 20/08/2025 (hace un día)" at bounding box center [230, 175] width 117 height 45
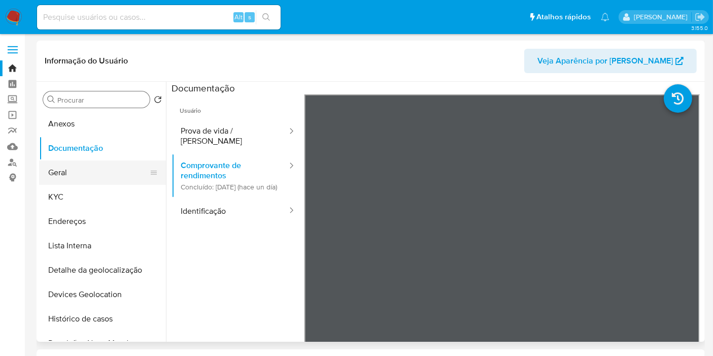
click at [61, 178] on button "Geral" at bounding box center [98, 172] width 119 height 24
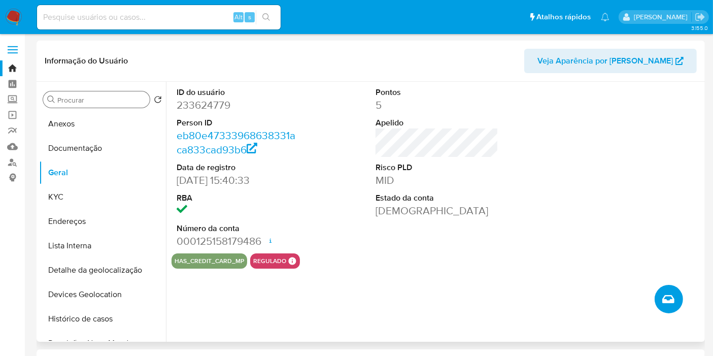
click at [671, 302] on icon "Criar caso manual" at bounding box center [669, 299] width 12 height 12
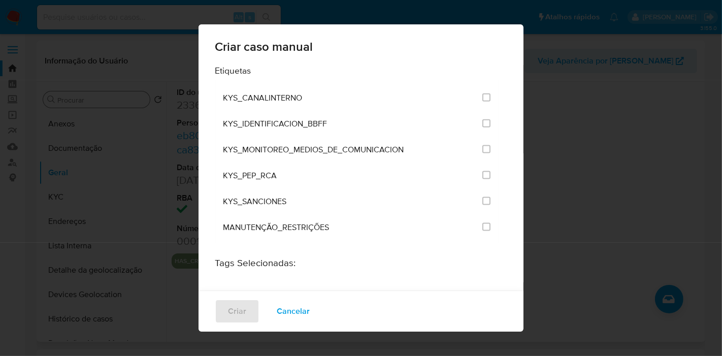
scroll to position [1391, 0]
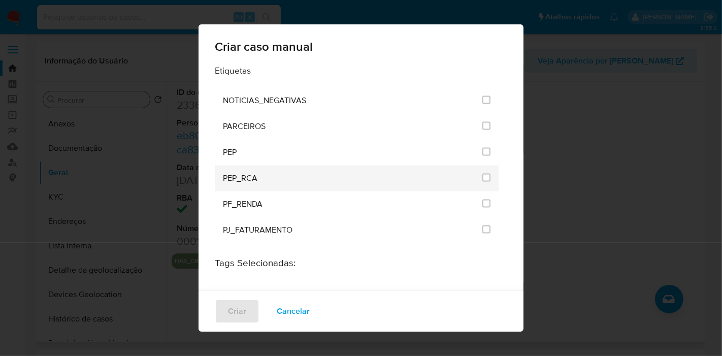
click at [473, 166] on li "PEP_RCA" at bounding box center [357, 179] width 284 height 26
click at [482, 174] on input "2533" at bounding box center [486, 178] width 8 height 8
checkbox input "true"
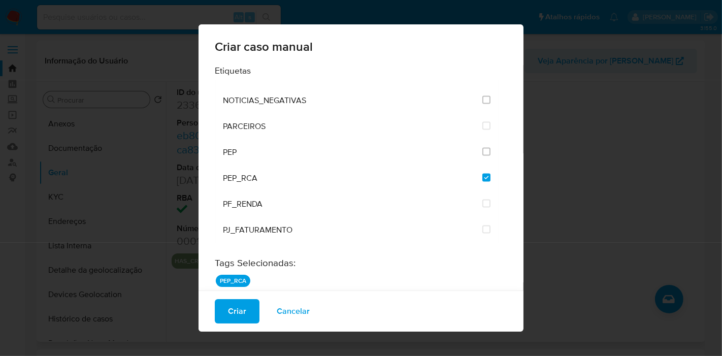
click at [241, 308] on span "Criar" at bounding box center [237, 311] width 18 height 22
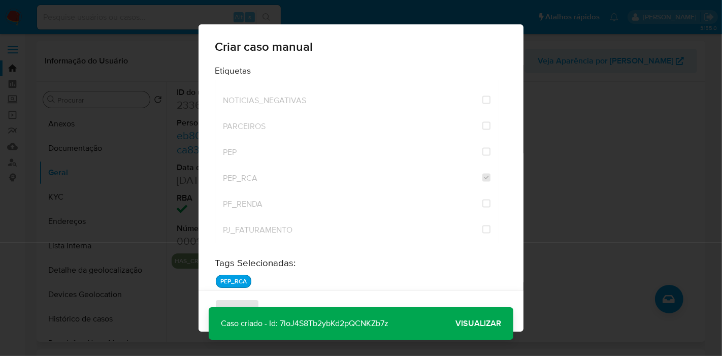
click at [364, 319] on p "Caso criado - Id: 7loJ4S8Tb2ybKd2pQCNKZb7z" at bounding box center [305, 323] width 192 height 32
click at [470, 323] on span "Visualizar" at bounding box center [478, 323] width 46 height 0
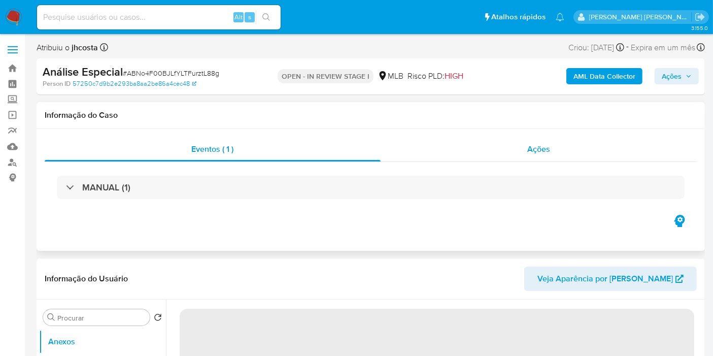
click at [538, 151] on span "Ações" at bounding box center [539, 149] width 23 height 12
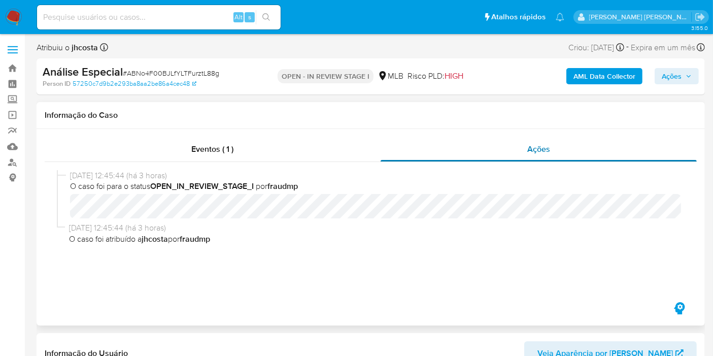
select select "10"
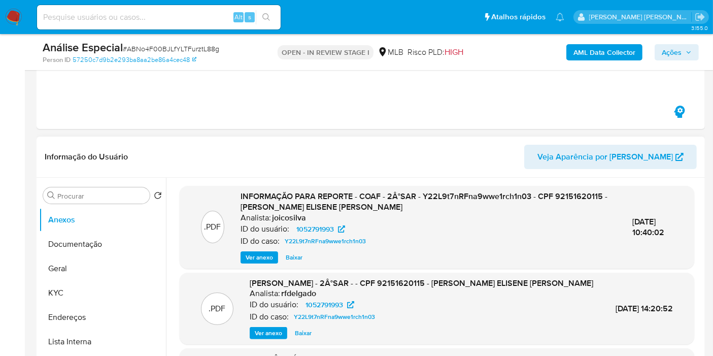
scroll to position [169, 0]
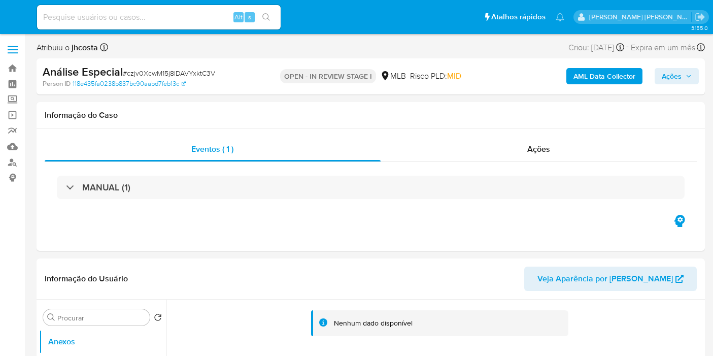
select select "10"
click at [511, 157] on div "Ações" at bounding box center [539, 149] width 317 height 24
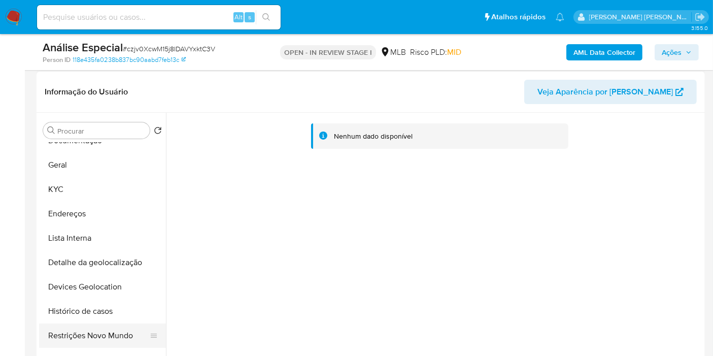
scroll to position [56, 0]
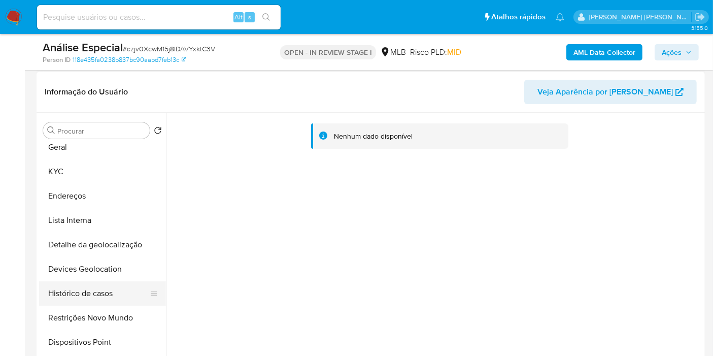
click at [110, 289] on button "Histórico de casos" at bounding box center [98, 293] width 119 height 24
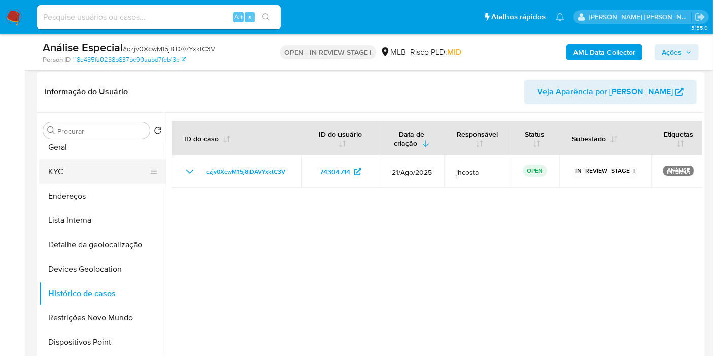
click at [92, 171] on button "KYC" at bounding box center [98, 171] width 119 height 24
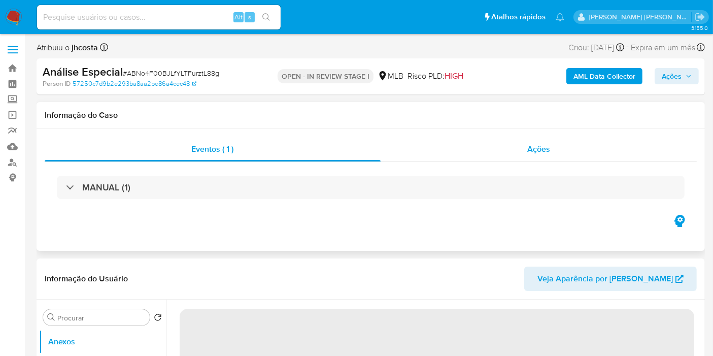
click at [503, 157] on div "Ações" at bounding box center [539, 149] width 317 height 24
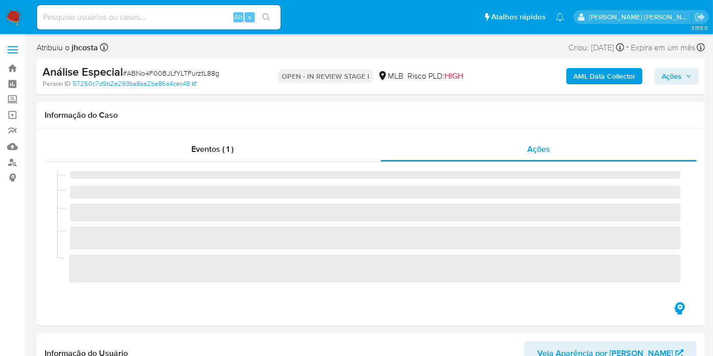
select select "10"
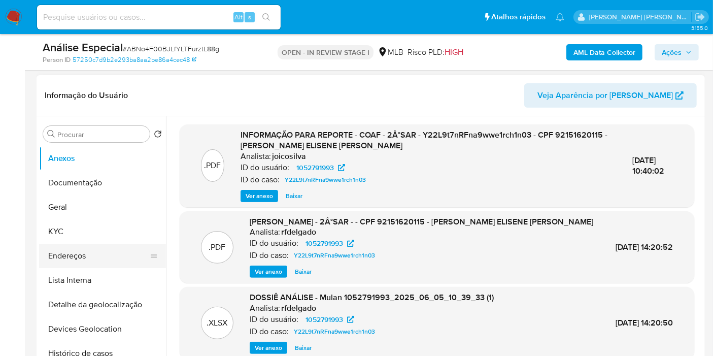
scroll to position [225, 0]
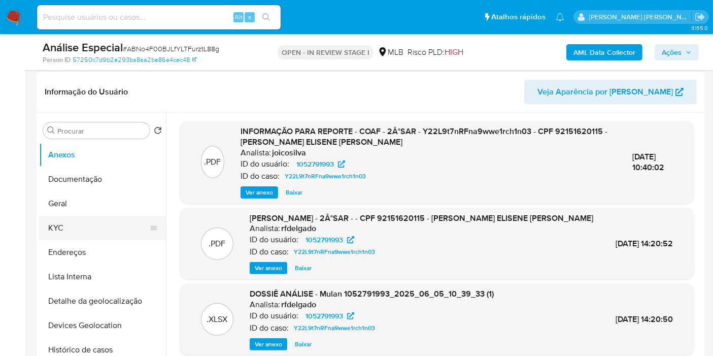
click at [109, 226] on button "KYC" at bounding box center [98, 228] width 119 height 24
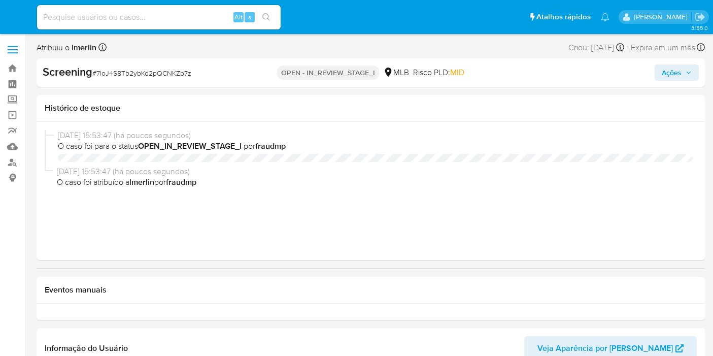
select select "10"
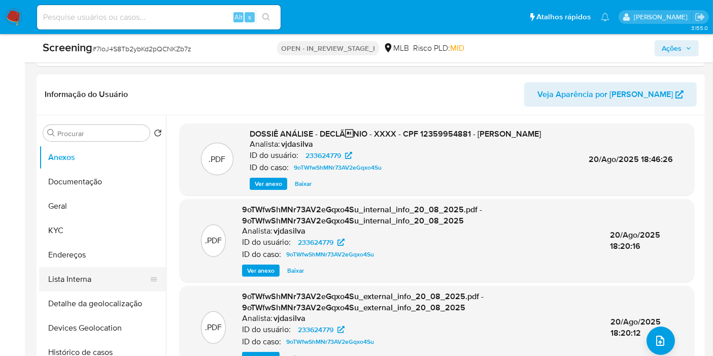
click at [119, 272] on button "Lista Interna" at bounding box center [98, 279] width 119 height 24
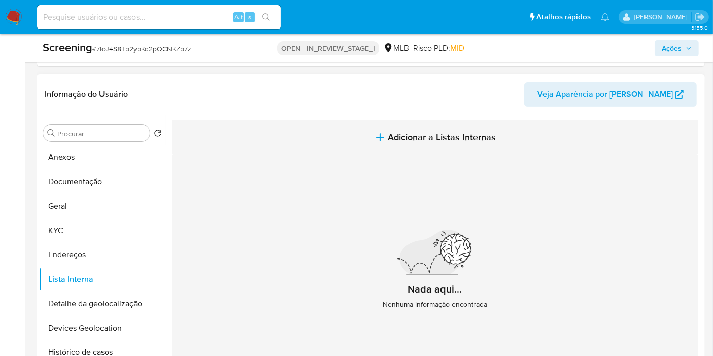
click at [454, 133] on span "Adicionar a Listas Internas" at bounding box center [442, 137] width 108 height 11
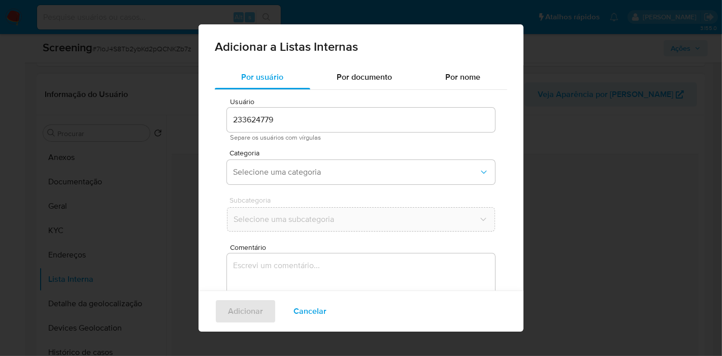
click at [342, 121] on input "233624779" at bounding box center [361, 119] width 268 height 13
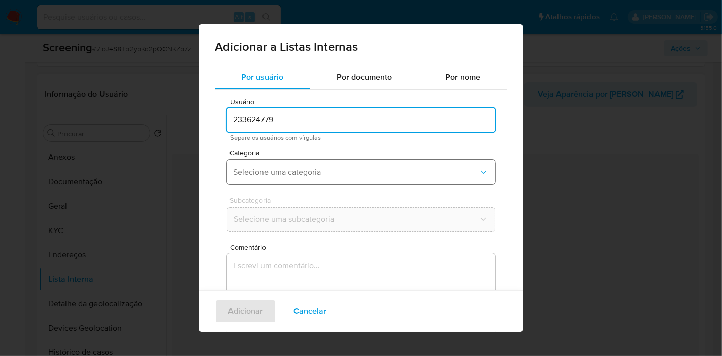
click at [327, 162] on button "Selecione uma categoria" at bounding box center [361, 172] width 268 height 24
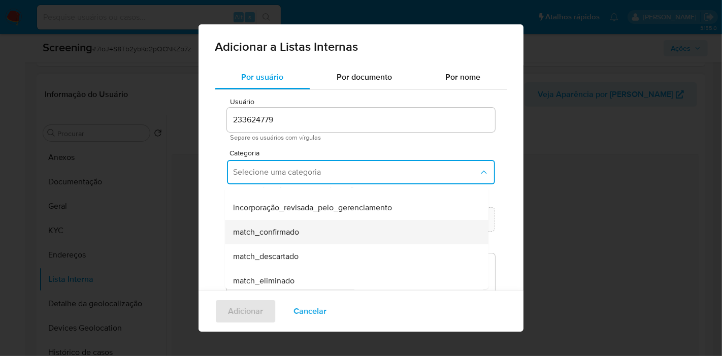
scroll to position [56, 0]
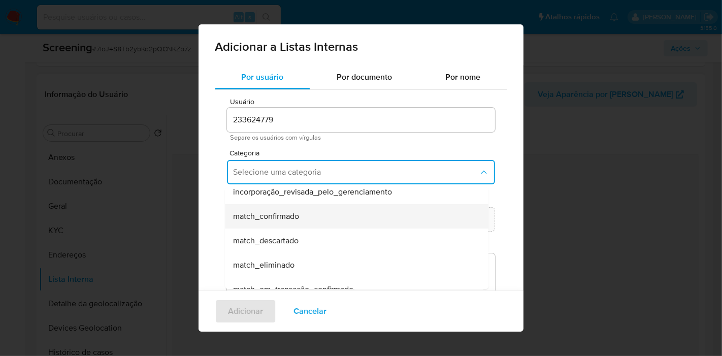
click at [305, 217] on div "match_confirmado" at bounding box center [353, 216] width 241 height 24
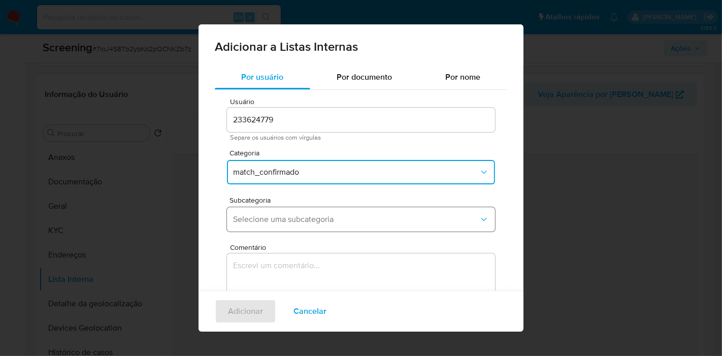
click at [317, 216] on span "Selecione uma subcategoria" at bounding box center [356, 219] width 246 height 10
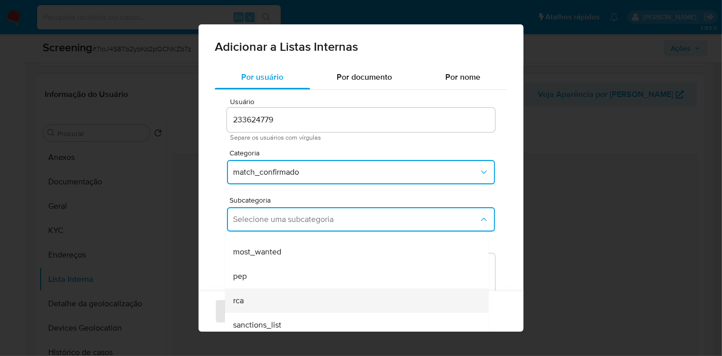
scroll to position [69, 0]
click at [303, 302] on div "rca" at bounding box center [353, 300] width 241 height 24
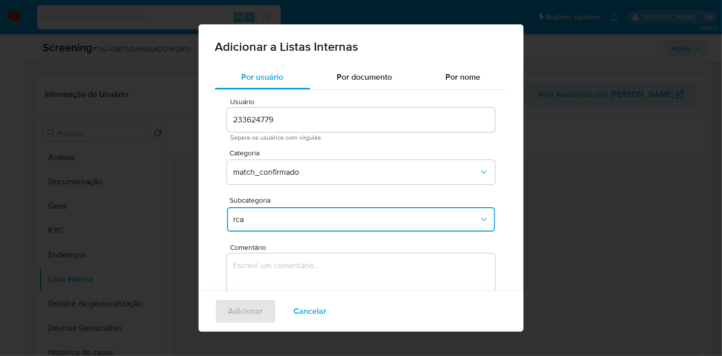
click at [308, 282] on textarea "Comentário" at bounding box center [361, 301] width 268 height 97
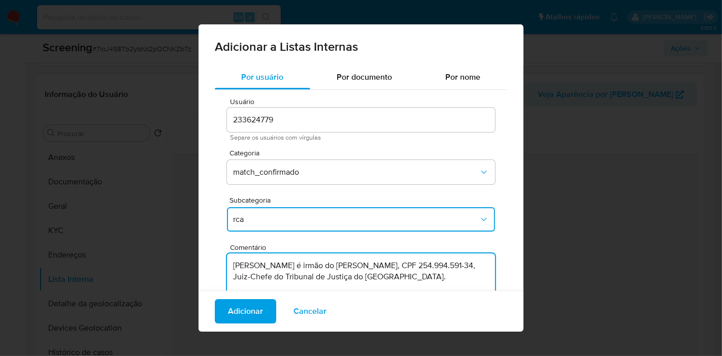
type textarea "[PERSON_NAME] é irmão do [PERSON_NAME], CPF 254.994.591-34, Juiz-Chefe do Tribu…"
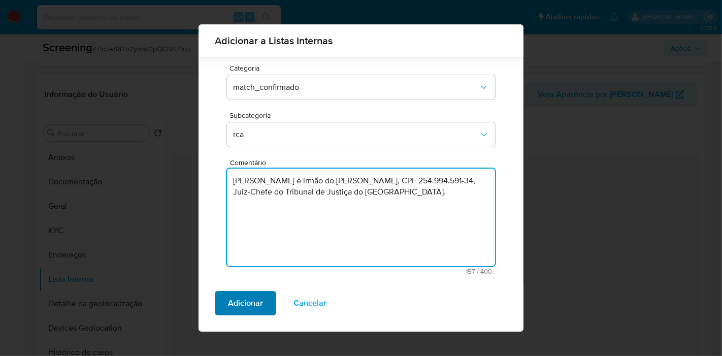
click at [249, 310] on span "Adicionar" at bounding box center [245, 303] width 35 height 22
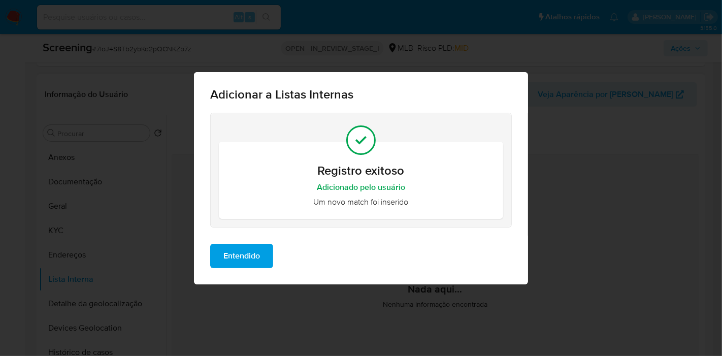
scroll to position [0, 0]
click at [222, 255] on button "Entendido" at bounding box center [241, 256] width 63 height 24
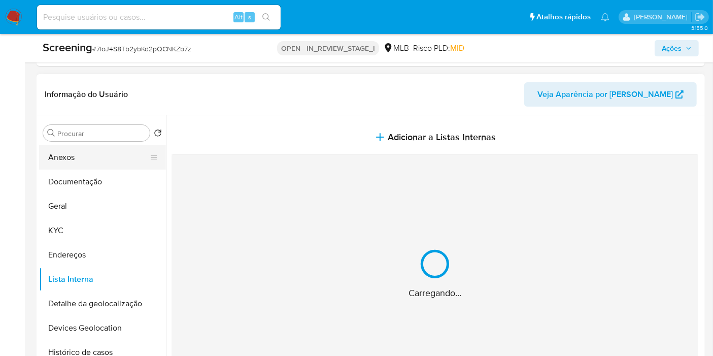
click at [94, 154] on button "Anexos" at bounding box center [98, 157] width 119 height 24
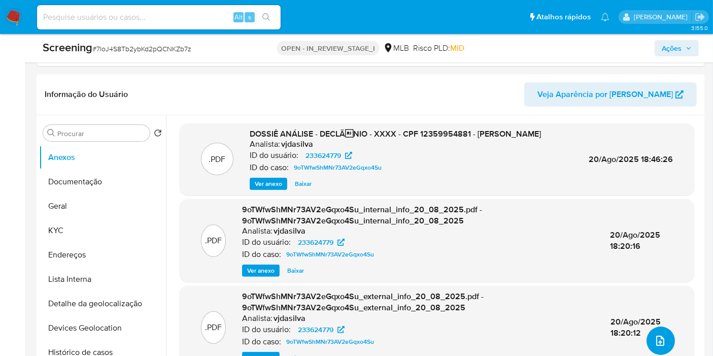
click at [647, 339] on button "upload-file" at bounding box center [661, 340] width 28 height 28
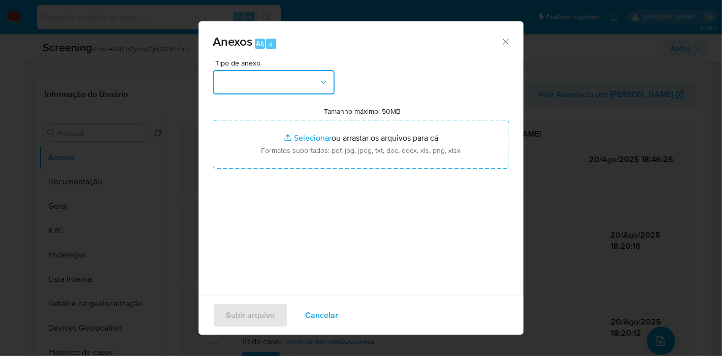
click at [318, 79] on icon "button" at bounding box center [323, 82] width 10 height 10
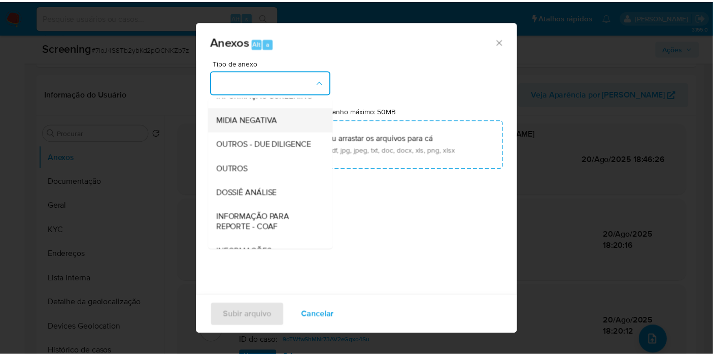
scroll to position [113, 0]
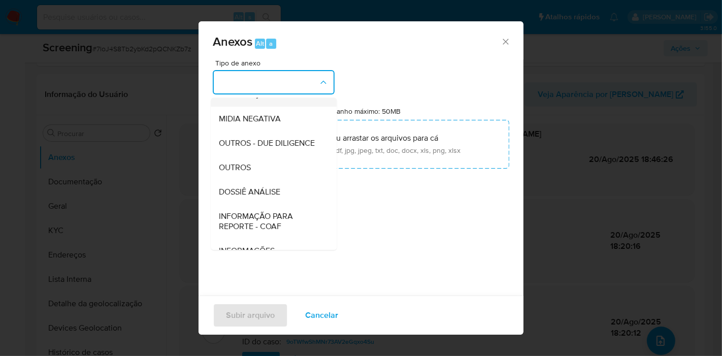
click at [290, 107] on div "INFORMAÇÃO SCREENING" at bounding box center [271, 94] width 104 height 24
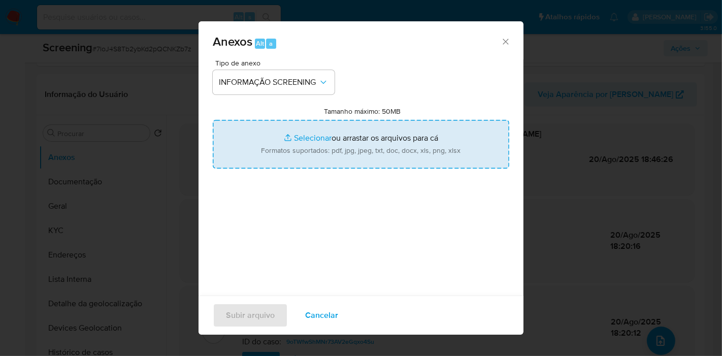
click at [344, 154] on input "Tamanho máximo: 50MB Selecionar arquivos" at bounding box center [361, 144] width 297 height 49
type input "C:\fakepath\Evidências.pdf"
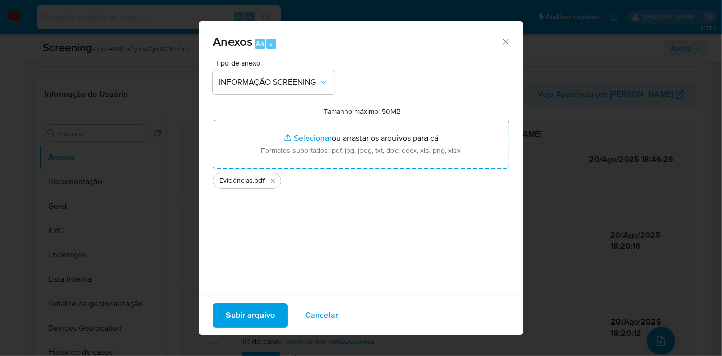
click at [259, 322] on span "Subir arquivo" at bounding box center [250, 315] width 49 height 22
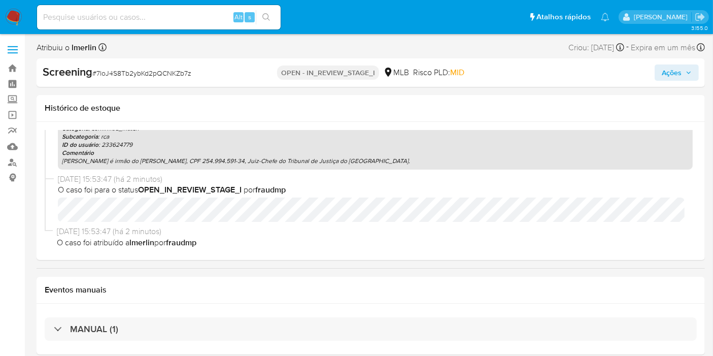
select select "10"
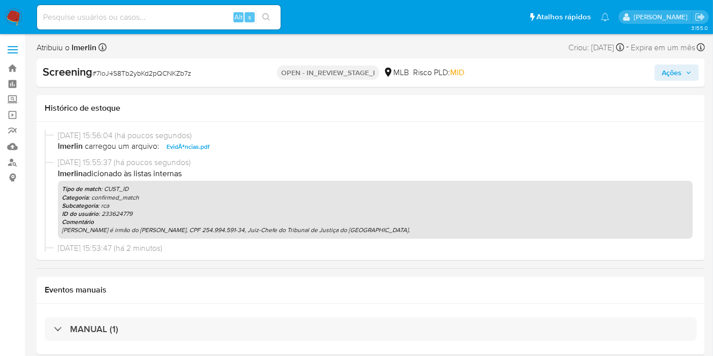
click at [669, 75] on span "Ações" at bounding box center [672, 72] width 20 height 16
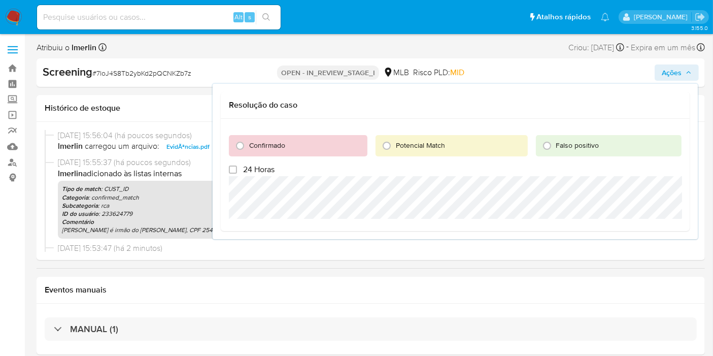
click at [283, 147] on span "Confirmado" at bounding box center [267, 145] width 36 height 10
click at [248, 147] on input "Confirmado" at bounding box center [240, 146] width 16 height 16
radio input "true"
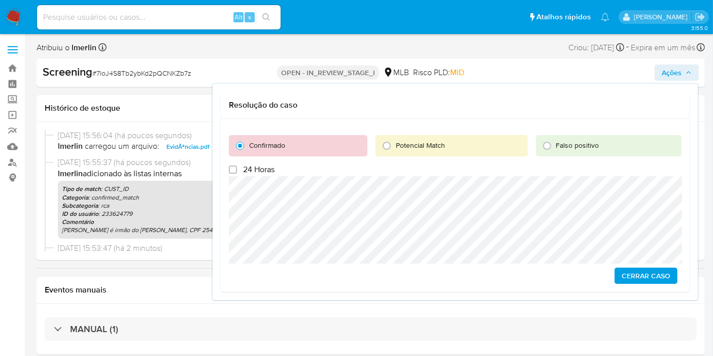
click at [655, 277] on span "Cerrar caso" at bounding box center [646, 276] width 49 height 14
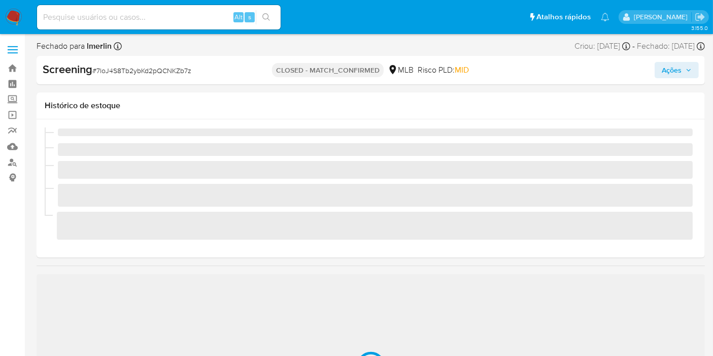
click at [14, 17] on img at bounding box center [13, 17] width 17 height 17
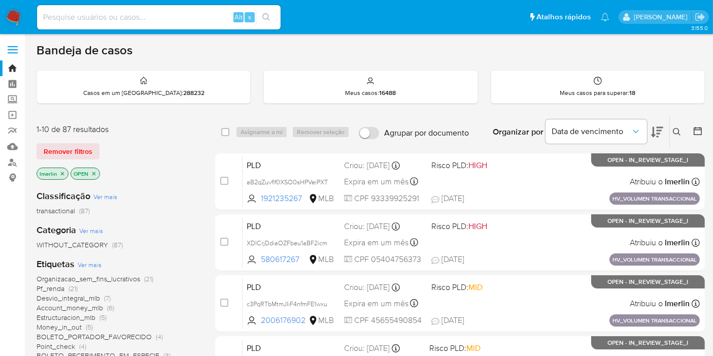
click at [91, 171] on icon "close-filter" at bounding box center [94, 174] width 6 height 6
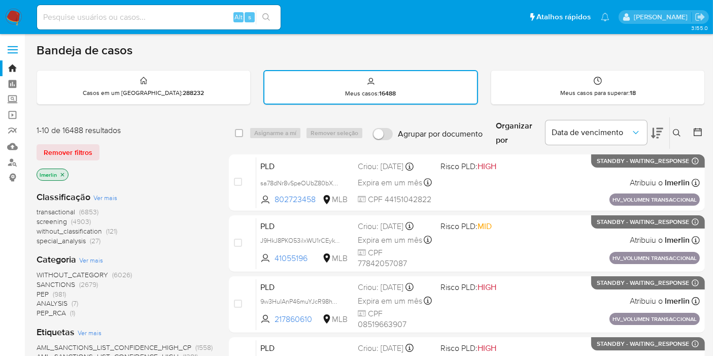
click at [64, 172] on icon "close-filter" at bounding box center [62, 175] width 6 height 6
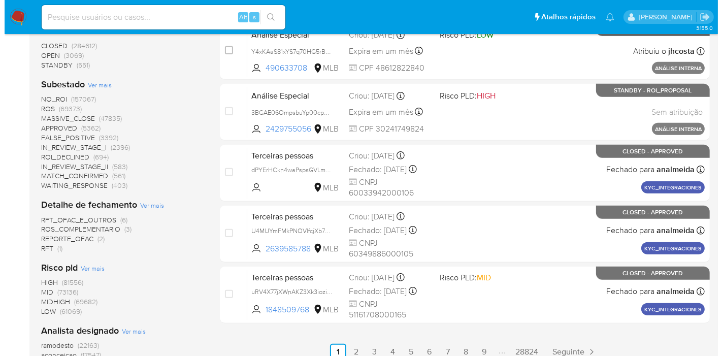
scroll to position [451, 0]
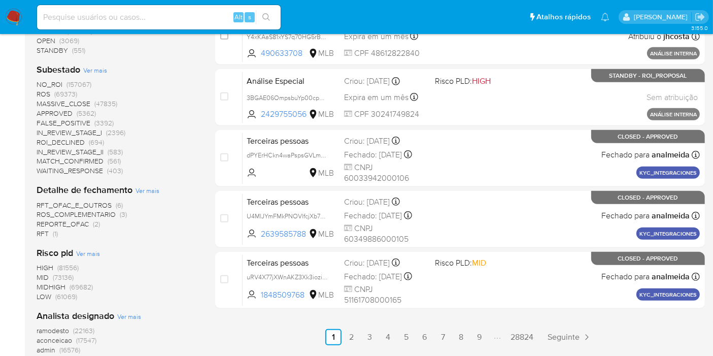
click at [123, 317] on span "Ver mais" at bounding box center [129, 316] width 24 height 9
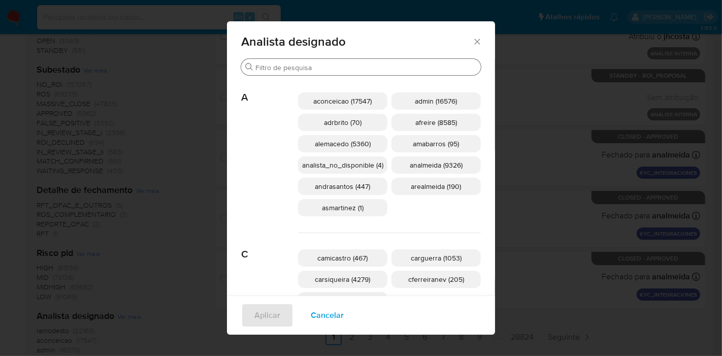
click at [335, 69] on input "Procurar" at bounding box center [365, 67] width 221 height 9
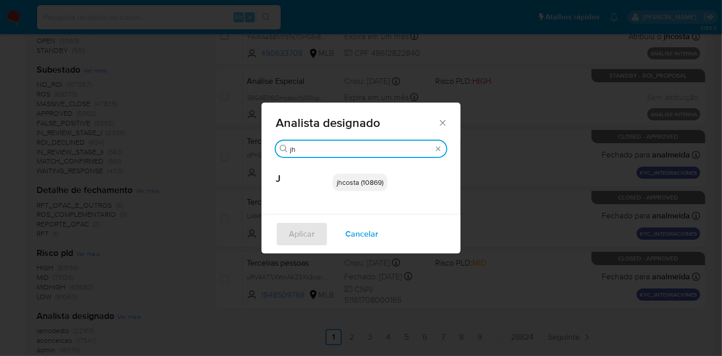
type input "jh"
click at [362, 184] on span "jhcosta (10869)" at bounding box center [360, 182] width 47 height 10
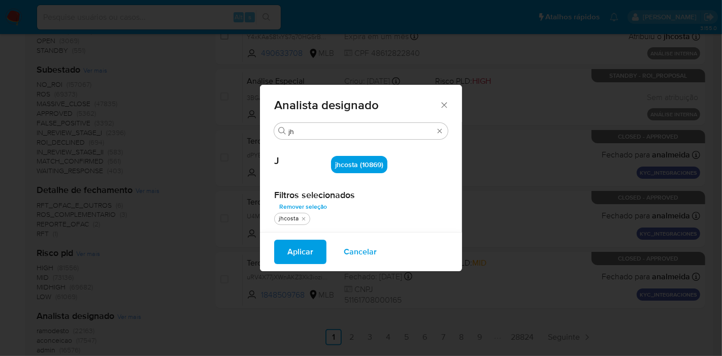
drag, startPoint x: 291, startPoint y: 252, endPoint x: 354, endPoint y: 223, distance: 69.1
click at [291, 252] on span "Aplicar" at bounding box center [300, 252] width 26 height 22
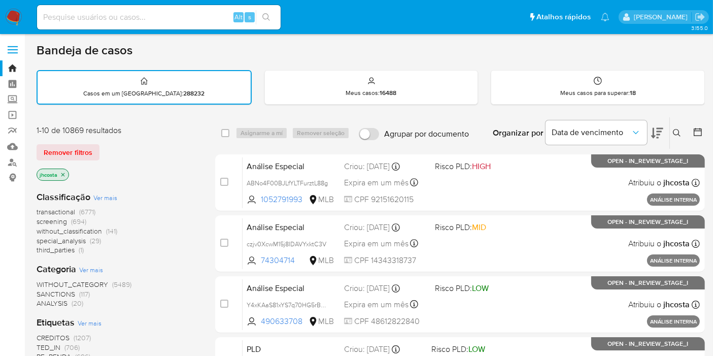
click at [697, 135] on icon at bounding box center [698, 132] width 10 height 10
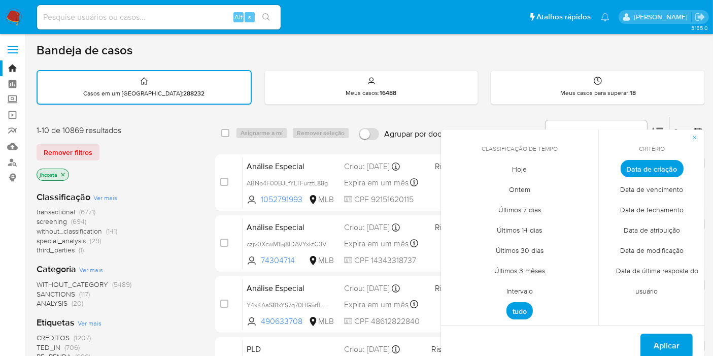
click at [510, 291] on span "Intervalo" at bounding box center [520, 291] width 48 height 21
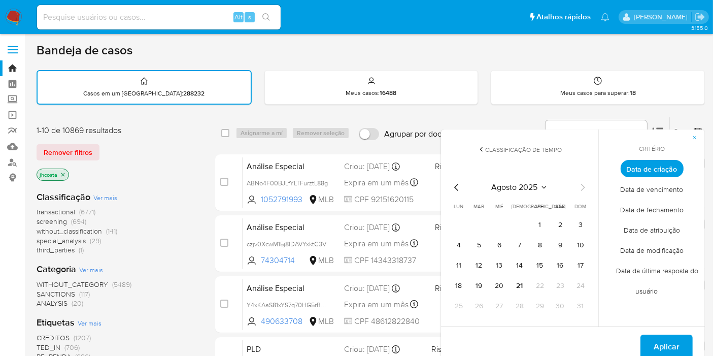
click at [457, 188] on icon "Mes anterior" at bounding box center [457, 187] width 12 height 12
click at [580, 220] on button "1" at bounding box center [581, 225] width 16 height 16
click at [586, 185] on icon "Mes siguiente" at bounding box center [583, 187] width 12 height 12
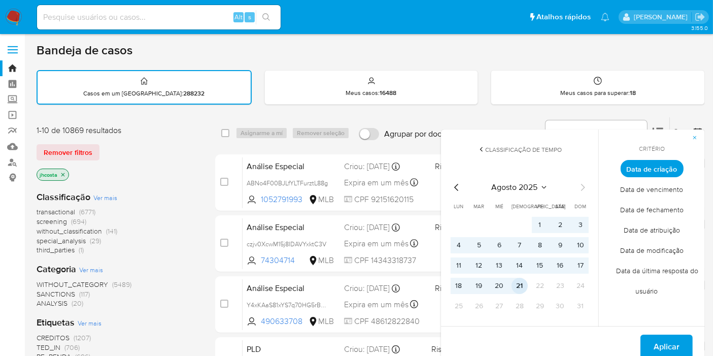
click at [519, 286] on button "21" at bounding box center [520, 286] width 16 height 16
click at [658, 340] on span "Aplicar" at bounding box center [667, 347] width 26 height 22
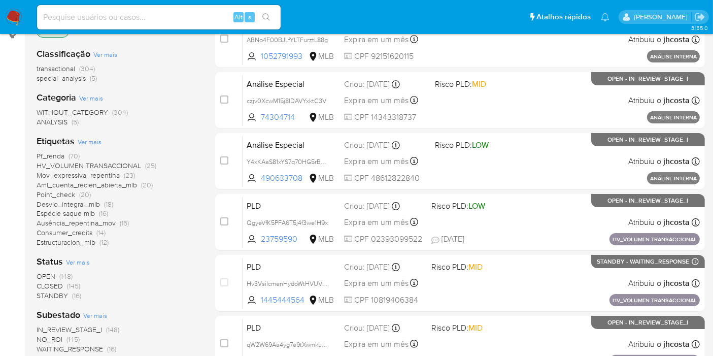
scroll to position [169, 0]
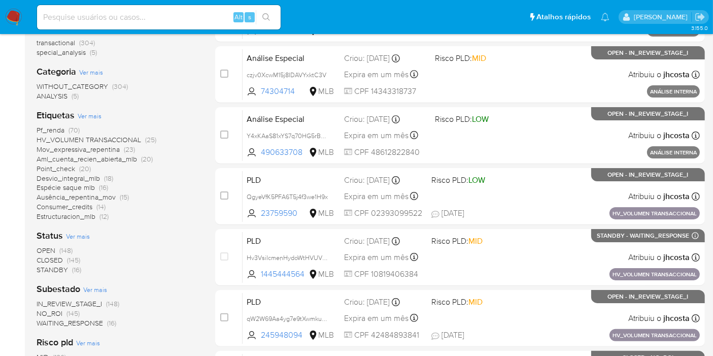
click at [72, 259] on span "(145)" at bounding box center [73, 260] width 13 height 10
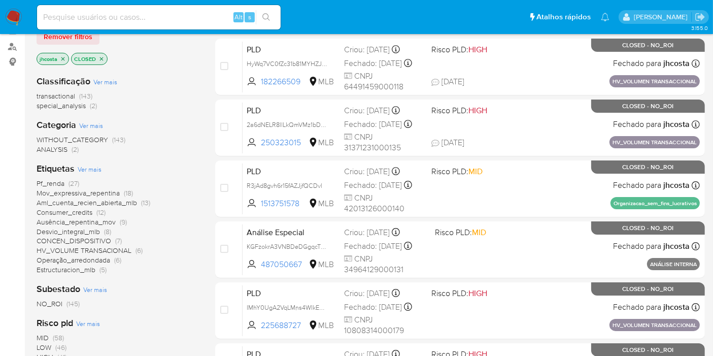
scroll to position [56, 0]
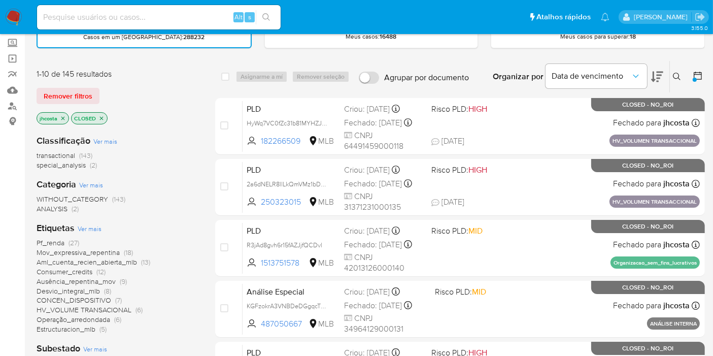
click at [100, 118] on icon "close-filter" at bounding box center [102, 118] width 4 height 4
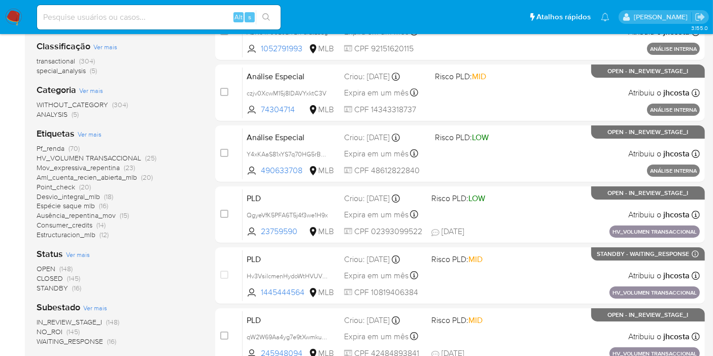
scroll to position [169, 0]
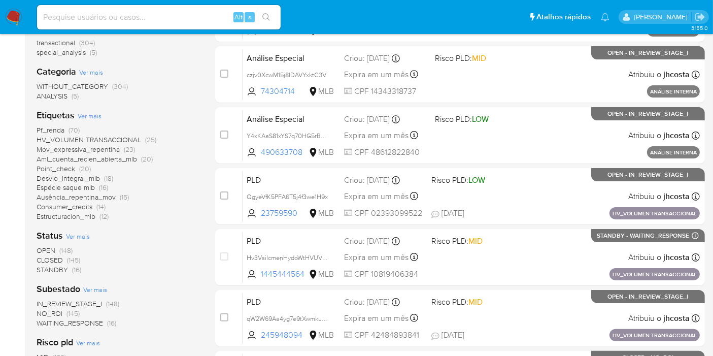
click at [76, 241] on div "Status Ver mais OPEN (148) CLOSED (145) STANDBY (16)" at bounding box center [118, 252] width 162 height 45
click at [80, 234] on span "Ver mais" at bounding box center [78, 236] width 24 height 9
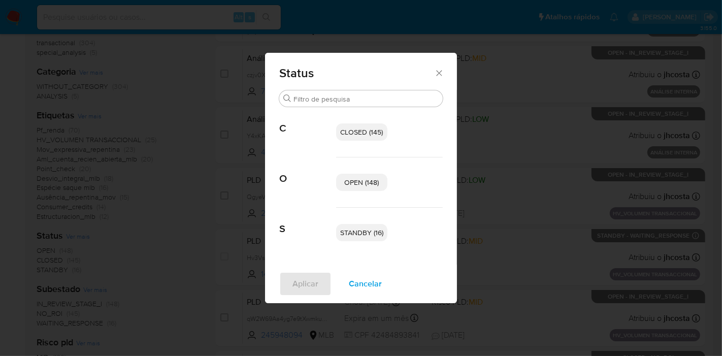
click at [374, 143] on div "CLOSED (145)" at bounding box center [389, 132] width 107 height 50
click at [375, 135] on span "CLOSED (145)" at bounding box center [362, 132] width 43 height 10
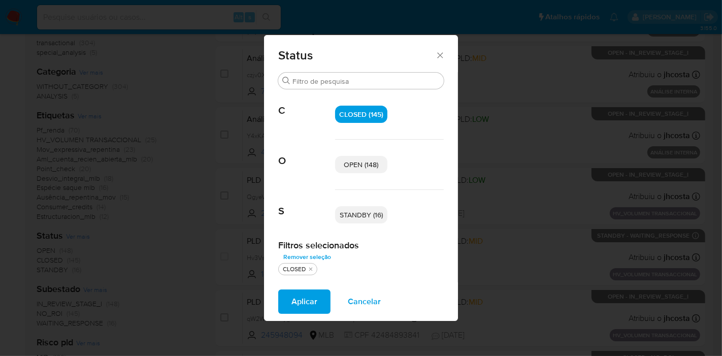
click at [364, 215] on span "STANDBY (16)" at bounding box center [361, 215] width 43 height 10
click at [309, 304] on span "Aplicar" at bounding box center [304, 301] width 26 height 22
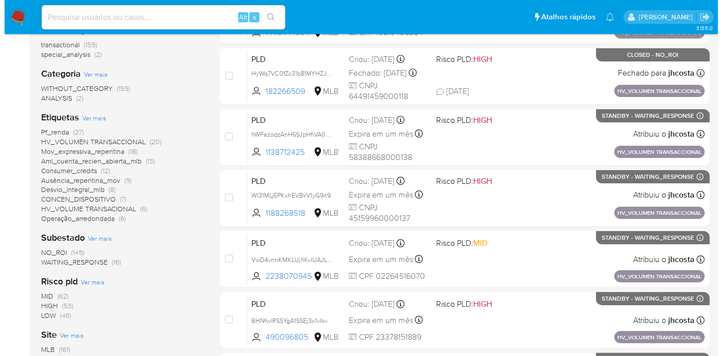
scroll to position [107, 0]
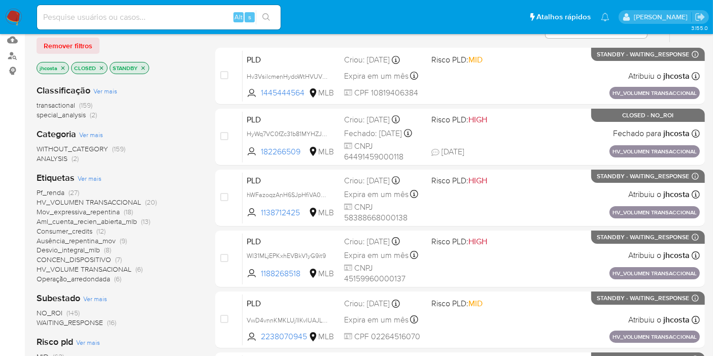
click at [60, 308] on span "NO_ROI" at bounding box center [50, 313] width 26 height 10
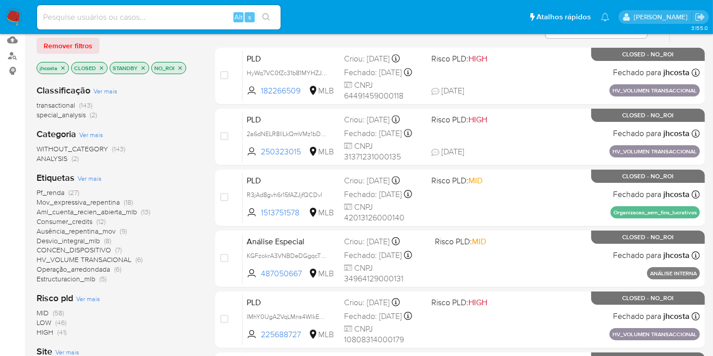
click at [180, 66] on icon "close-filter" at bounding box center [181, 68] width 4 height 4
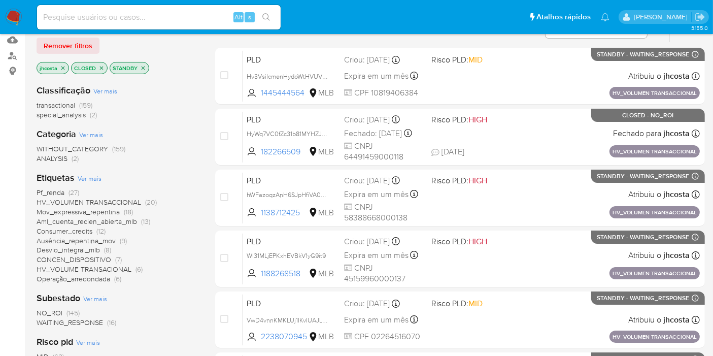
click at [91, 176] on span "Ver mais" at bounding box center [90, 178] width 24 height 9
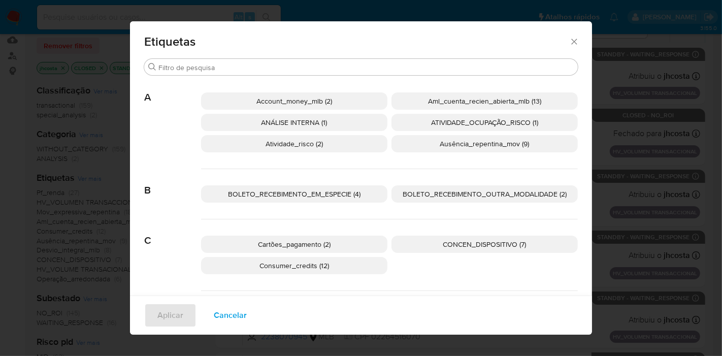
click at [292, 122] on span "ANÁLISE INTERNA (1)" at bounding box center [294, 122] width 66 height 10
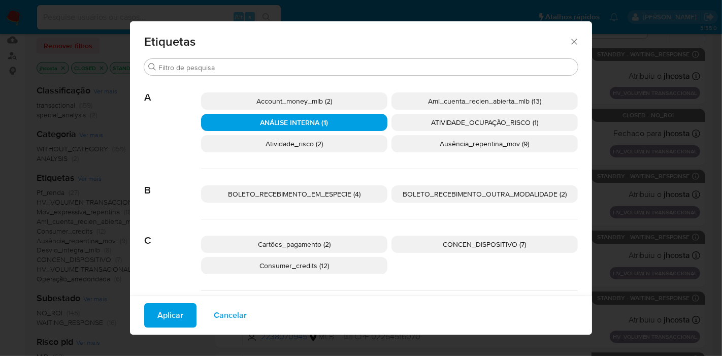
click at [169, 307] on span "Aplicar" at bounding box center [170, 315] width 26 height 22
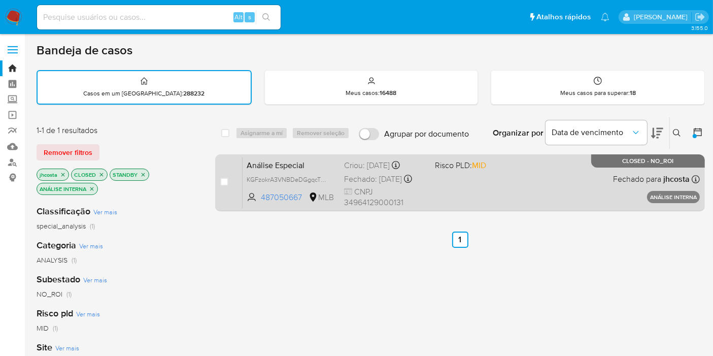
click at [277, 162] on span "Análise Especial" at bounding box center [291, 164] width 89 height 13
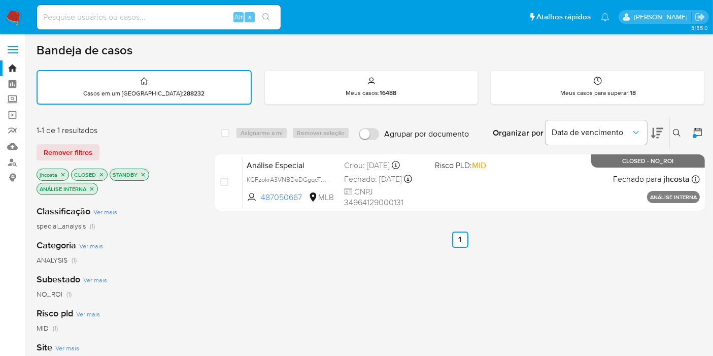
click at [91, 186] on icon "close-filter" at bounding box center [92, 189] width 6 height 6
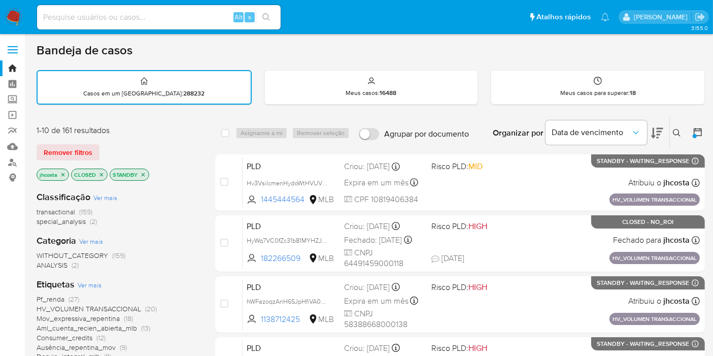
click at [142, 173] on icon "close-filter" at bounding box center [144, 175] width 4 height 4
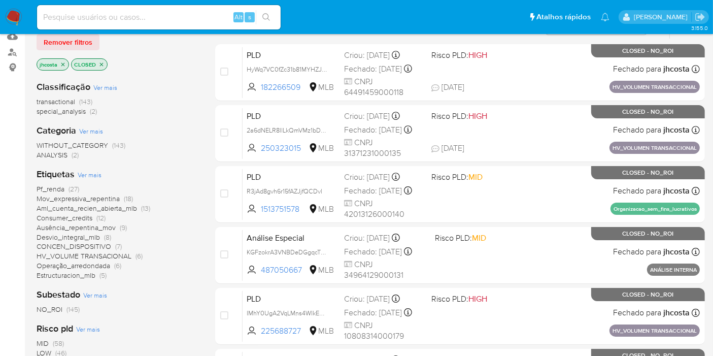
scroll to position [113, 0]
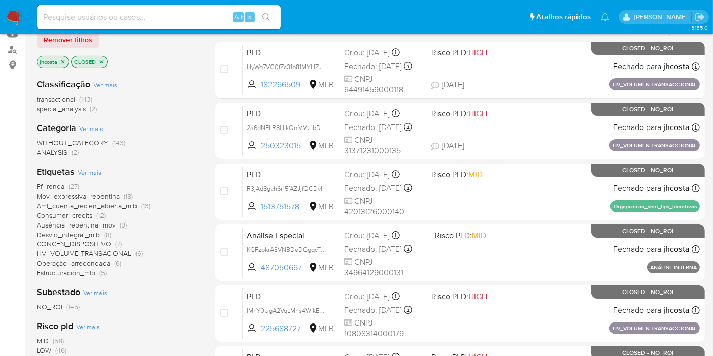
click at [94, 168] on span "Ver mais" at bounding box center [90, 172] width 24 height 9
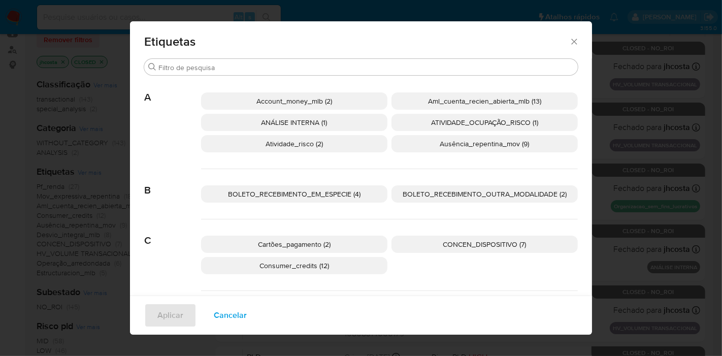
click at [0, 215] on div "Etiquetas Procurar A Account_money_mlb (2) Aml_cuenta_recien_abierta_mlb (13) A…" at bounding box center [361, 178] width 722 height 356
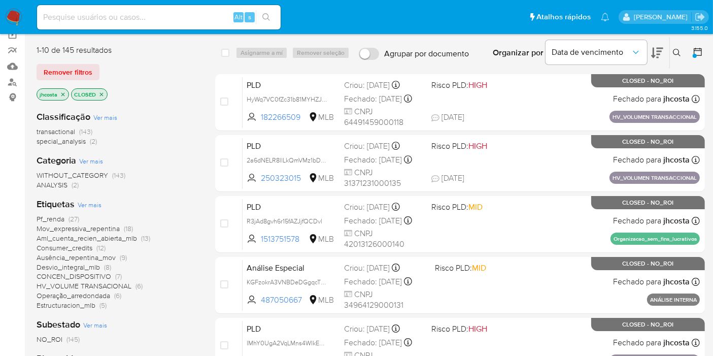
scroll to position [56, 0]
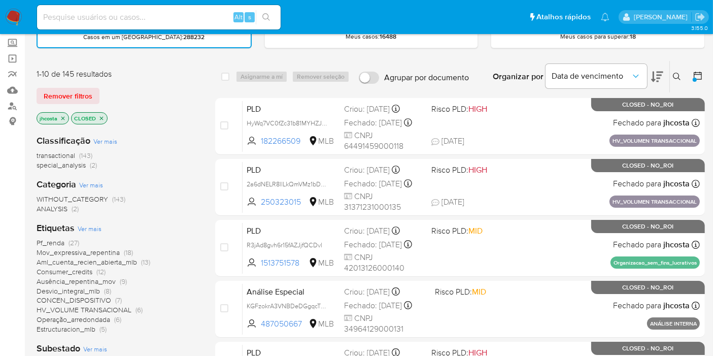
click at [102, 117] on icon "close-filter" at bounding box center [102, 118] width 6 height 6
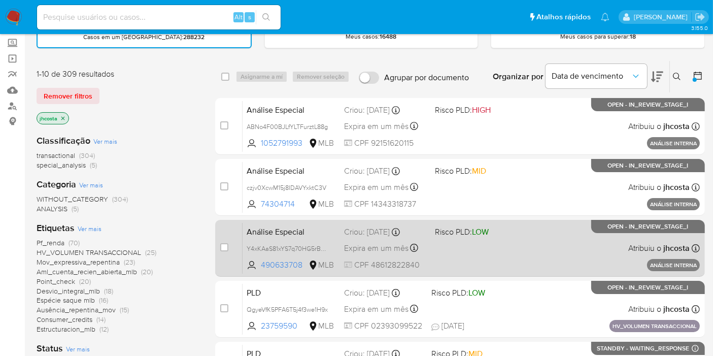
click at [312, 222] on div "Análise Especial Y4xKAaS81xYS7q70HG5rBAKT 490633708 MLB Risco PLD: LOW Criou: 2…" at bounding box center [471, 247] width 457 height 51
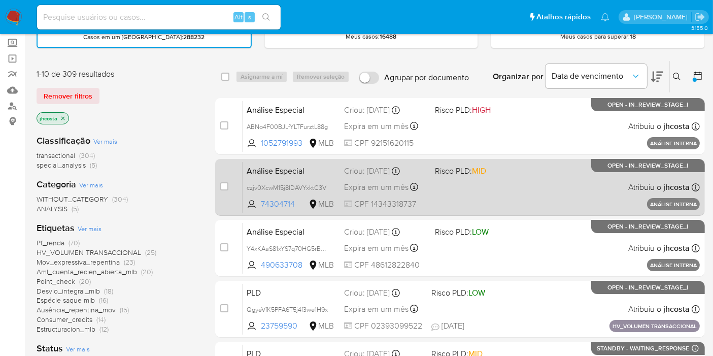
click at [313, 168] on span "Análise Especial" at bounding box center [291, 169] width 89 height 13
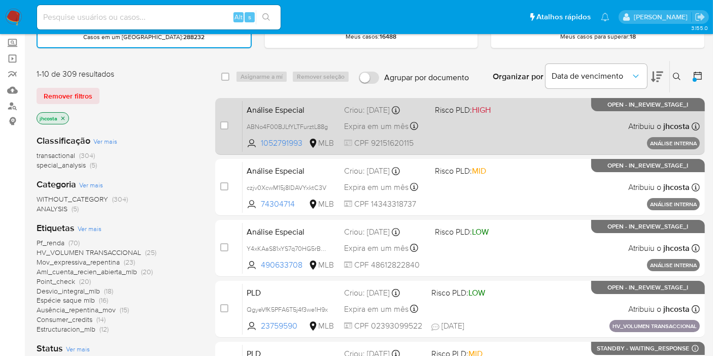
click at [291, 112] on span "Análise Especial" at bounding box center [291, 109] width 89 height 13
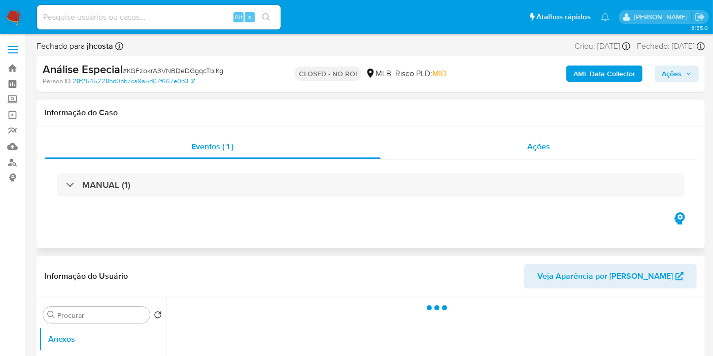
click at [502, 158] on div "Ações" at bounding box center [539, 147] width 317 height 24
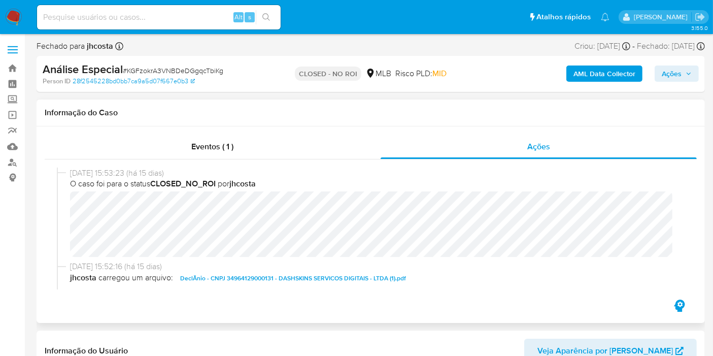
select select "10"
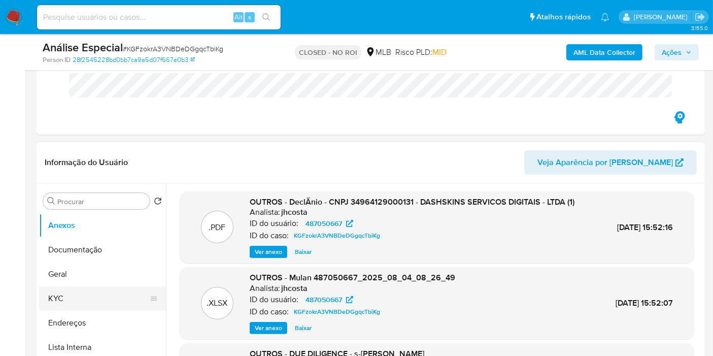
scroll to position [169, 0]
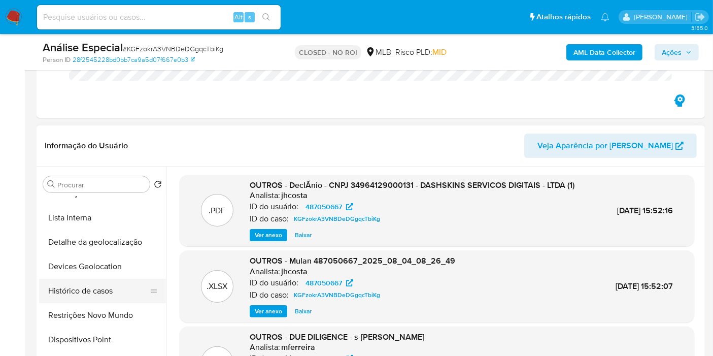
click at [95, 289] on button "Histórico de casos" at bounding box center [98, 291] width 119 height 24
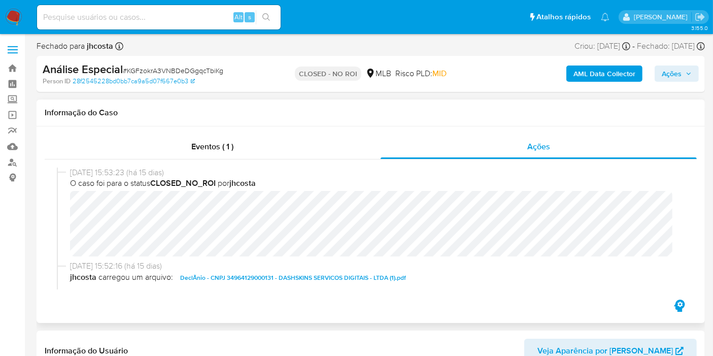
scroll to position [0, 0]
click at [315, 274] on span "DeclÃ­nio - CNPJ 34964129000131 - DASHSKINS SERVICOS DIGITAIS - LTDA (1).pdf" at bounding box center [293, 278] width 226 height 12
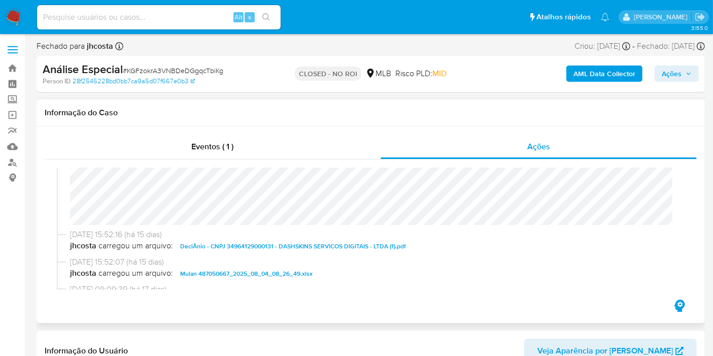
scroll to position [56, 0]
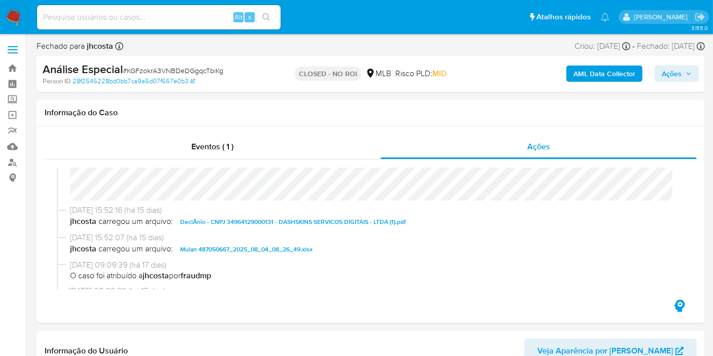
click at [5, 21] on img at bounding box center [13, 17] width 17 height 17
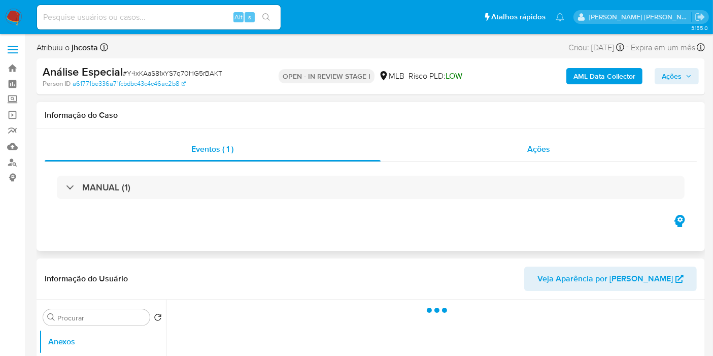
click at [546, 160] on div "Ações" at bounding box center [539, 149] width 317 height 24
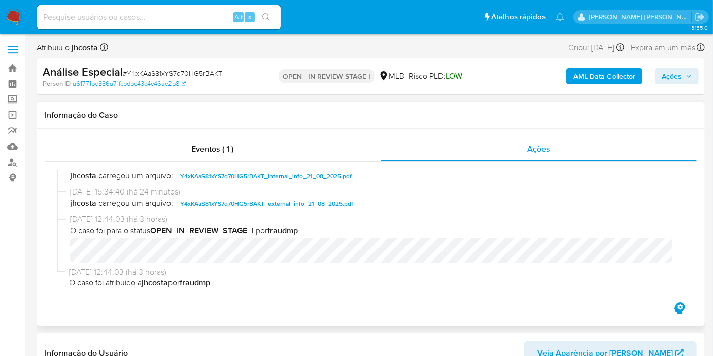
select select "10"
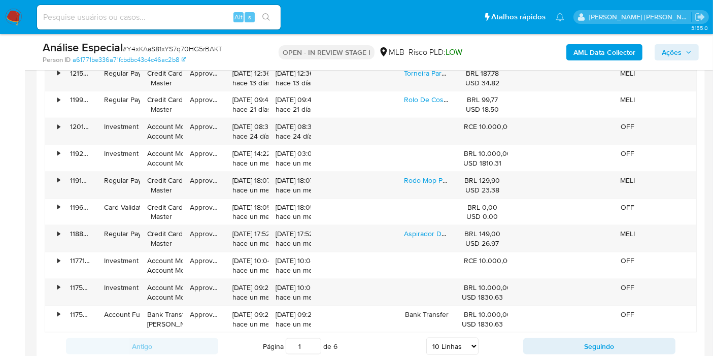
scroll to position [1297, 0]
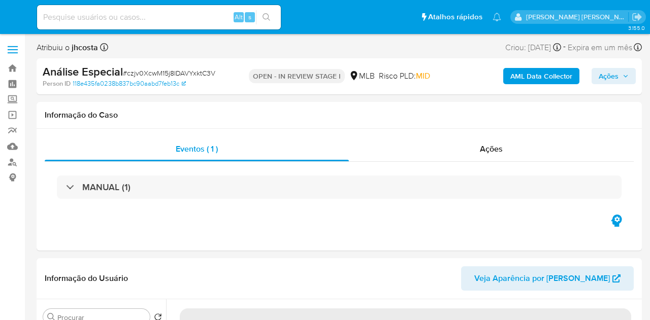
select select "10"
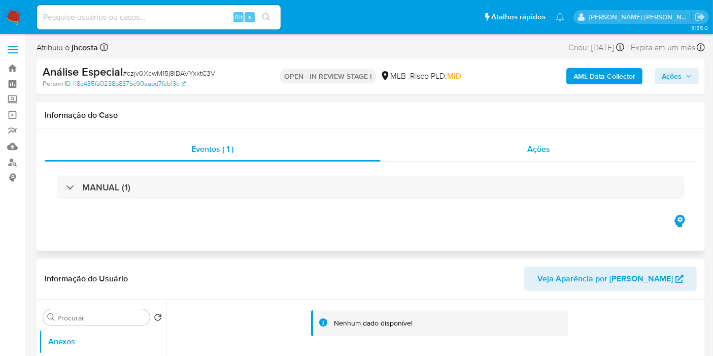
click at [574, 149] on div "Ações" at bounding box center [539, 149] width 317 height 24
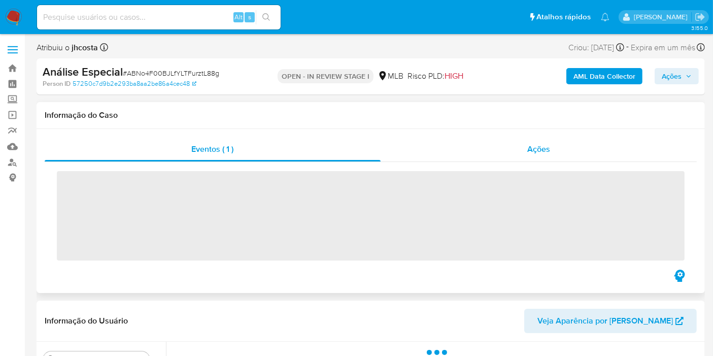
click at [508, 151] on div "Ações" at bounding box center [539, 149] width 317 height 24
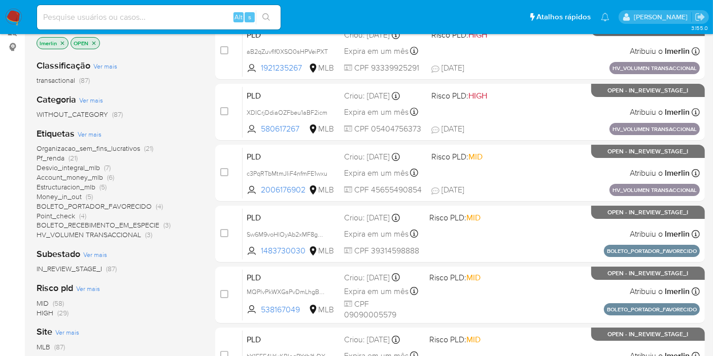
scroll to position [113, 0]
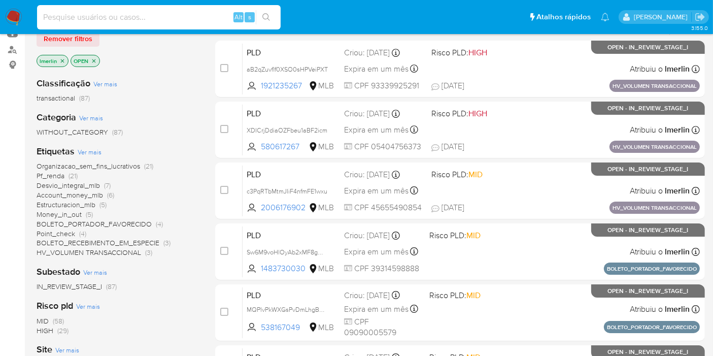
click at [213, 13] on input at bounding box center [159, 17] width 244 height 13
paste input "x4waja4Q7dGXRdWw8Msf2AKL"
type input "x4waja4Q7dGXRdWw8Msf2AKL"
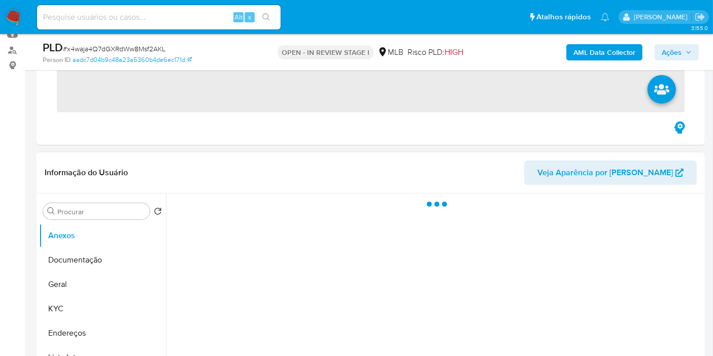
scroll to position [113, 0]
click at [98, 312] on button "KYC" at bounding box center [98, 308] width 119 height 24
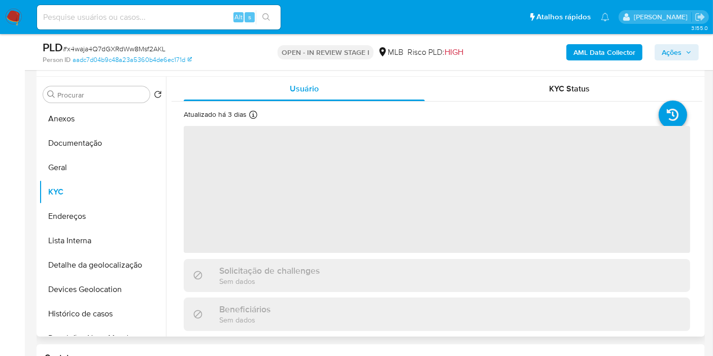
scroll to position [169, 0]
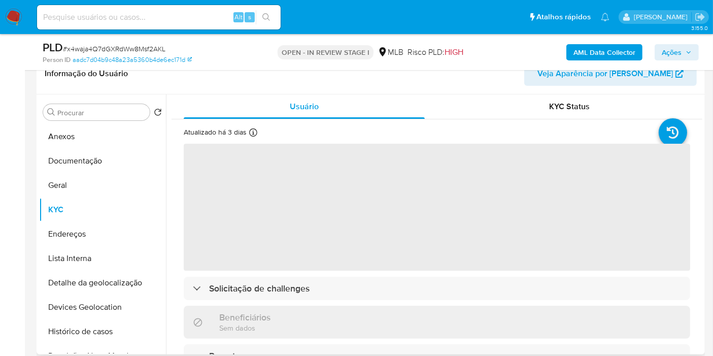
select select "10"
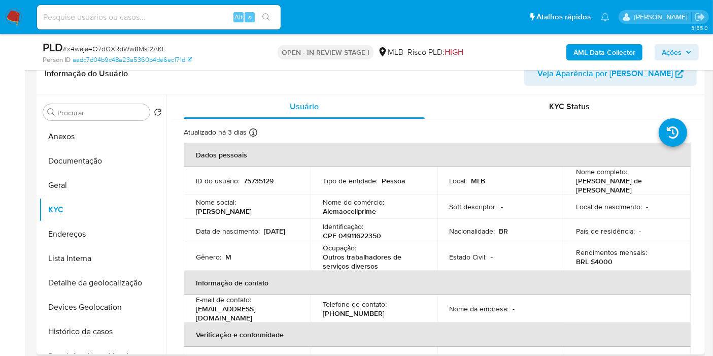
click at [361, 240] on p "CPF 04911622350" at bounding box center [352, 235] width 58 height 9
copy p "04911622350"
click at [112, 329] on button "Histórico de casos" at bounding box center [98, 331] width 119 height 24
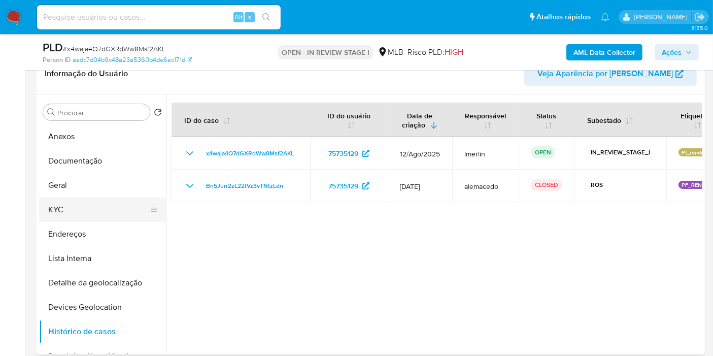
click at [119, 219] on button "KYC" at bounding box center [98, 210] width 119 height 24
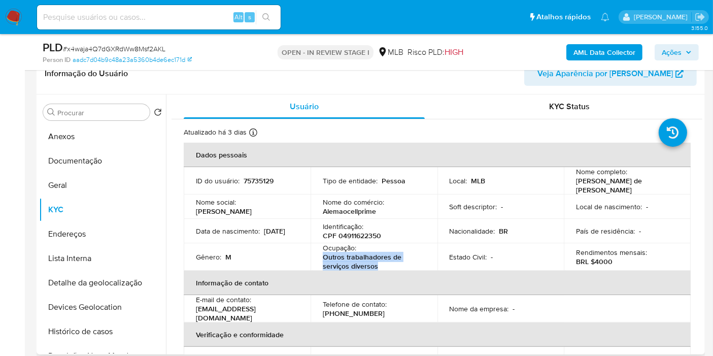
drag, startPoint x: 322, startPoint y: 256, endPoint x: 385, endPoint y: 270, distance: 64.9
click at [385, 270] on p "Outros trabalhadores de serviços diversos" at bounding box center [372, 261] width 99 height 18
copy p "Outros trabalhadores de serviços diversos"
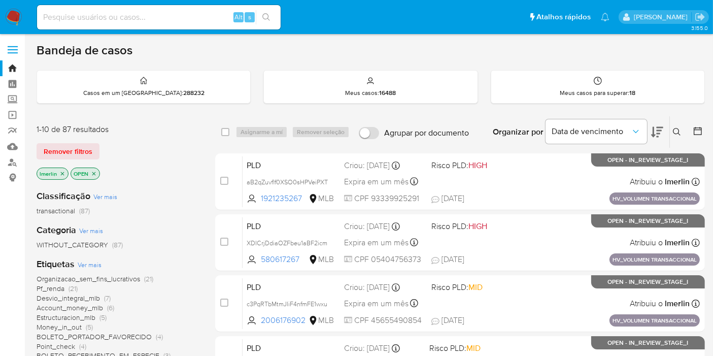
click at [187, 18] on input at bounding box center [159, 17] width 244 height 13
paste input "0SLP9IbMnRyu6Yw7IRSzOVrY"
type input "0SLP9IbMnRyu6Yw7IRSzOVrY"
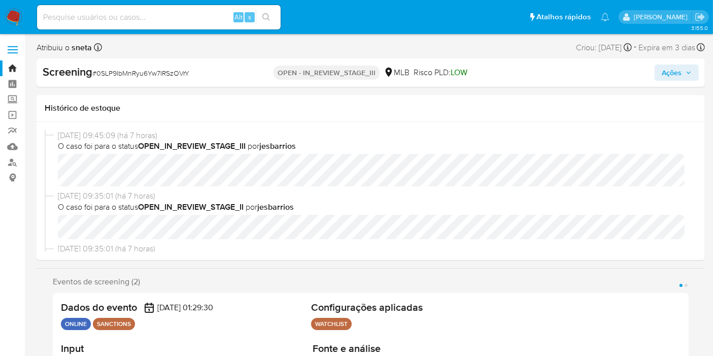
select select "10"
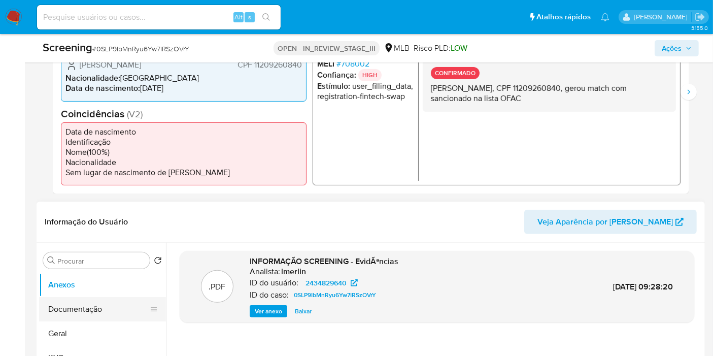
scroll to position [395, 0]
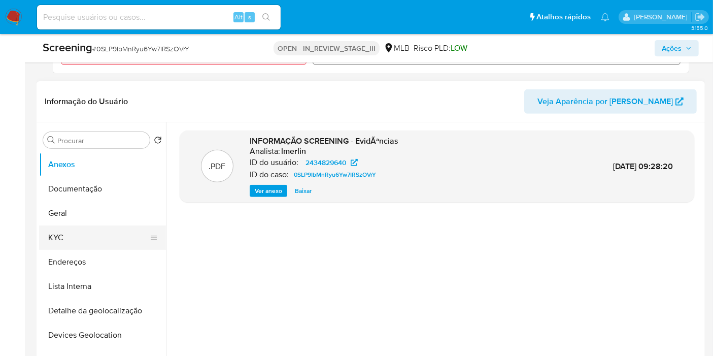
click at [84, 240] on button "KYC" at bounding box center [98, 237] width 119 height 24
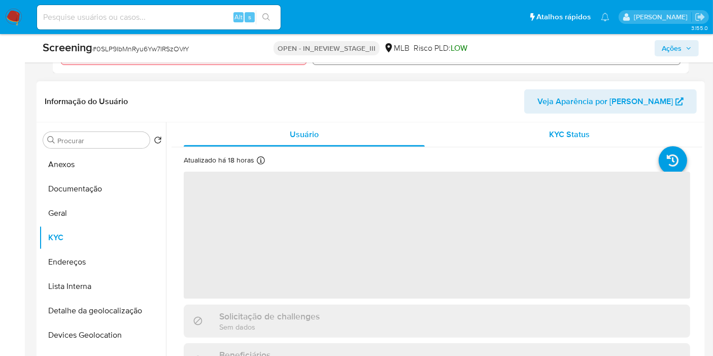
click at [564, 122] on div "KYC Status" at bounding box center [569, 134] width 241 height 24
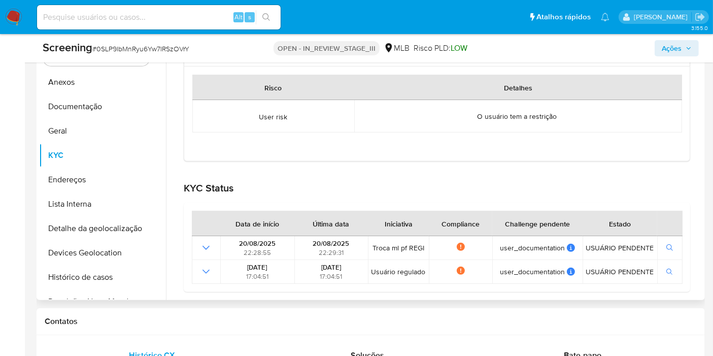
scroll to position [508, 0]
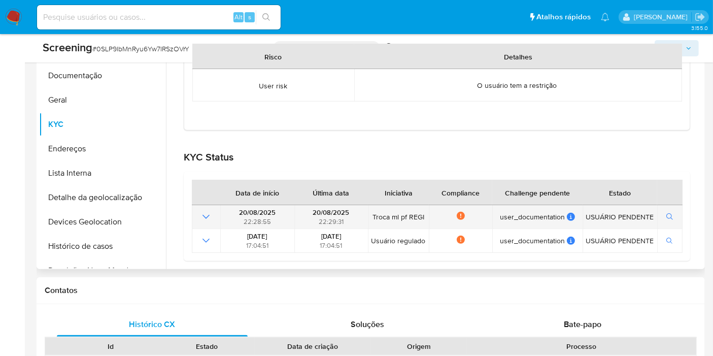
click at [402, 215] on span "Troca ml pf REGI" at bounding box center [399, 216] width 54 height 9
click at [197, 215] on td at bounding box center [206, 217] width 28 height 24
click at [207, 218] on icon "Mostrar operación" at bounding box center [206, 217] width 12 height 12
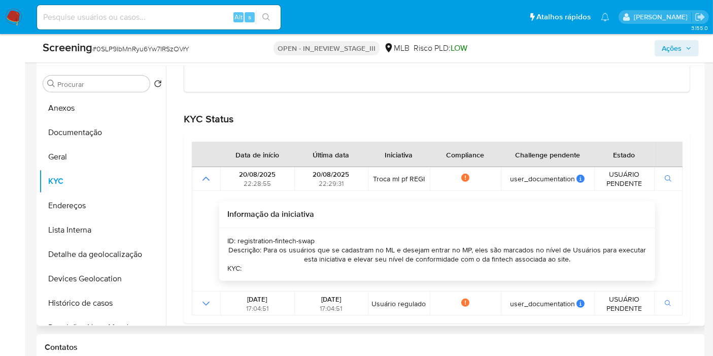
scroll to position [240, 0]
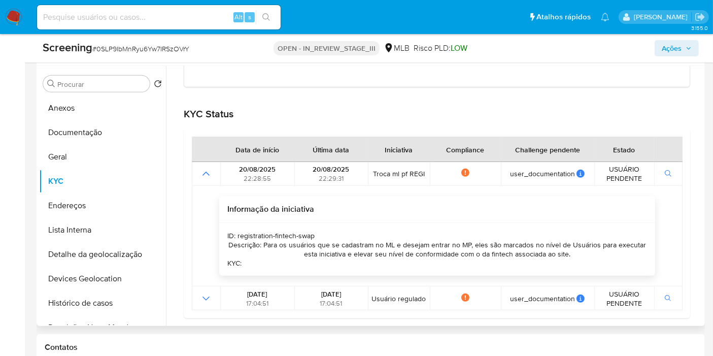
drag, startPoint x: 273, startPoint y: 243, endPoint x: 303, endPoint y: 243, distance: 30.5
click at [303, 243] on div "Descrição: Para os usuários que se cadastram no ML e desejam entrar no MP, eles…" at bounding box center [436, 249] width 419 height 18
drag, startPoint x: 330, startPoint y: 244, endPoint x: 447, endPoint y: 244, distance: 116.8
click at [447, 244] on div "Descrição: Para os usuários que se cadastram no ML e desejam entrar no MP, eles…" at bounding box center [436, 249] width 419 height 18
drag, startPoint x: 477, startPoint y: 246, endPoint x: 622, endPoint y: 245, distance: 144.7
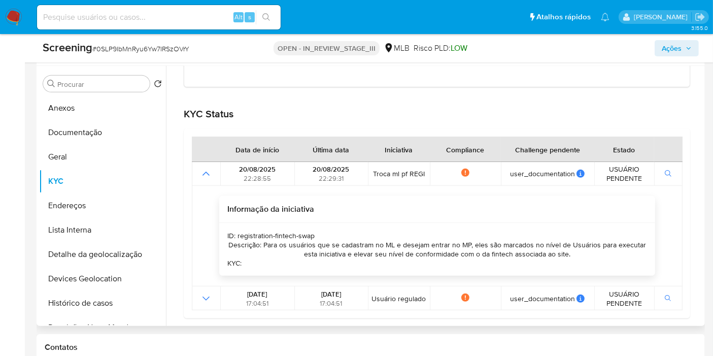
click at [622, 245] on div "Descrição: Para os usuários que se cadastram no ML e desejam entrar no MP, eles…" at bounding box center [436, 249] width 419 height 18
click at [111, 135] on button "Documentação" at bounding box center [98, 132] width 119 height 24
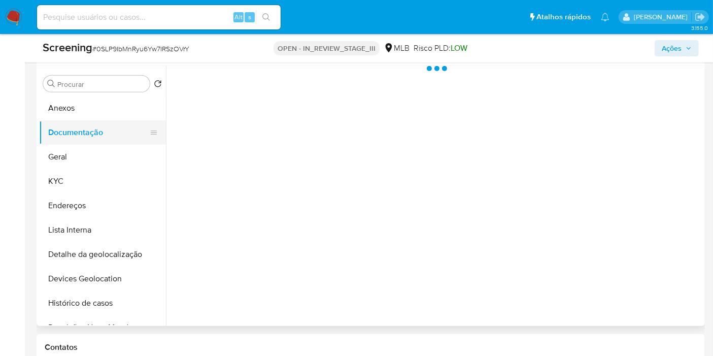
scroll to position [0, 0]
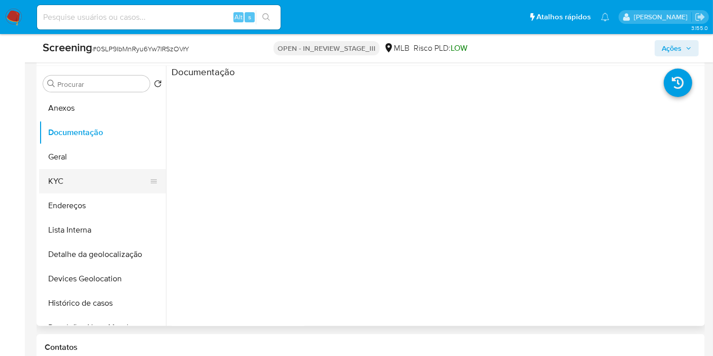
click at [104, 186] on button "KYC" at bounding box center [98, 181] width 119 height 24
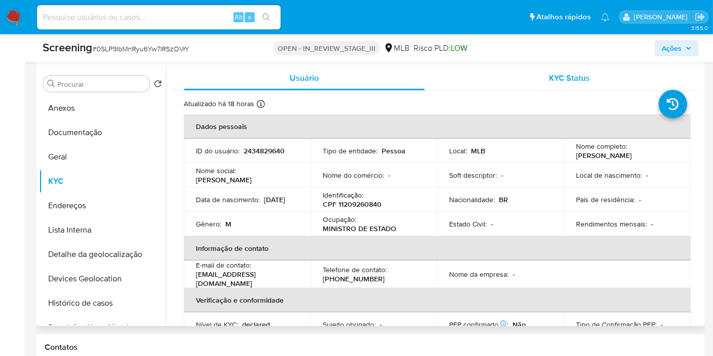
click at [544, 79] on div "KYC Status" at bounding box center [569, 78] width 241 height 24
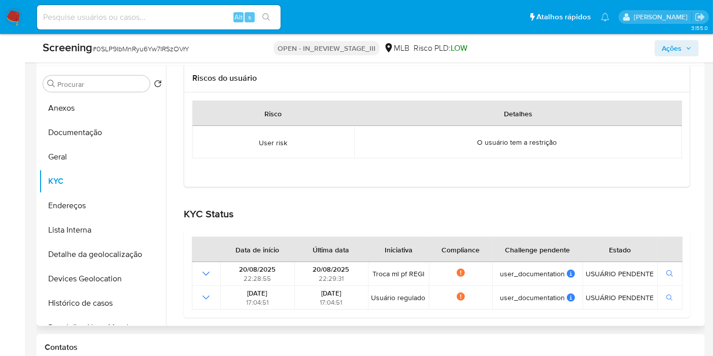
scroll to position [148, 0]
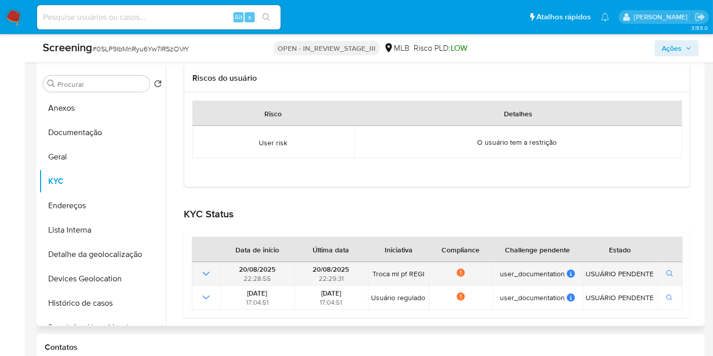
drag, startPoint x: 393, startPoint y: 271, endPoint x: 424, endPoint y: 272, distance: 31.0
click at [424, 272] on span "Troca ml pf REGI" at bounding box center [399, 273] width 54 height 9
click at [416, 272] on span "Troca ml pf REGI" at bounding box center [399, 273] width 54 height 9
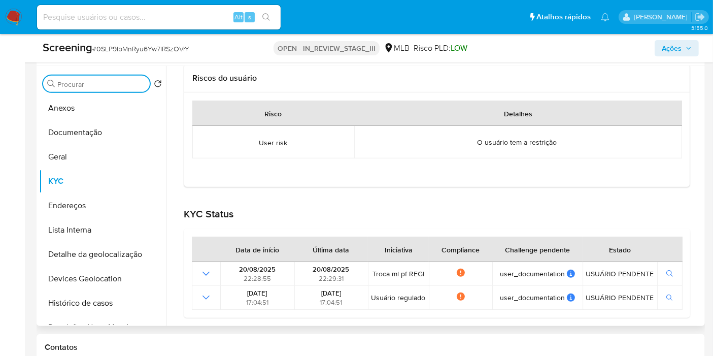
click at [133, 80] on input "Procurar" at bounding box center [101, 84] width 88 height 9
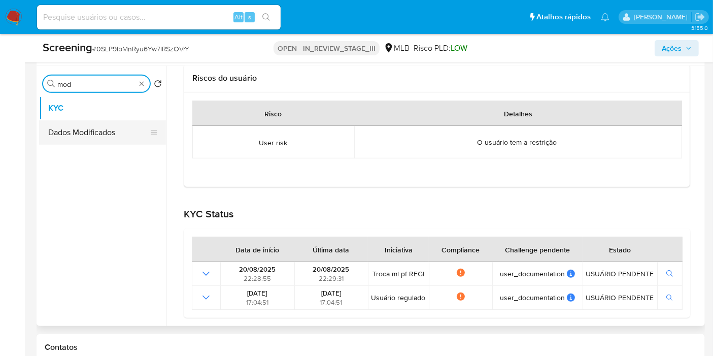
type input "mod"
click at [116, 132] on button "Dados Modificados" at bounding box center [98, 132] width 119 height 24
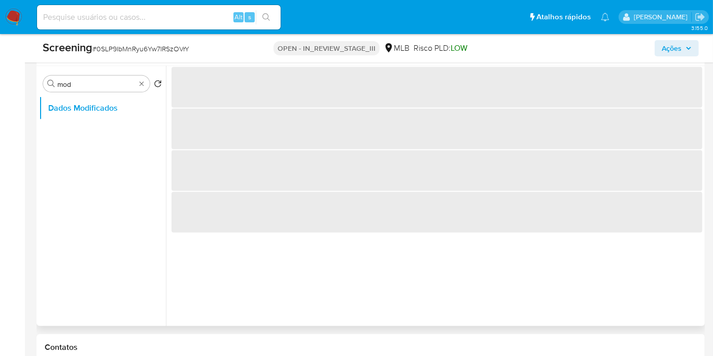
scroll to position [395, 0]
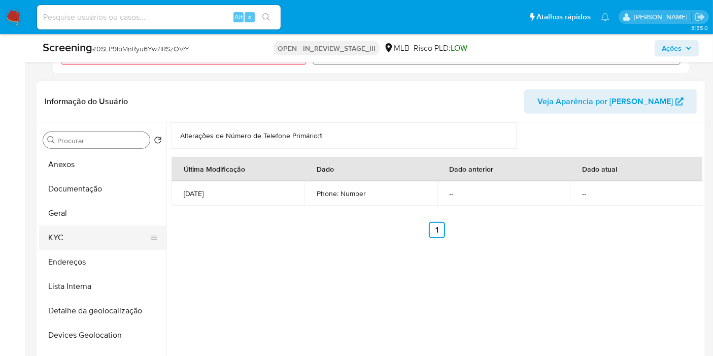
click at [66, 237] on button "KYC" at bounding box center [98, 237] width 119 height 24
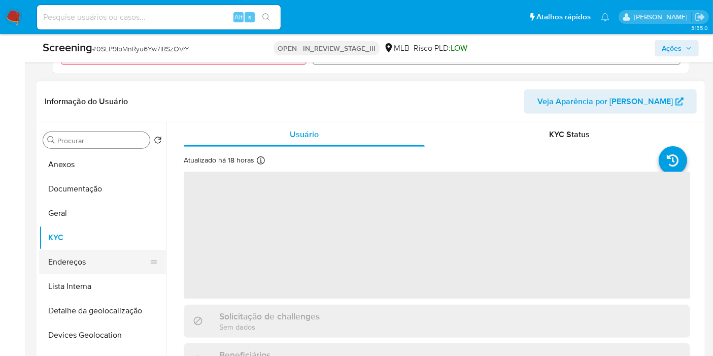
scroll to position [56, 0]
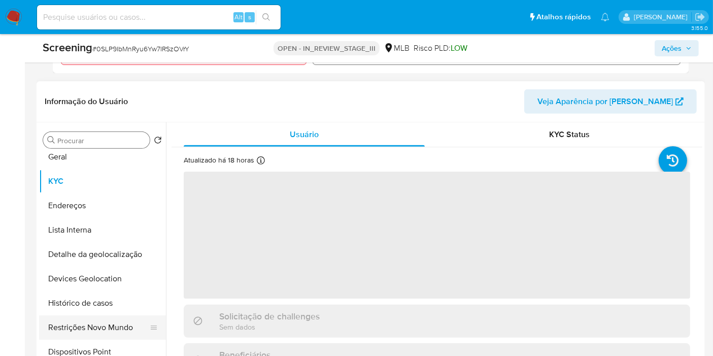
click at [84, 325] on button "Restrições Novo Mundo" at bounding box center [98, 327] width 119 height 24
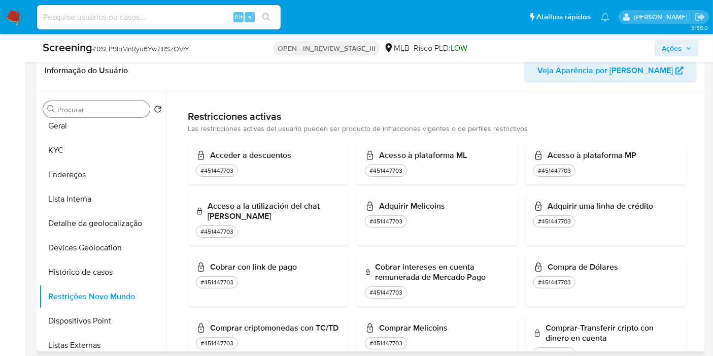
scroll to position [0, 0]
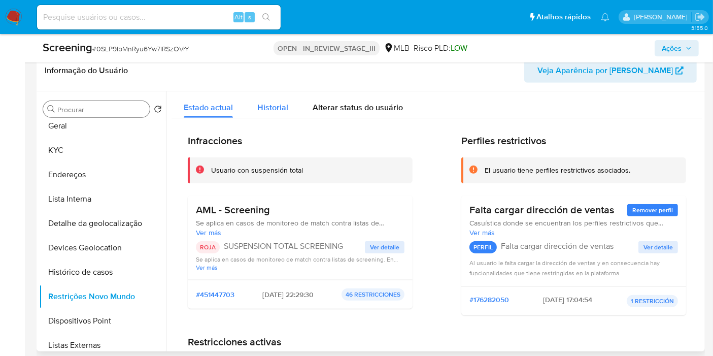
click at [263, 104] on span "Historial" at bounding box center [272, 108] width 31 height 12
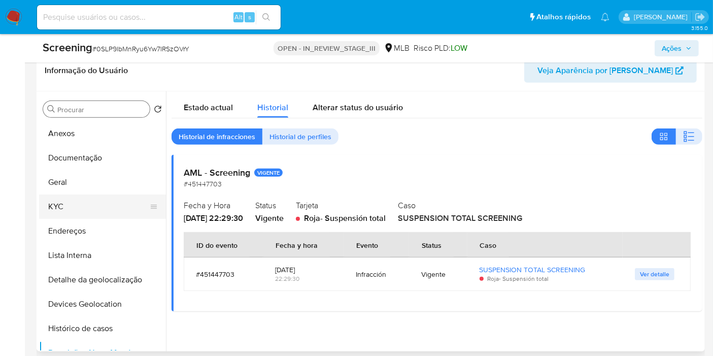
click at [103, 202] on button "KYC" at bounding box center [98, 206] width 119 height 24
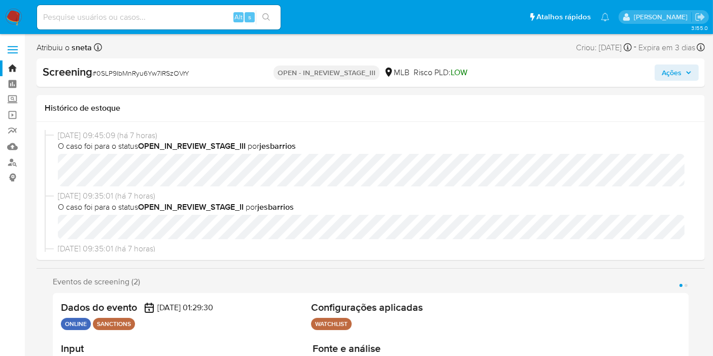
click at [478, 254] on div "21/08/2025 09:45:09 (há 7 horas) O caso foi para o status OPEN_IN_REVIEW_STAGE_…" at bounding box center [371, 191] width 669 height 138
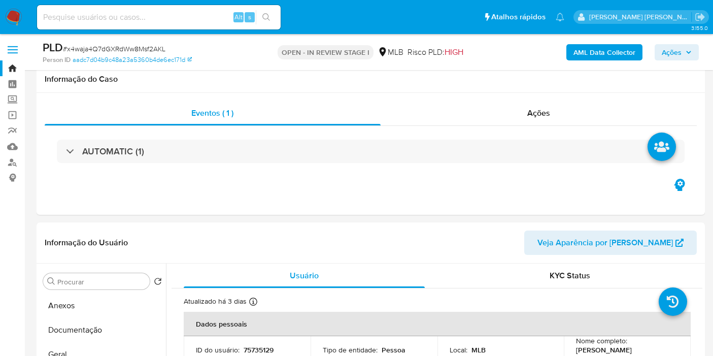
select select "10"
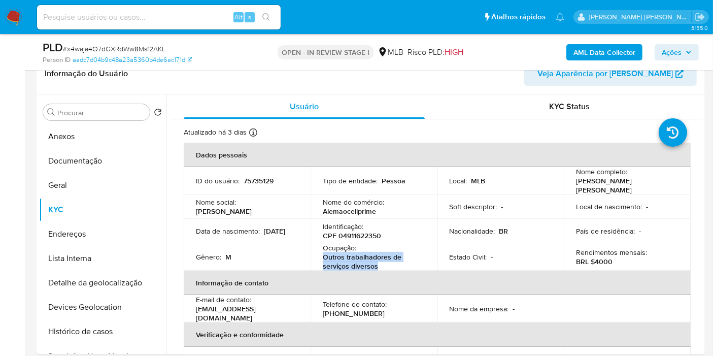
click at [99, 153] on button "Documentação" at bounding box center [102, 161] width 127 height 24
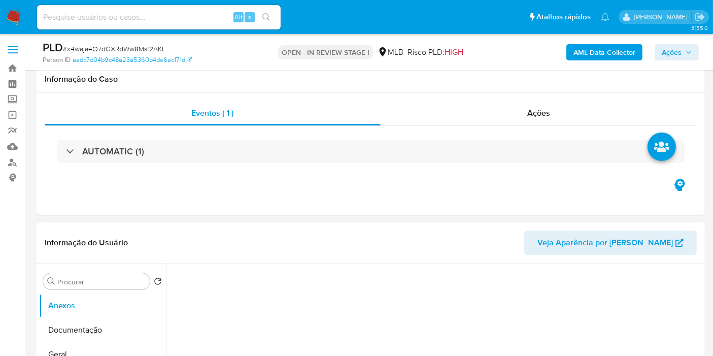
scroll to position [169, 0]
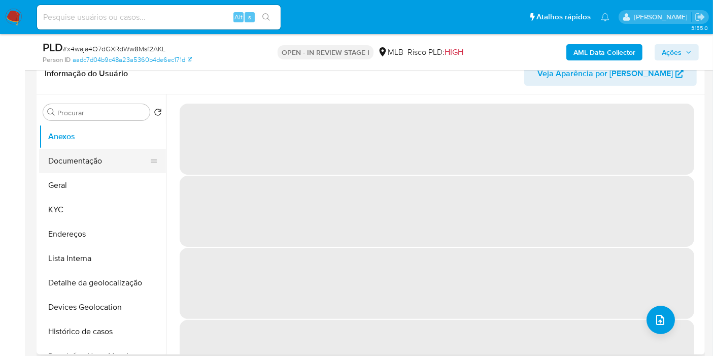
click at [105, 159] on button "Documentação" at bounding box center [98, 161] width 119 height 24
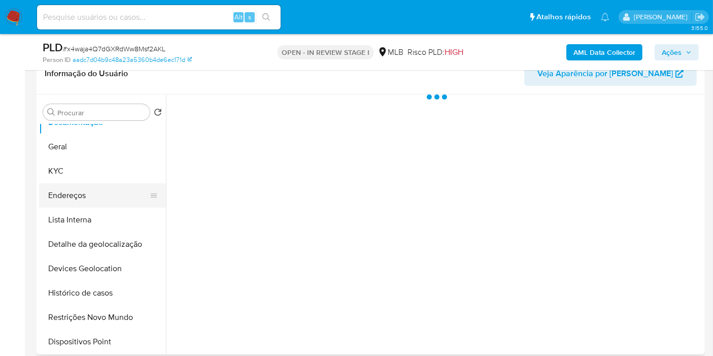
select select "10"
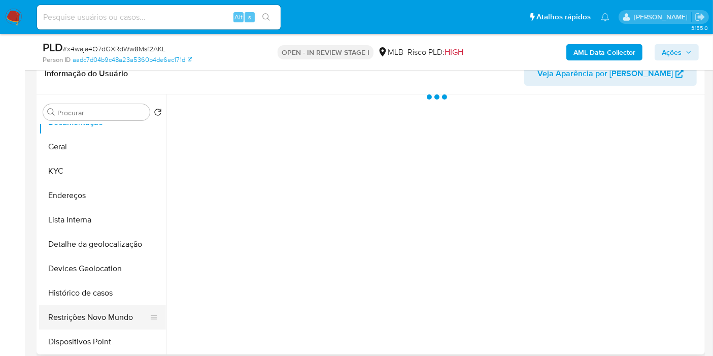
scroll to position [56, 0]
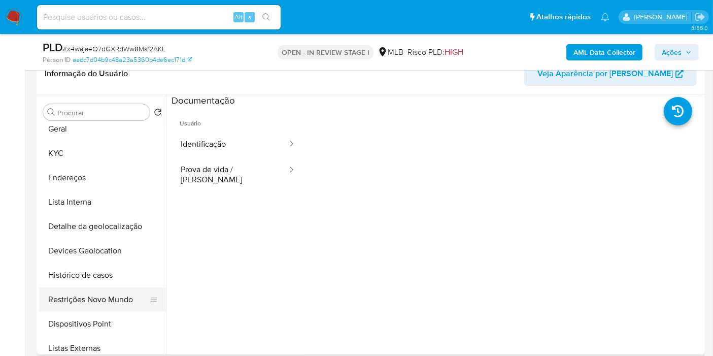
click at [109, 298] on button "Restrições Novo Mundo" at bounding box center [98, 299] width 119 height 24
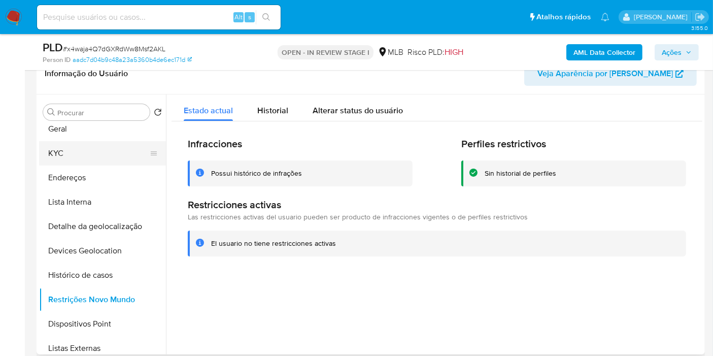
click at [62, 153] on button "KYC" at bounding box center [98, 153] width 119 height 24
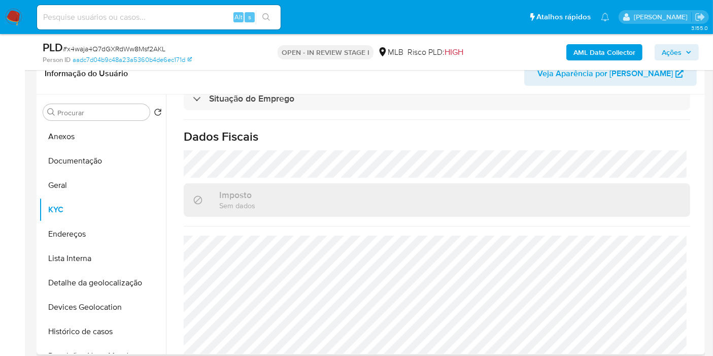
scroll to position [467, 0]
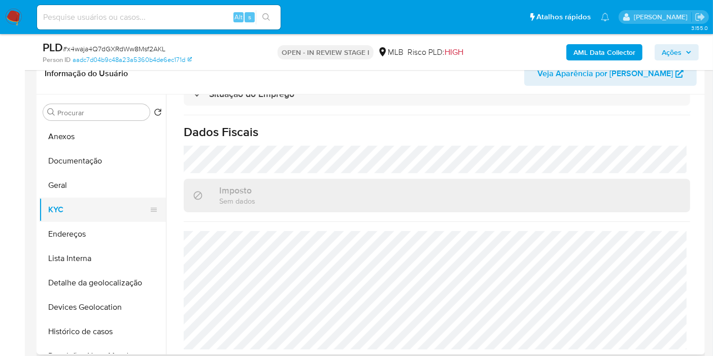
click at [104, 204] on button "KYC" at bounding box center [98, 210] width 119 height 24
click at [105, 192] on button "Geral" at bounding box center [98, 185] width 119 height 24
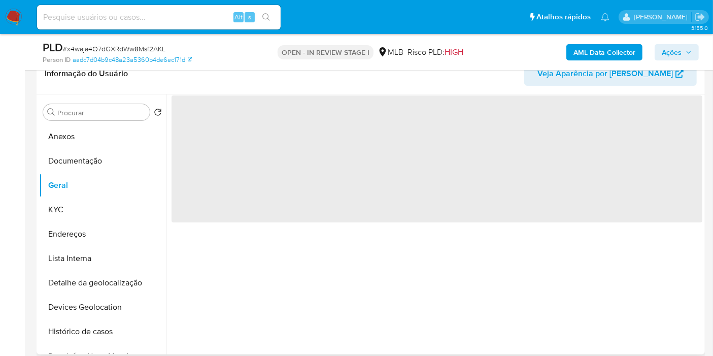
scroll to position [0, 0]
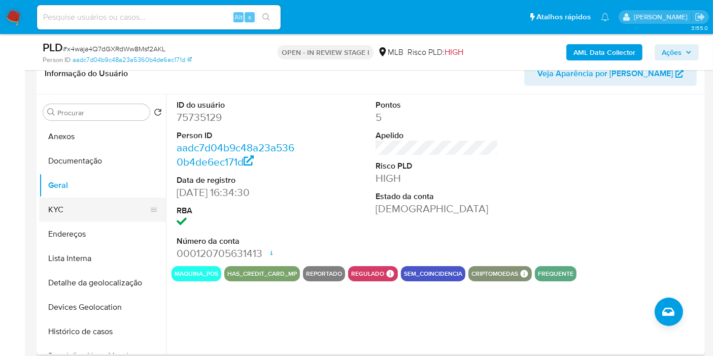
drag, startPoint x: 109, startPoint y: 214, endPoint x: 155, endPoint y: 209, distance: 47.0
click at [108, 214] on button "KYC" at bounding box center [98, 210] width 119 height 24
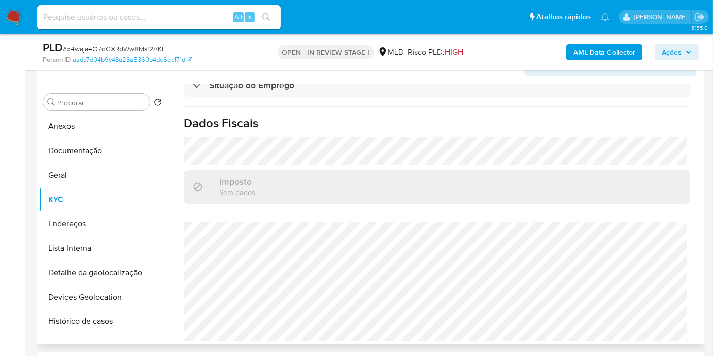
scroll to position [467, 0]
drag, startPoint x: 95, startPoint y: 214, endPoint x: 480, endPoint y: 237, distance: 385.6
click at [96, 214] on button "Endereços" at bounding box center [102, 224] width 127 height 24
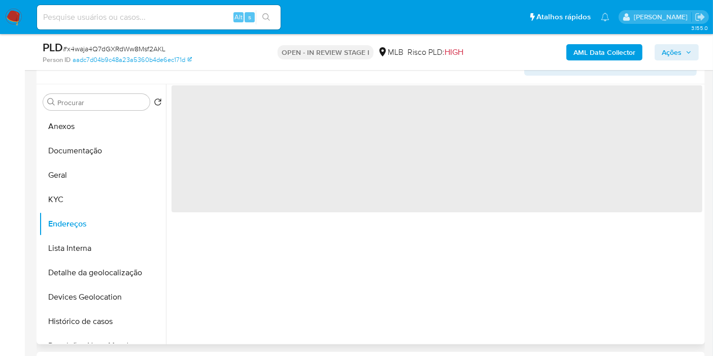
scroll to position [0, 0]
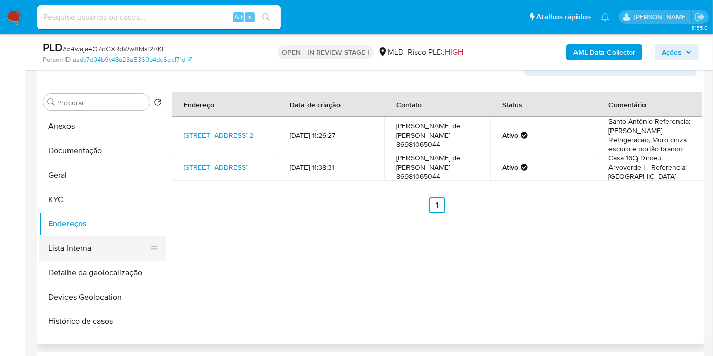
click at [103, 276] on button "Detalhe da geolocalização" at bounding box center [102, 272] width 127 height 24
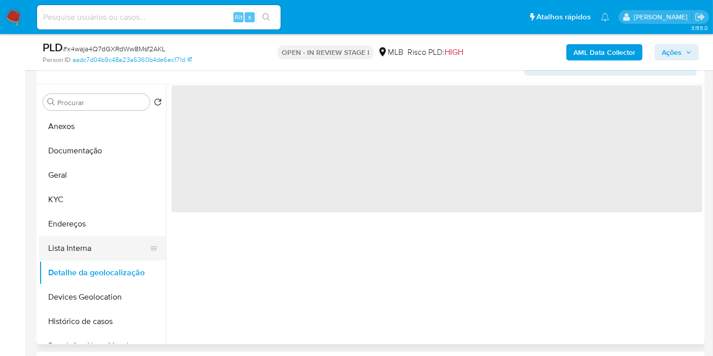
scroll to position [56, 0]
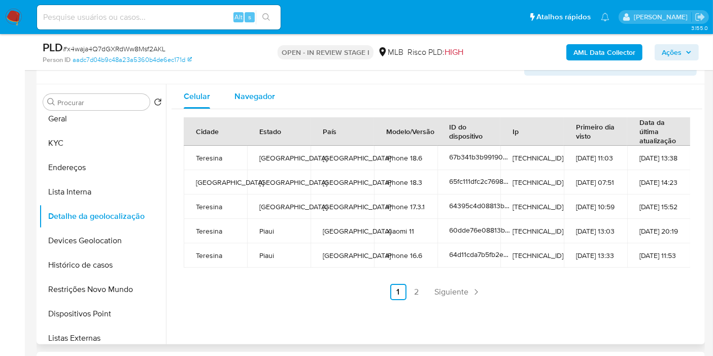
click at [248, 93] on span "Navegador" at bounding box center [255, 96] width 41 height 12
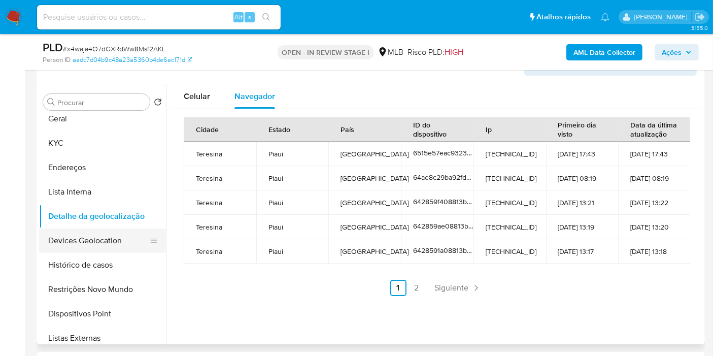
click at [110, 239] on button "Devices Geolocation" at bounding box center [98, 240] width 119 height 24
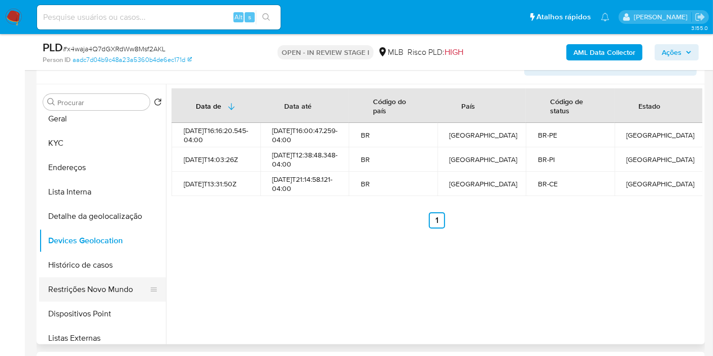
click at [130, 282] on button "Restrições Novo Mundo" at bounding box center [98, 289] width 119 height 24
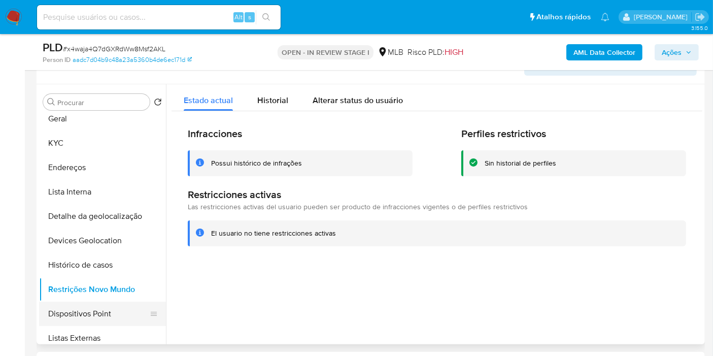
drag, startPoint x: 98, startPoint y: 307, endPoint x: 100, endPoint y: 301, distance: 6.4
click at [98, 307] on button "Dispositivos Point" at bounding box center [98, 314] width 119 height 24
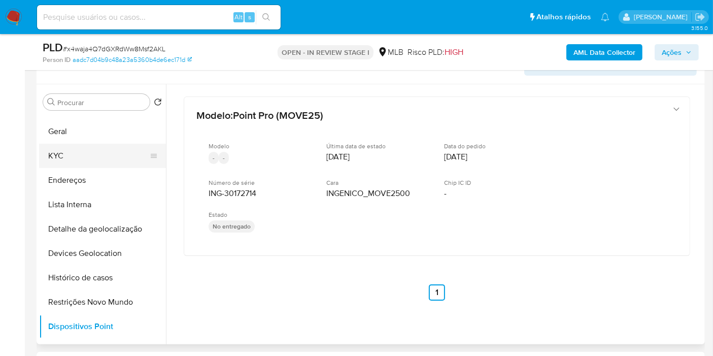
scroll to position [0, 0]
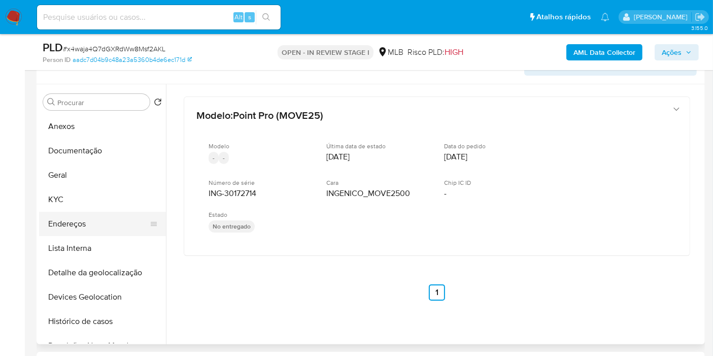
click at [90, 225] on button "Endereços" at bounding box center [98, 224] width 119 height 24
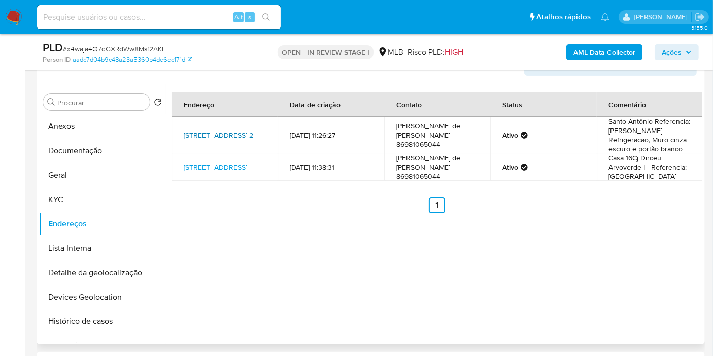
click at [220, 138] on link "[STREET_ADDRESS] 2" at bounding box center [219, 135] width 70 height 10
drag, startPoint x: 75, startPoint y: 204, endPoint x: 93, endPoint y: 200, distance: 18.2
click at [76, 204] on button "KYC" at bounding box center [98, 199] width 119 height 24
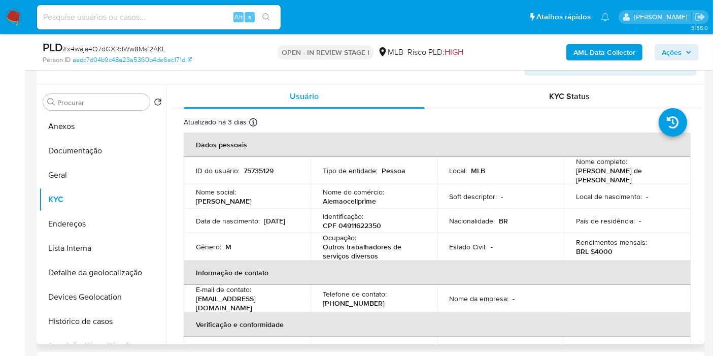
click at [364, 226] on p "CPF 04911622350" at bounding box center [352, 225] width 58 height 9
click at [73, 322] on button "Histórico de casos" at bounding box center [98, 321] width 119 height 24
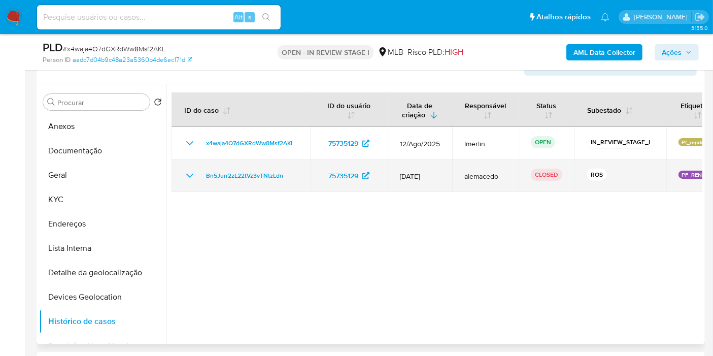
click at [186, 176] on icon "Mostrar/Ocultar" at bounding box center [190, 176] width 12 height 12
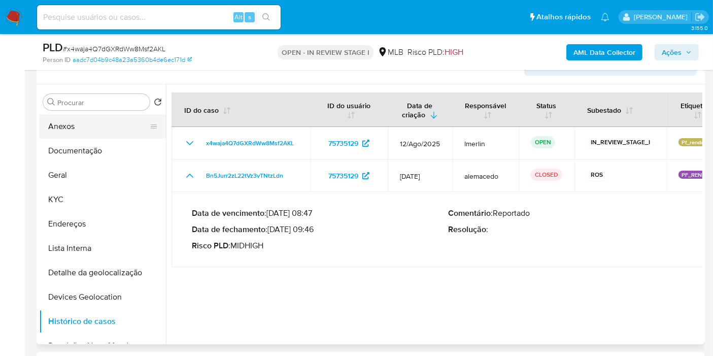
click at [104, 115] on button "Anexos" at bounding box center [98, 126] width 119 height 24
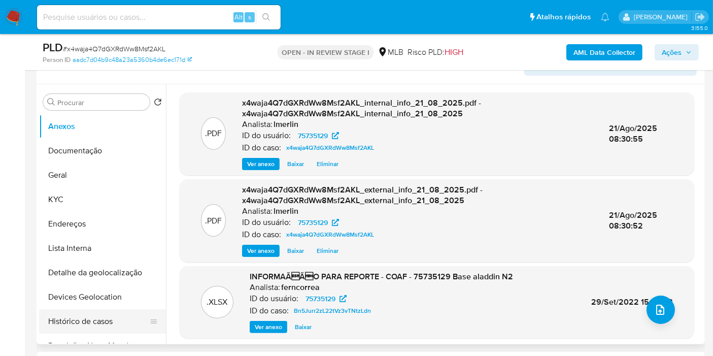
click at [95, 314] on button "Histórico de casos" at bounding box center [98, 321] width 119 height 24
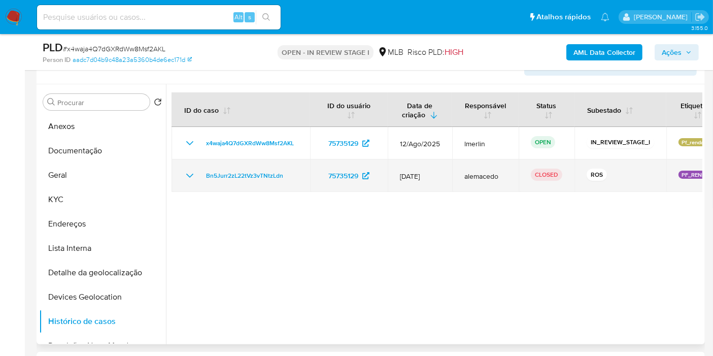
click at [190, 176] on icon "Mostrar/Ocultar" at bounding box center [189, 176] width 7 height 4
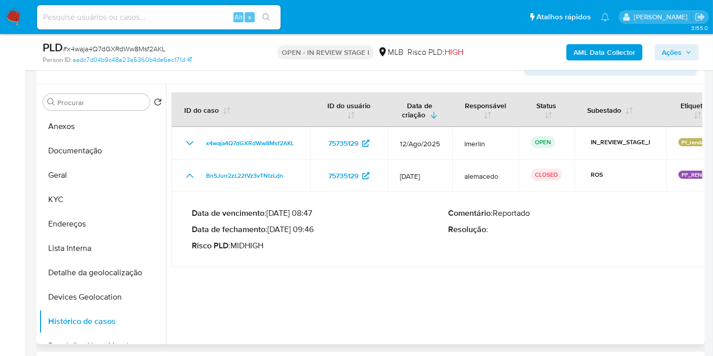
drag, startPoint x: 312, startPoint y: 232, endPoint x: 273, endPoint y: 232, distance: 39.6
click at [273, 232] on p "Data de fechamento : [DATE] 09:46" at bounding box center [320, 229] width 256 height 10
click at [94, 137] on button "Anexos" at bounding box center [98, 126] width 119 height 24
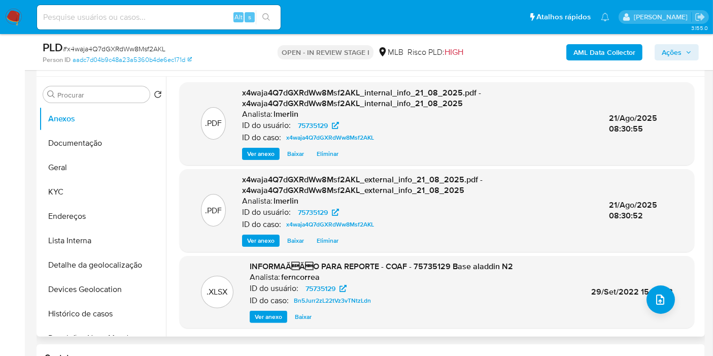
scroll to position [165, 0]
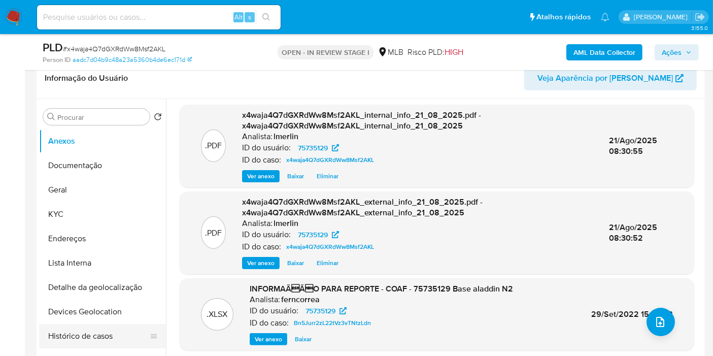
click at [100, 335] on button "Histórico de casos" at bounding box center [98, 336] width 119 height 24
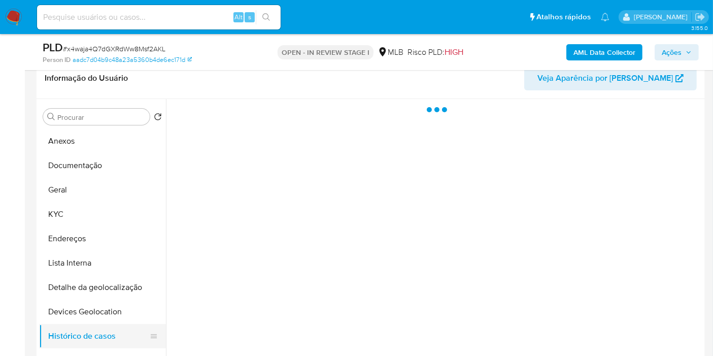
scroll to position [0, 0]
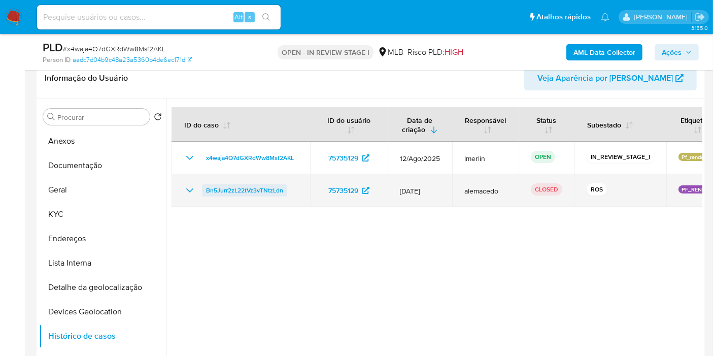
click at [252, 192] on span "Bn5Jurr2zL22tVz3vTNtzLdn" at bounding box center [244, 190] width 77 height 12
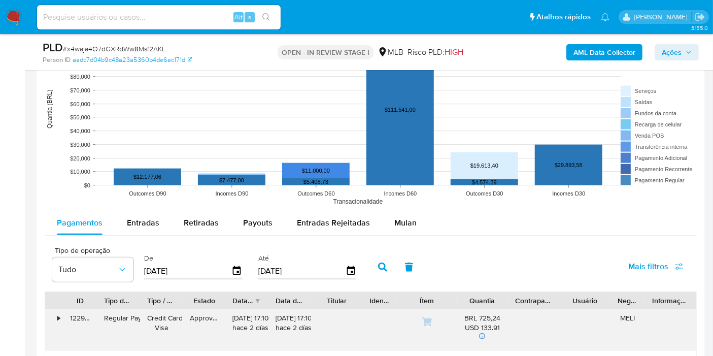
scroll to position [1067, 0]
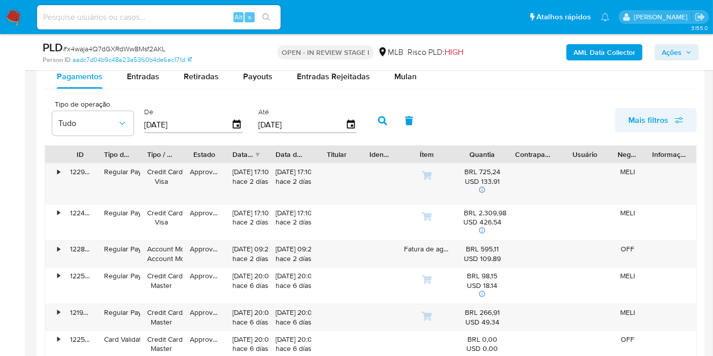
click at [651, 120] on span "Mais filtros" at bounding box center [649, 120] width 40 height 24
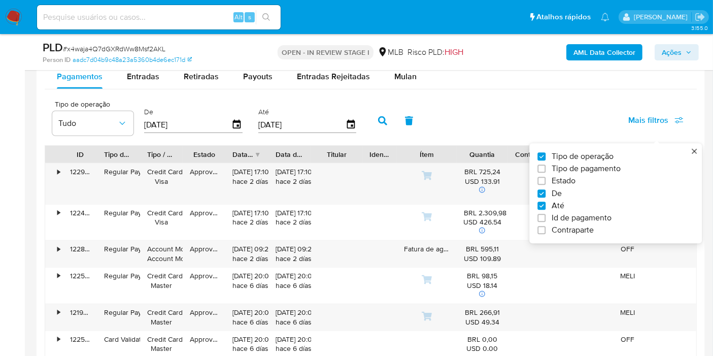
click at [561, 171] on span "Tipo de pagamento" at bounding box center [586, 169] width 69 height 10
click at [546, 171] on input "Tipo de pagamento" at bounding box center [542, 169] width 8 height 8
checkbox input "true"
type input "[DATE]"
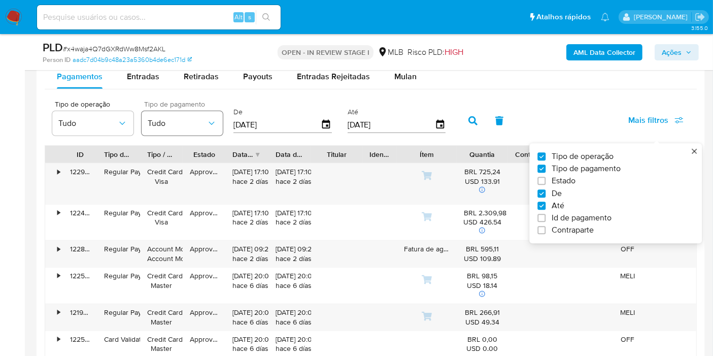
click at [164, 121] on span "Tudo" at bounding box center [177, 123] width 59 height 10
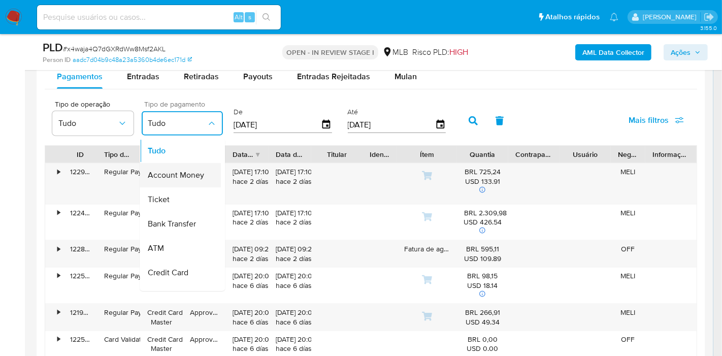
click at [192, 174] on span "Account Money" at bounding box center [176, 175] width 56 height 10
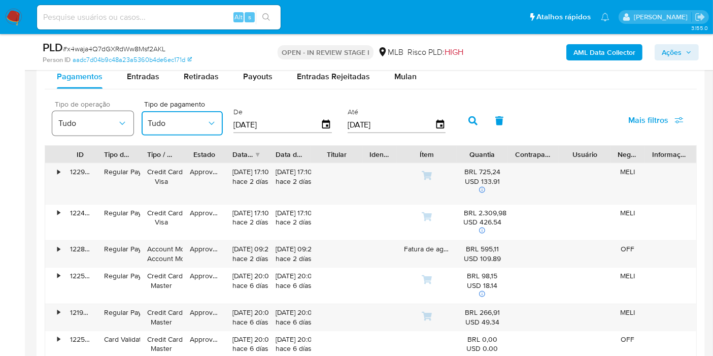
click at [94, 113] on button "Tudo" at bounding box center [92, 123] width 81 height 24
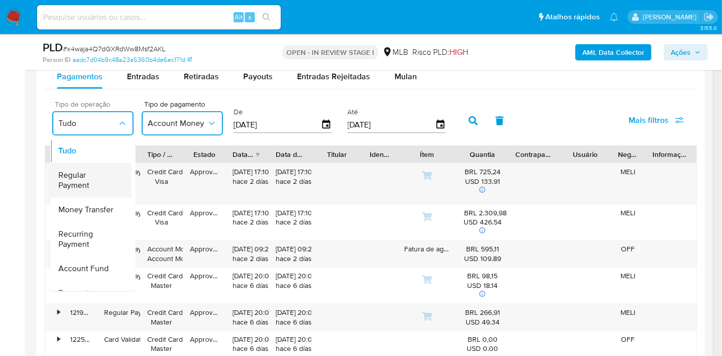
click at [113, 188] on span "Regular Payment" at bounding box center [87, 180] width 59 height 20
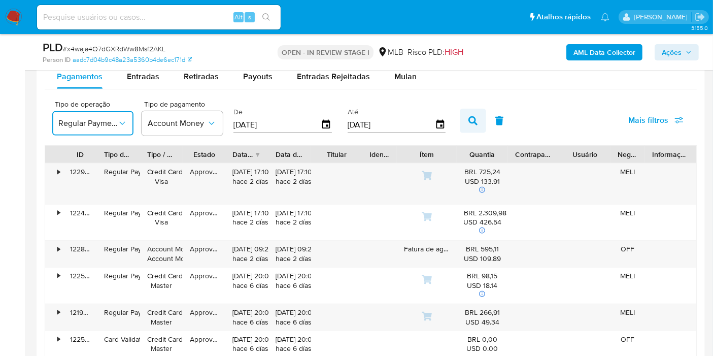
click at [469, 122] on icon "button" at bounding box center [473, 120] width 9 height 9
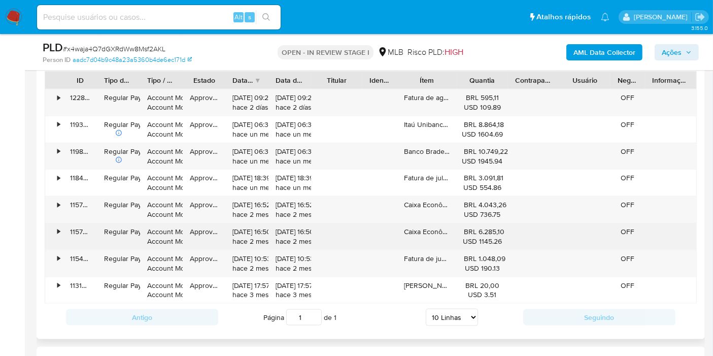
scroll to position [1124, 0]
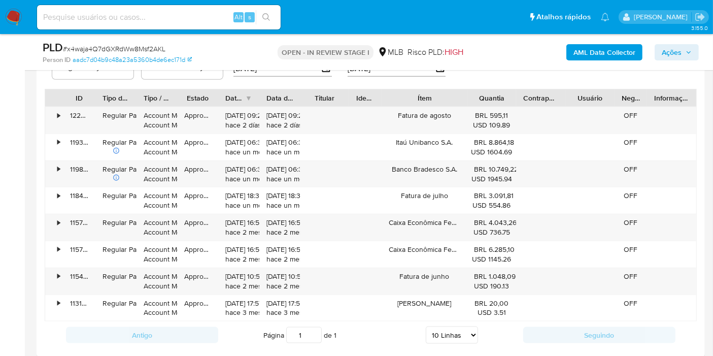
drag, startPoint x: 448, startPoint y: 97, endPoint x: 477, endPoint y: 98, distance: 28.9
click at [477, 98] on div at bounding box center [468, 97] width 18 height 17
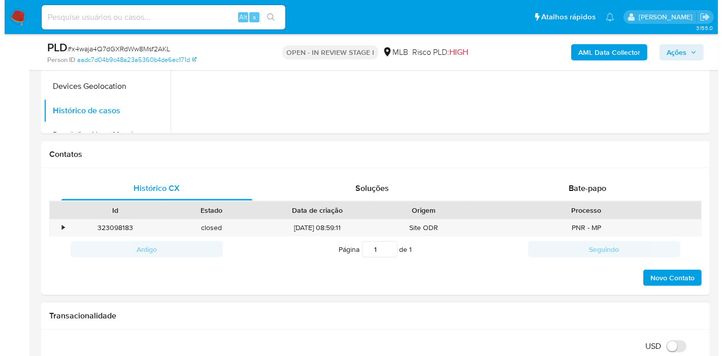
scroll to position [165, 0]
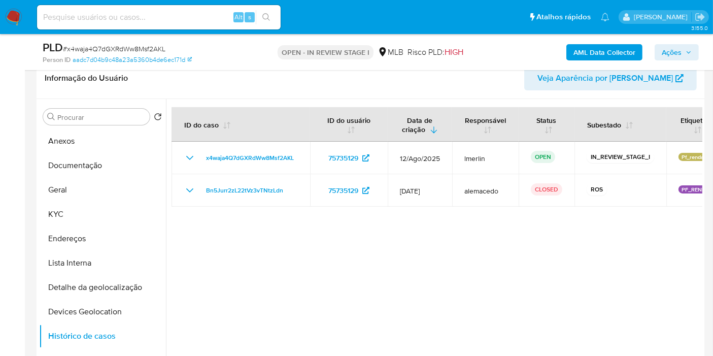
drag, startPoint x: 94, startPoint y: 139, endPoint x: 291, endPoint y: 8, distance: 236.6
click at [100, 138] on button "Anexos" at bounding box center [102, 141] width 127 height 24
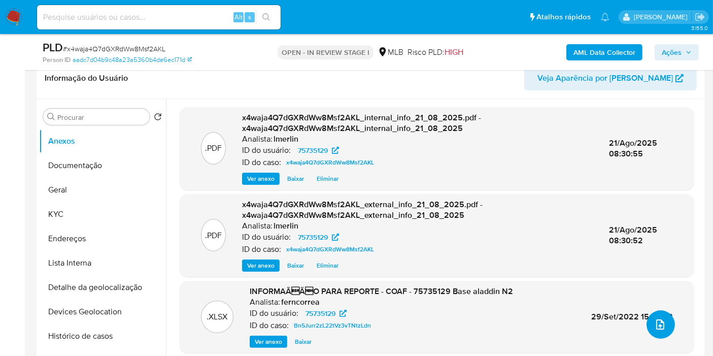
click at [655, 321] on span "upload-file" at bounding box center [661, 324] width 12 height 12
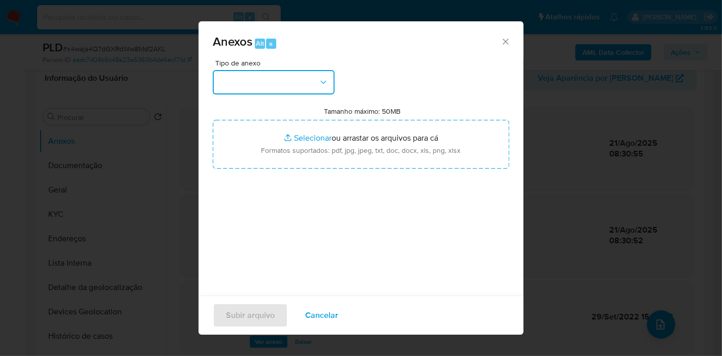
click at [325, 83] on icon "button" at bounding box center [323, 82] width 10 height 10
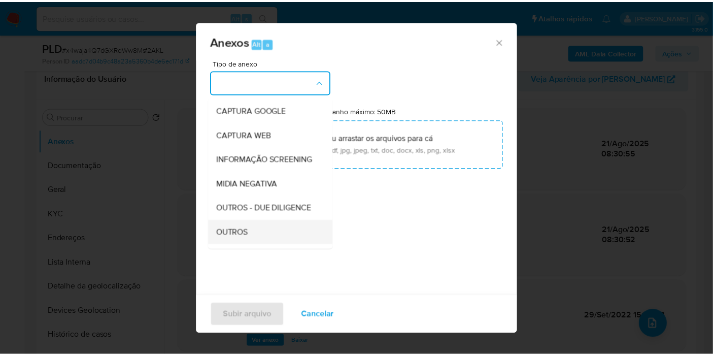
scroll to position [113, 0]
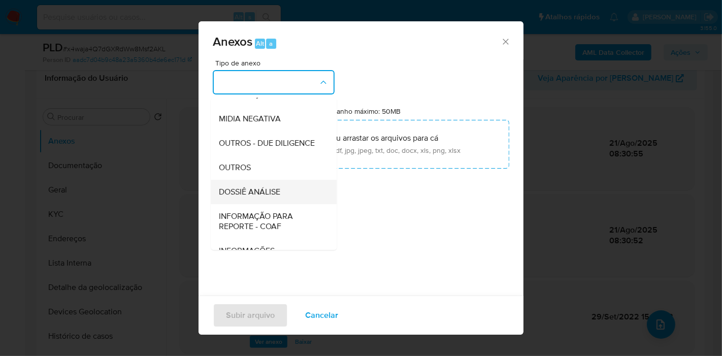
click at [290, 204] on div "DOSSIÊ ANÁLISE" at bounding box center [271, 192] width 104 height 24
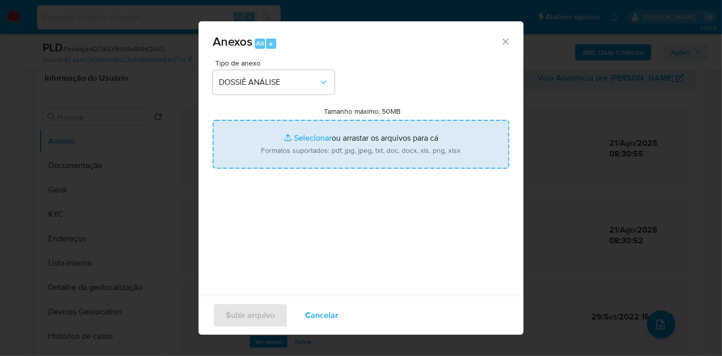
click at [370, 135] on input "Tamanho máximo: 50MB Selecionar arquivos" at bounding box center [361, 144] width 297 height 49
click at [293, 146] on input "Tamanho máximo: 50MB Selecionar arquivos" at bounding box center [361, 144] width 297 height 49
type input "C:\fakepath\CPF 04911622350 - [PERSON_NAME] DE [PERSON_NAME].pdf"
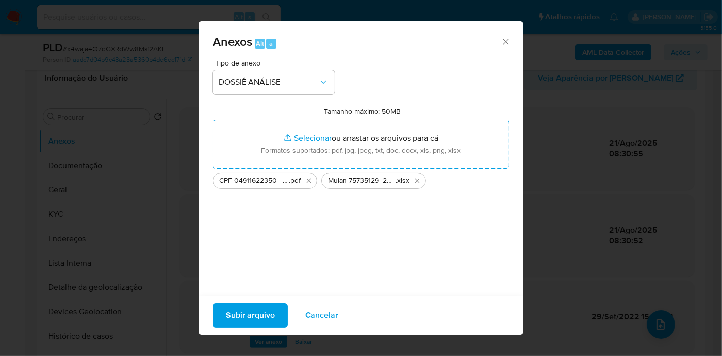
click at [242, 312] on span "Subir arquivo" at bounding box center [250, 315] width 49 height 22
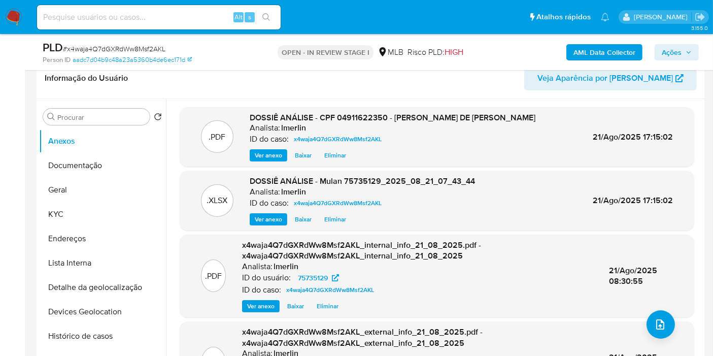
click at [351, 87] on header "Informação do Usuário Veja Aparência por [PERSON_NAME]" at bounding box center [371, 78] width 652 height 24
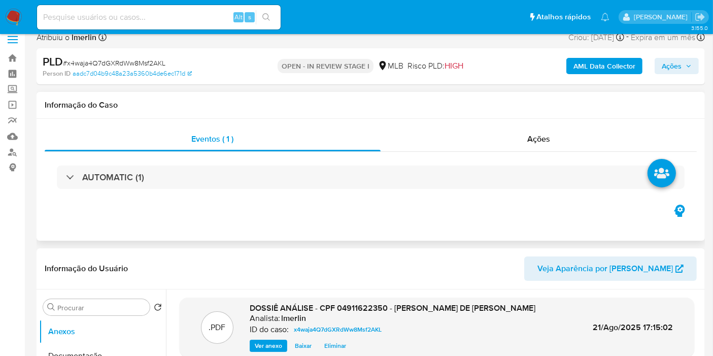
scroll to position [0, 0]
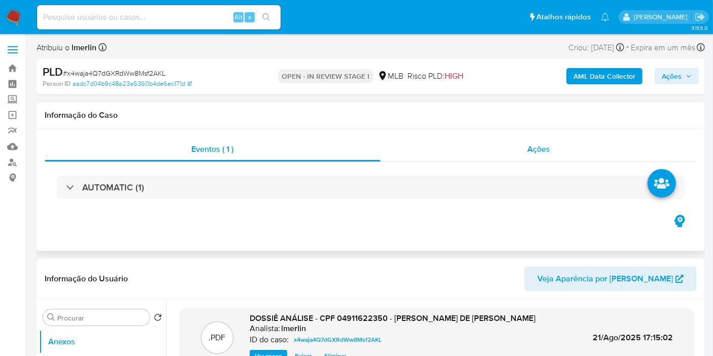
click at [524, 140] on div "Ações" at bounding box center [539, 149] width 317 height 24
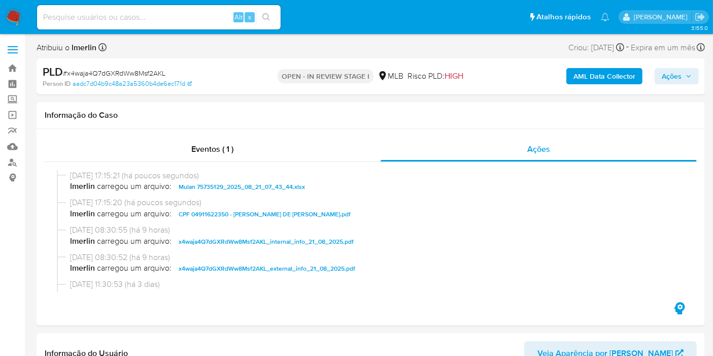
click at [668, 70] on span "Ações" at bounding box center [672, 76] width 20 height 16
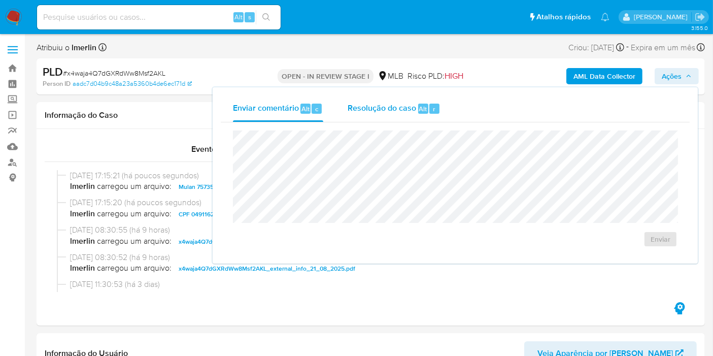
click at [406, 104] on span "Resolução do caso" at bounding box center [382, 109] width 69 height 12
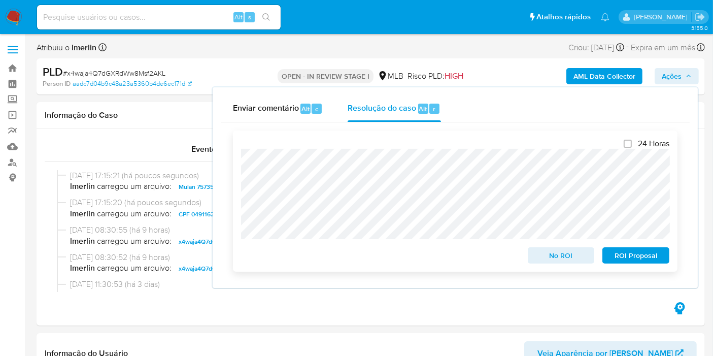
click at [531, 258] on button "No ROI" at bounding box center [561, 255] width 67 height 16
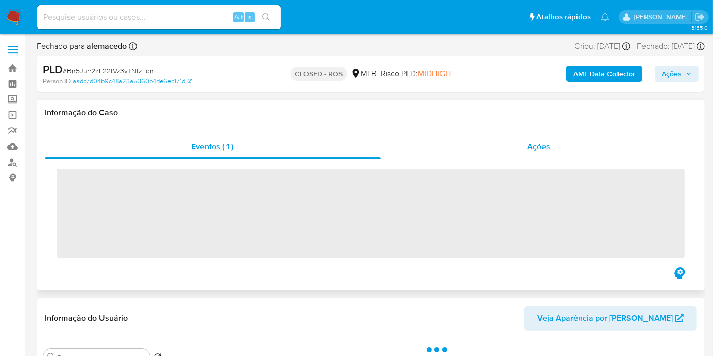
click at [470, 152] on div "Ações" at bounding box center [539, 147] width 317 height 24
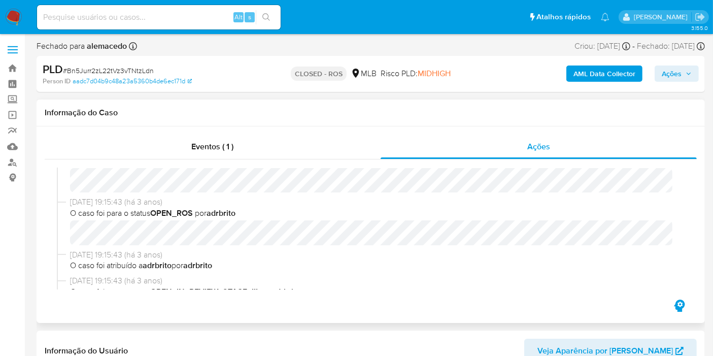
select select "10"
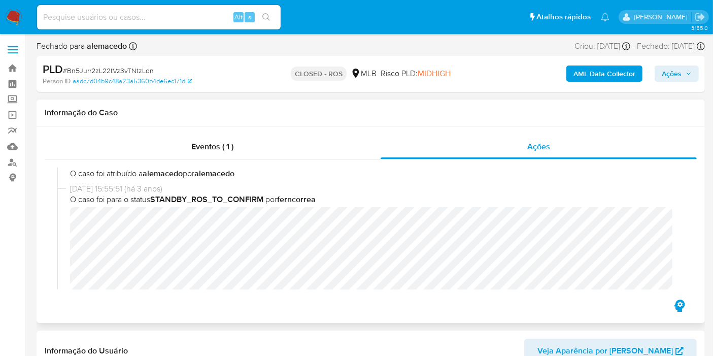
scroll to position [677, 0]
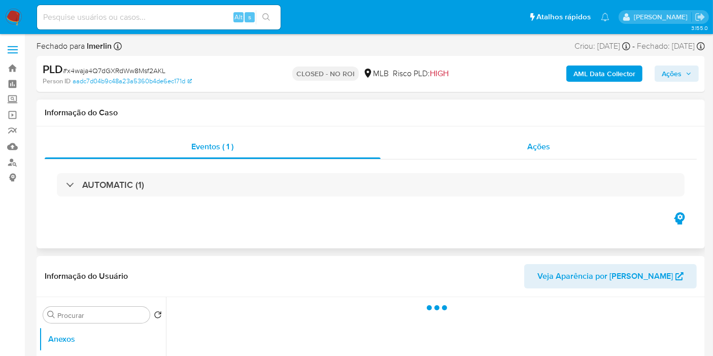
click at [516, 144] on div "Ações" at bounding box center [539, 147] width 317 height 24
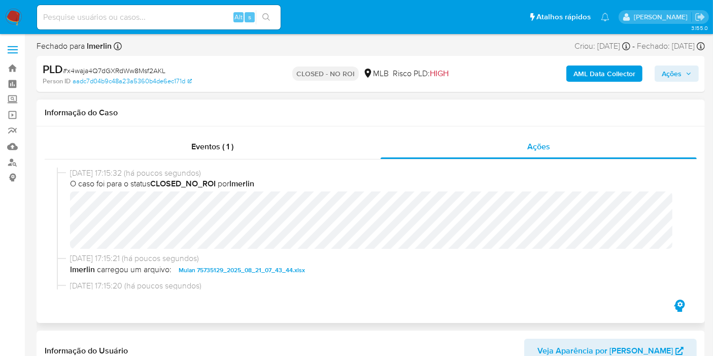
select select "10"
click at [12, 22] on img at bounding box center [13, 17] width 17 height 17
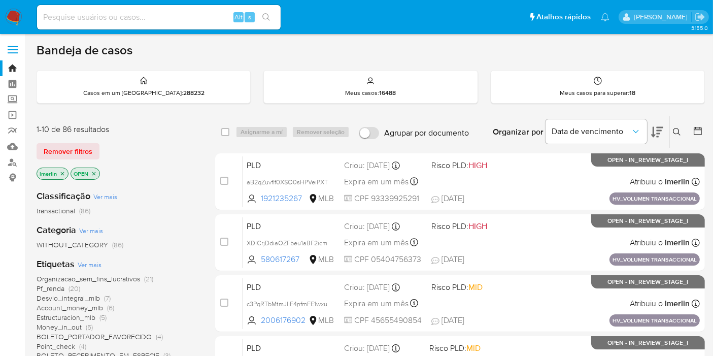
click at [63, 171] on icon "close-filter" at bounding box center [62, 174] width 6 height 6
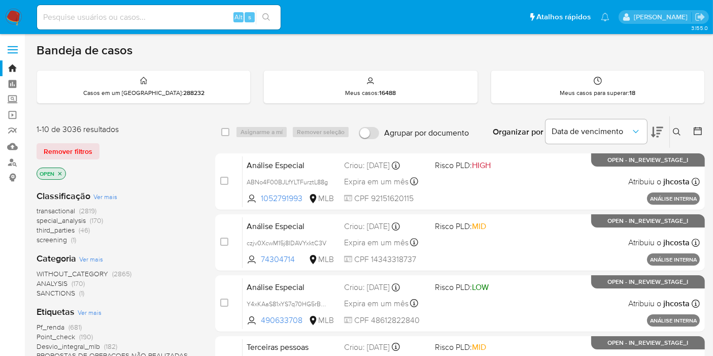
click at [68, 239] on span "screening (1)" at bounding box center [57, 240] width 40 height 10
